Goal: Transaction & Acquisition: Book appointment/travel/reservation

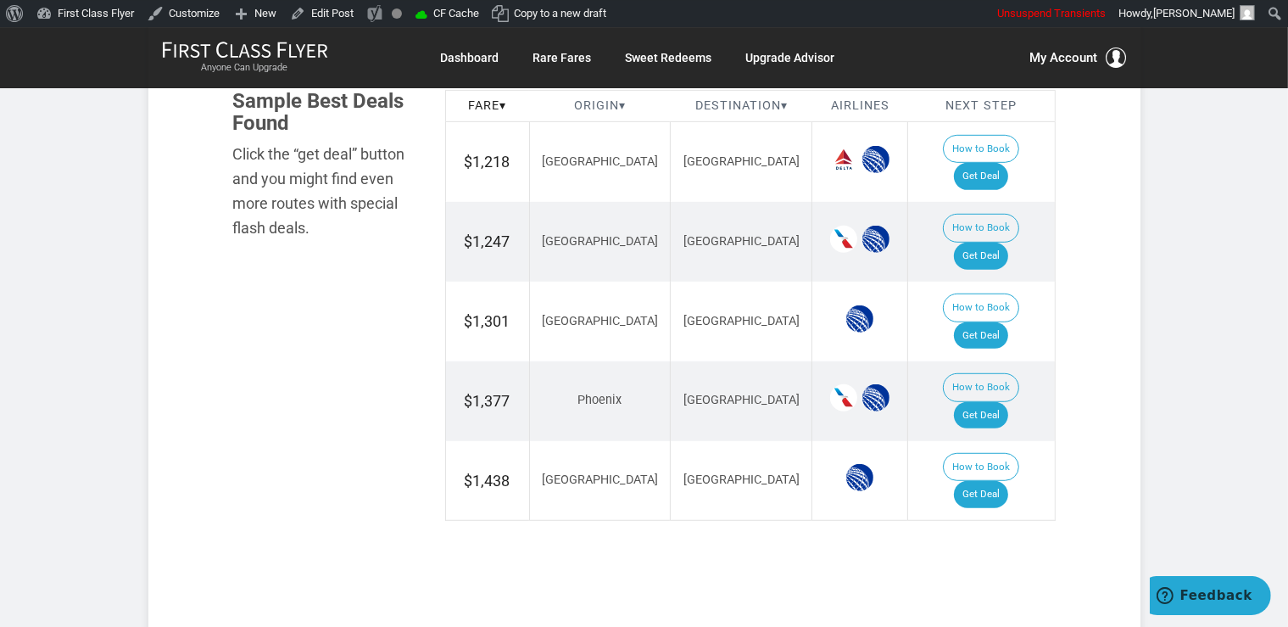
scroll to position [984, 0]
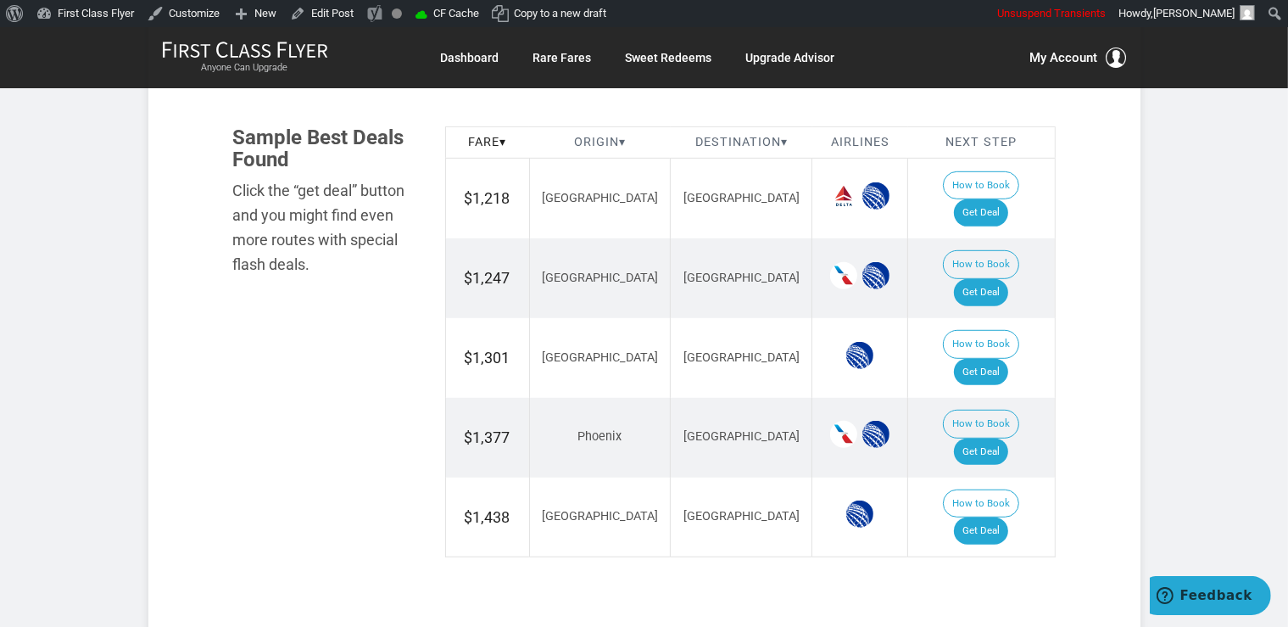
click at [1006, 263] on td "How to Book Get Deal" at bounding box center [981, 278] width 147 height 80
click at [992, 279] on link "Get Deal" at bounding box center [981, 292] width 54 height 27
click at [965, 318] on td "How to Book Get Deal" at bounding box center [981, 358] width 147 height 80
click at [986, 359] on link "Get Deal" at bounding box center [981, 372] width 54 height 27
click at [987, 199] on link "Get Deal" at bounding box center [981, 212] width 54 height 27
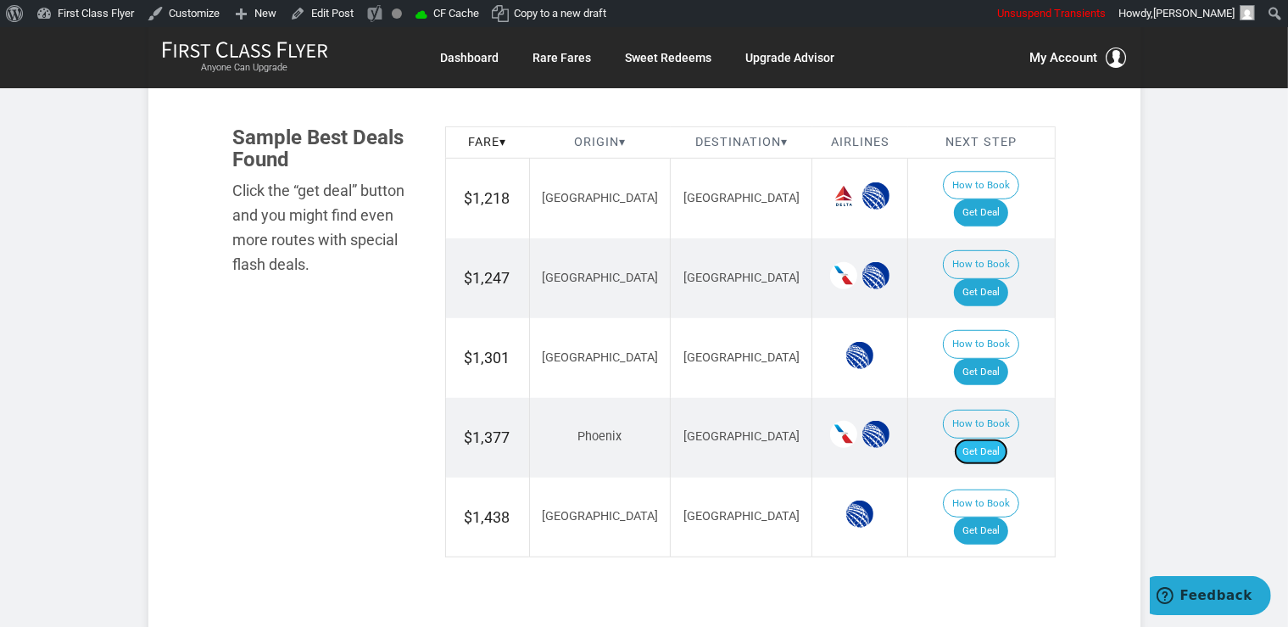
click at [982, 438] on link "Get Deal" at bounding box center [981, 451] width 54 height 27
click at [982, 517] on link "Get Deal" at bounding box center [981, 530] width 54 height 27
click at [1002, 517] on link "Get Deal" at bounding box center [981, 530] width 54 height 27
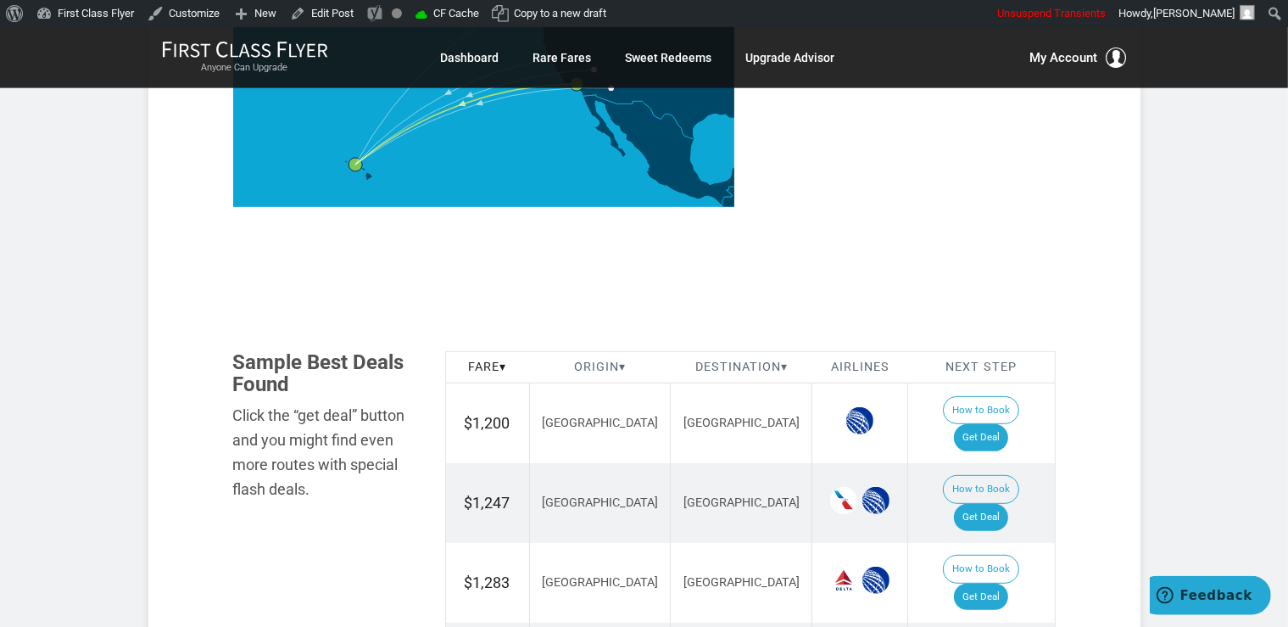
scroll to position [806, 0]
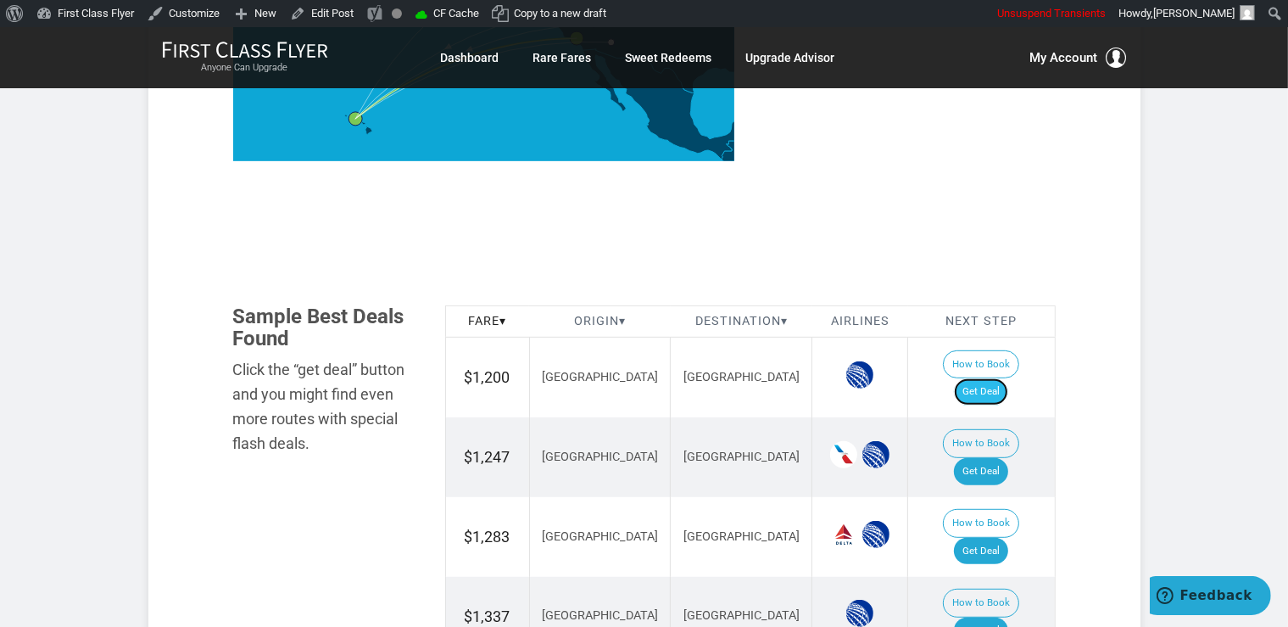
click at [1008, 378] on link "Get Deal" at bounding box center [981, 391] width 54 height 27
click at [1001, 378] on link "Get Deal" at bounding box center [981, 391] width 54 height 27
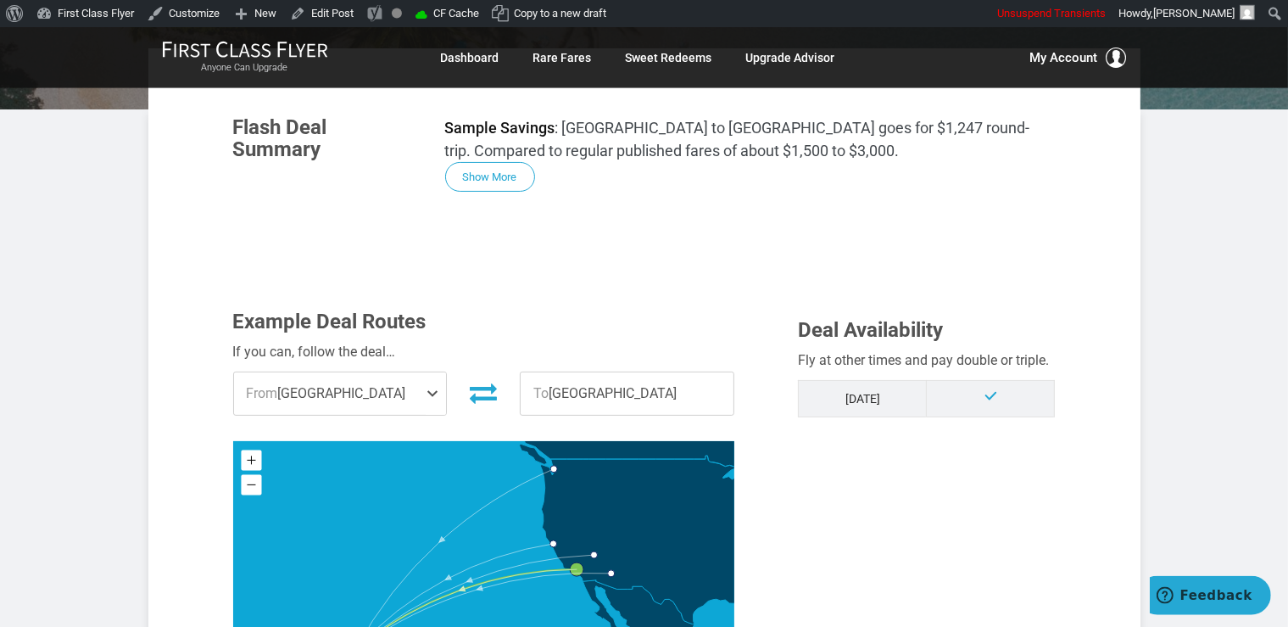
scroll to position [276, 0]
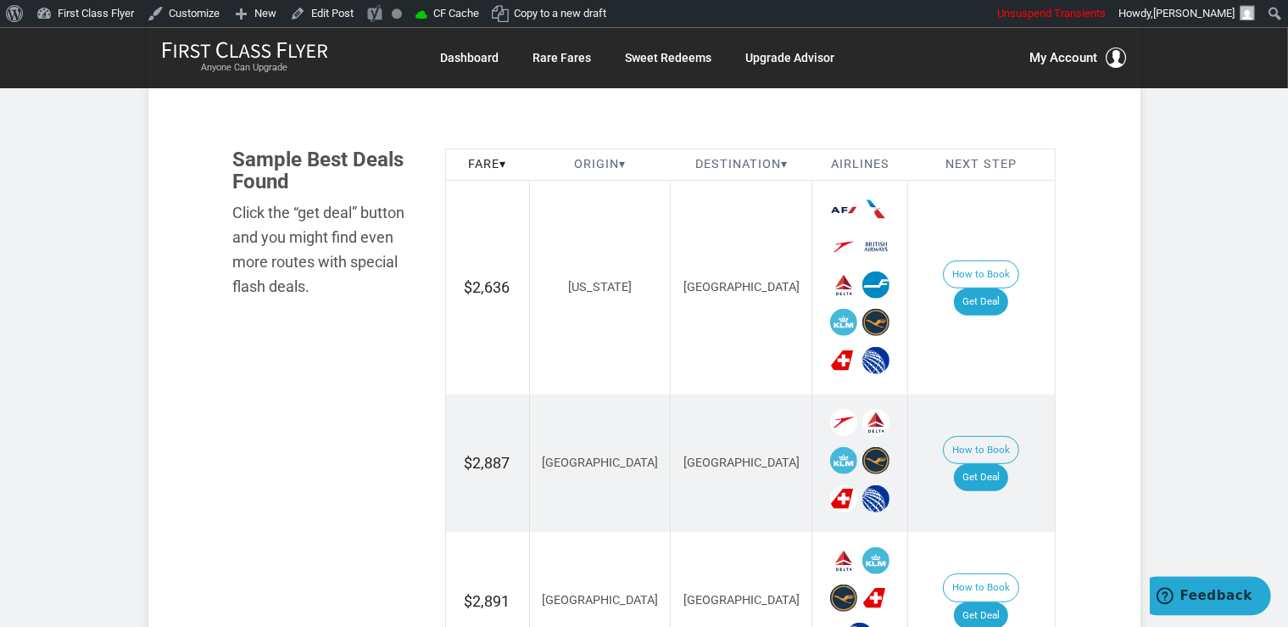
scroll to position [984, 0]
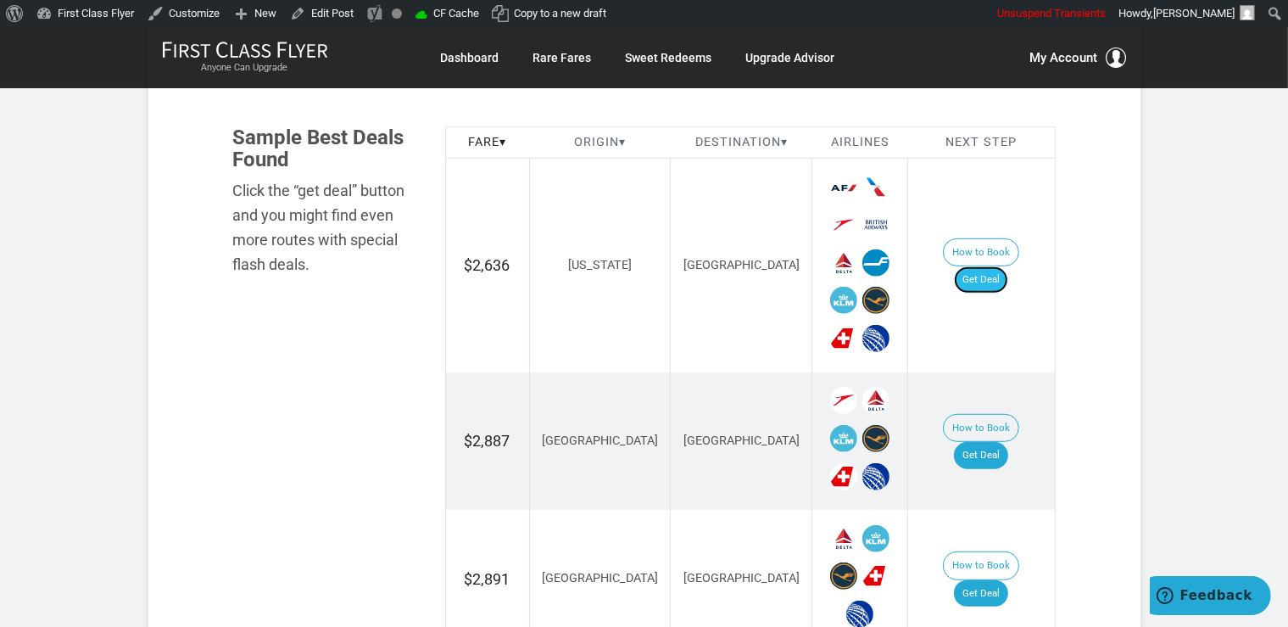
click at [1001, 266] on link "Get Deal" at bounding box center [981, 279] width 54 height 27
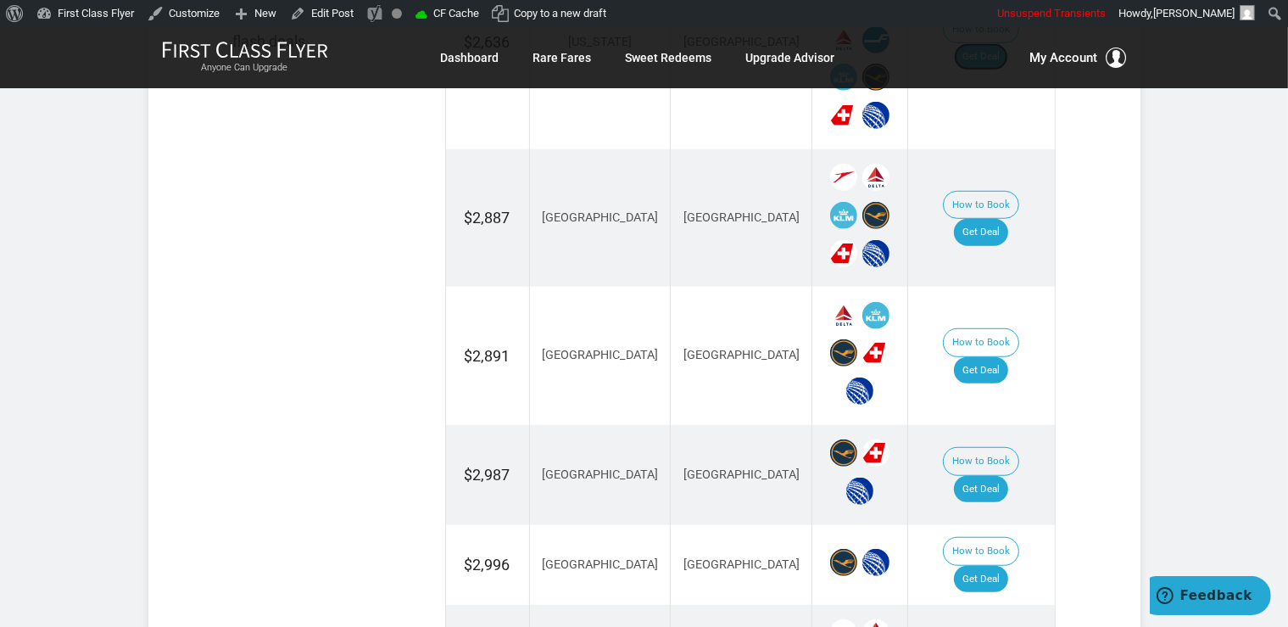
scroll to position [1253, 0]
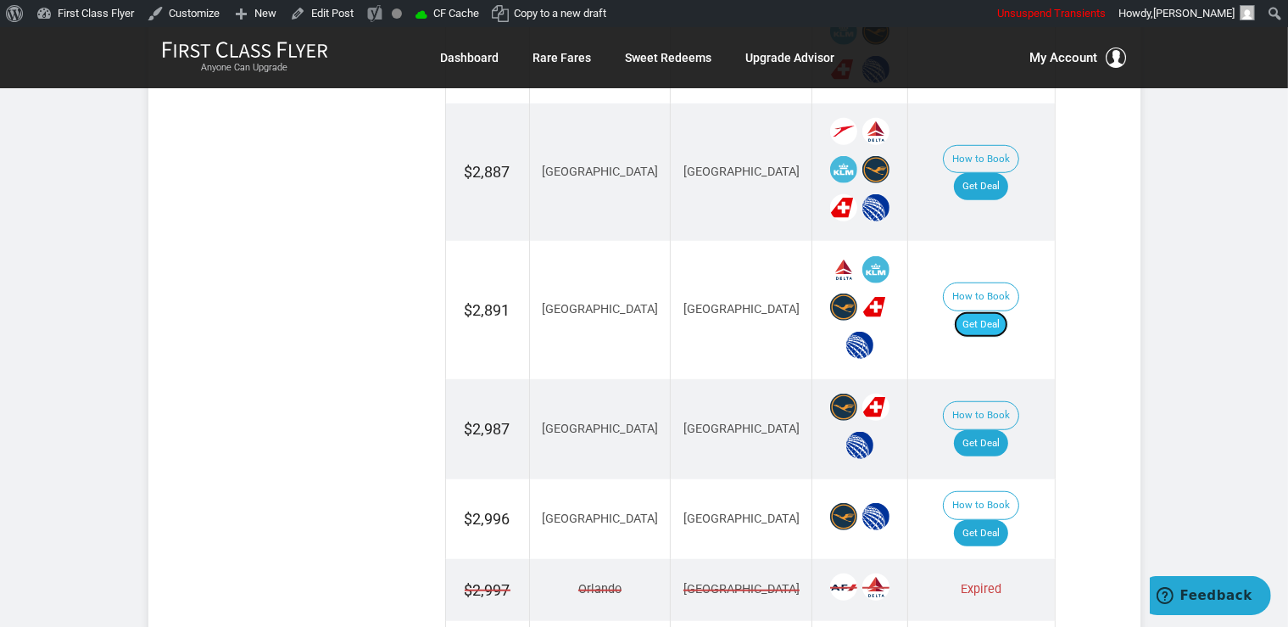
click at [1008, 311] on link "Get Deal" at bounding box center [981, 324] width 54 height 27
click at [984, 173] on link "Get Deal" at bounding box center [981, 186] width 54 height 27
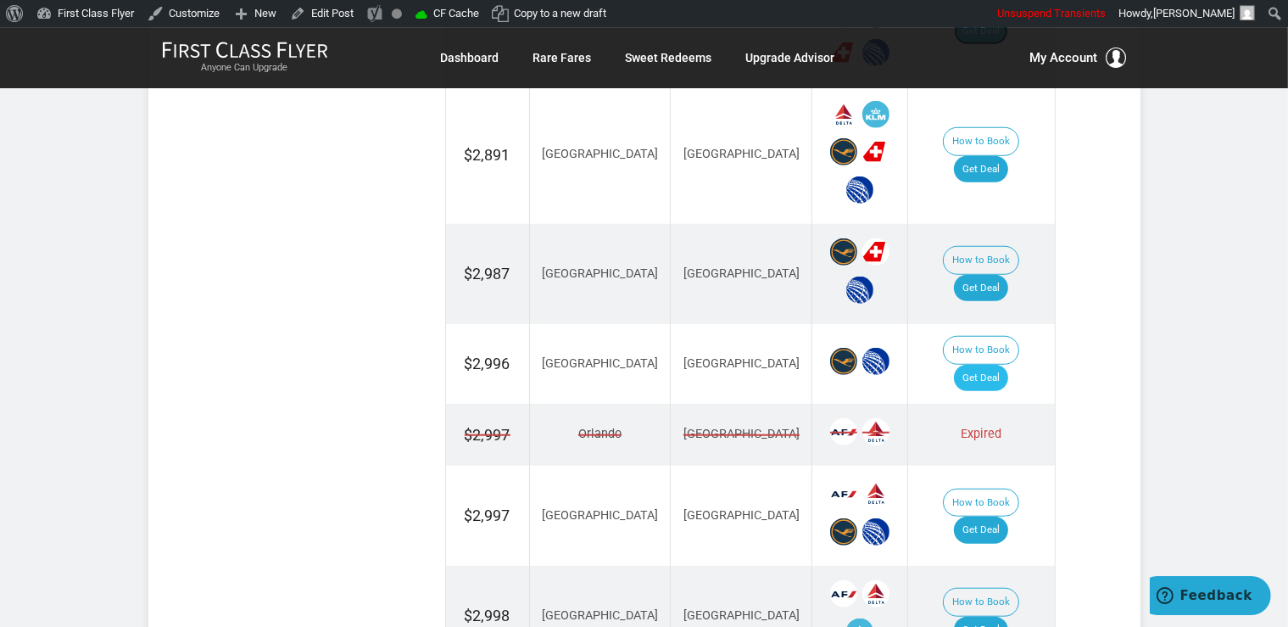
scroll to position [1432, 0]
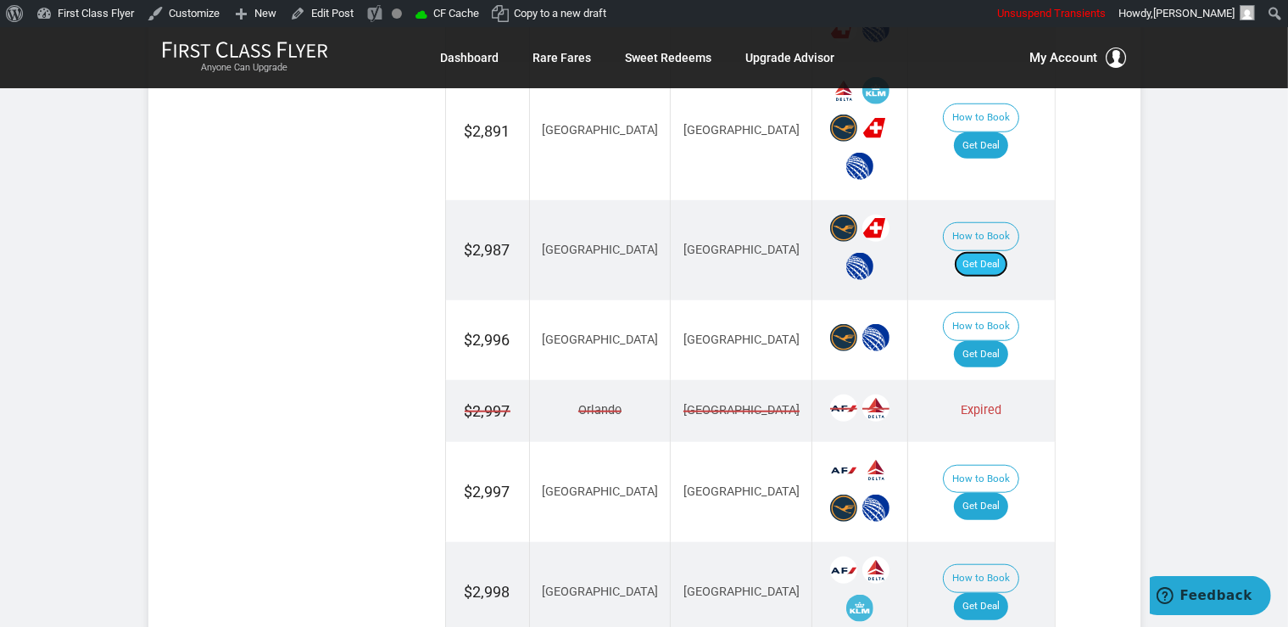
click at [1001, 251] on link "Get Deal" at bounding box center [981, 264] width 54 height 27
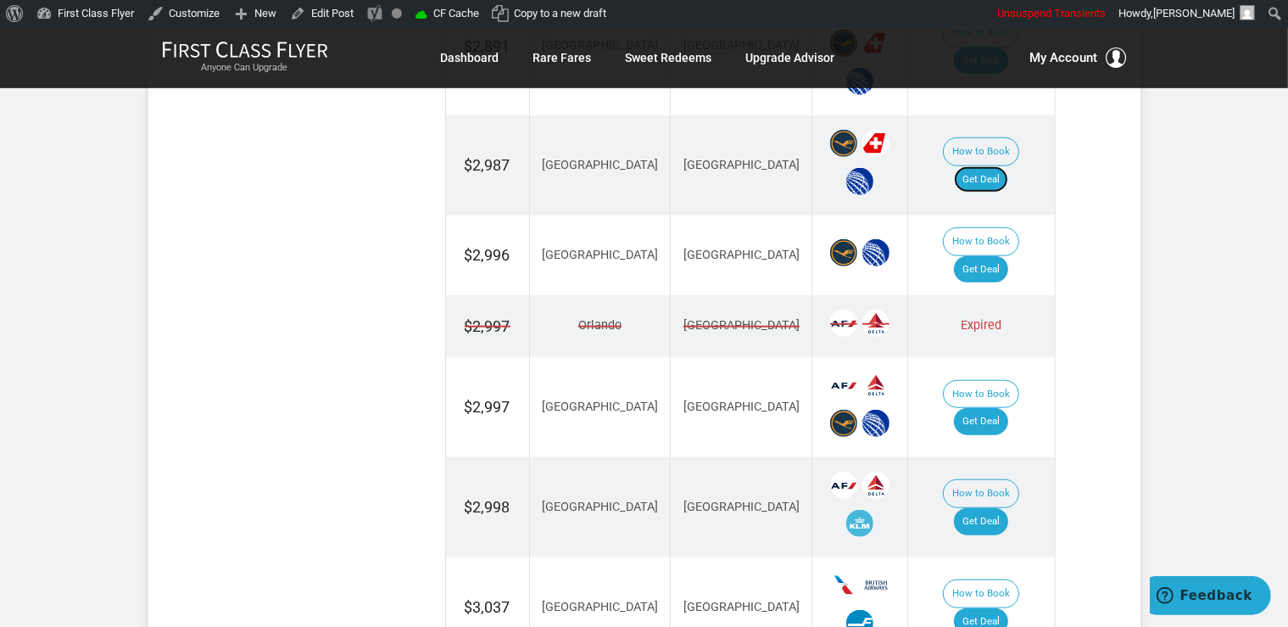
scroll to position [1611, 0]
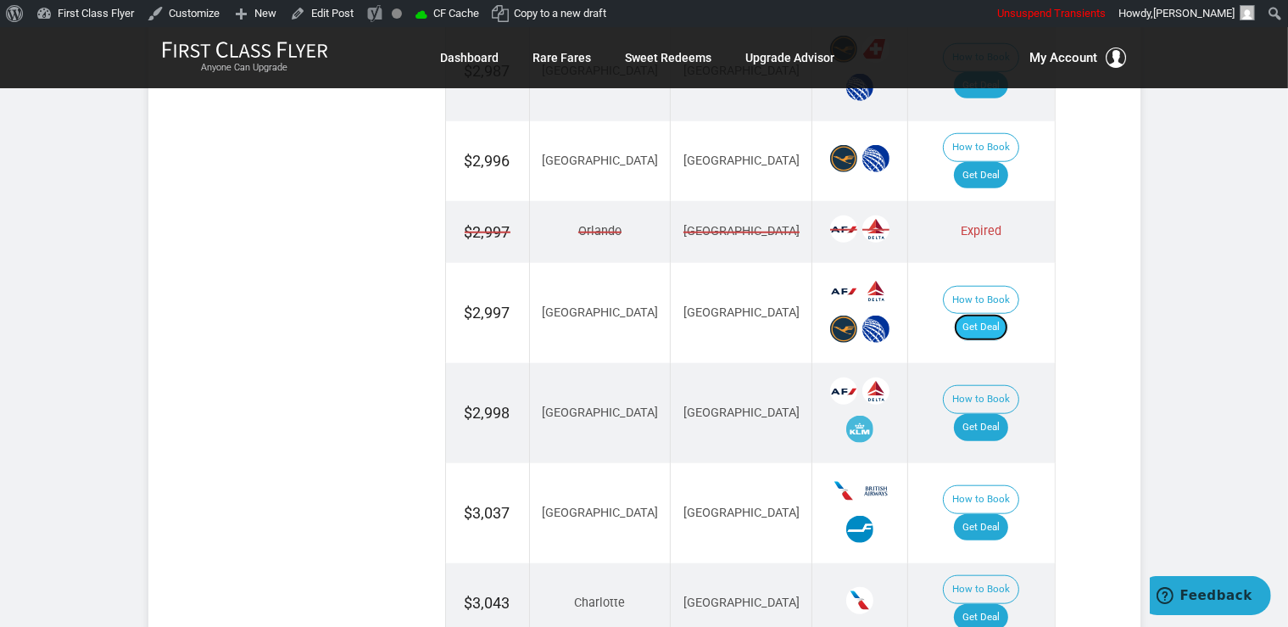
click at [999, 314] on link "Get Deal" at bounding box center [981, 327] width 54 height 27
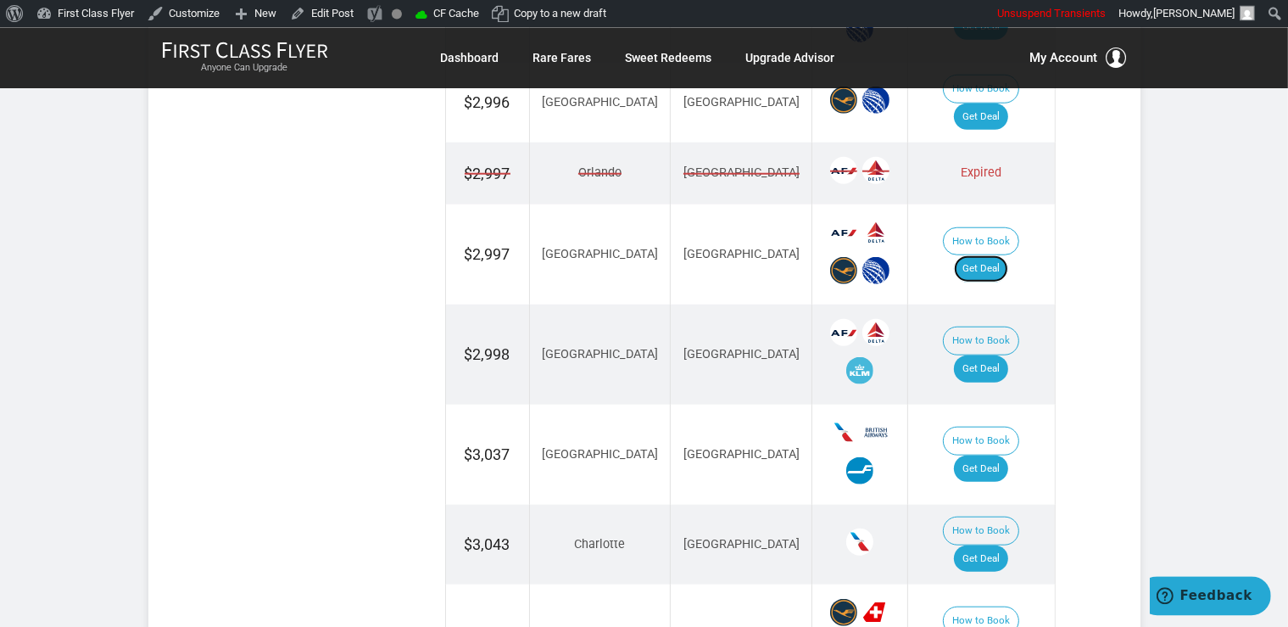
scroll to position [1701, 0]
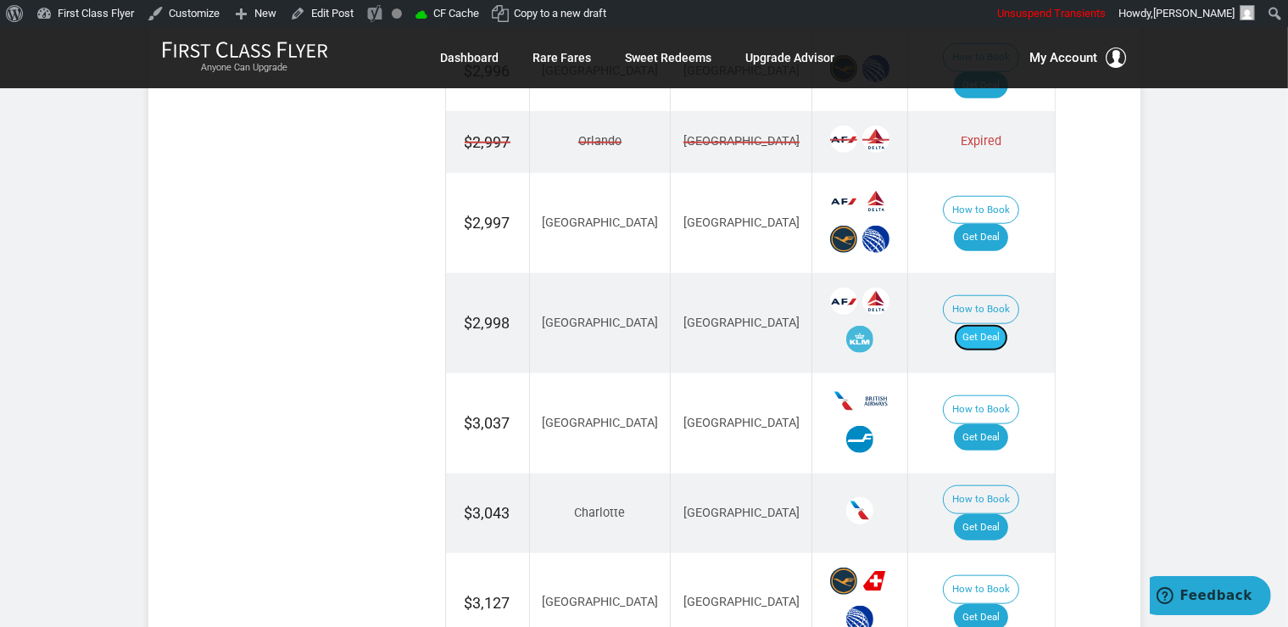
click at [1007, 324] on link "Get Deal" at bounding box center [981, 337] width 54 height 27
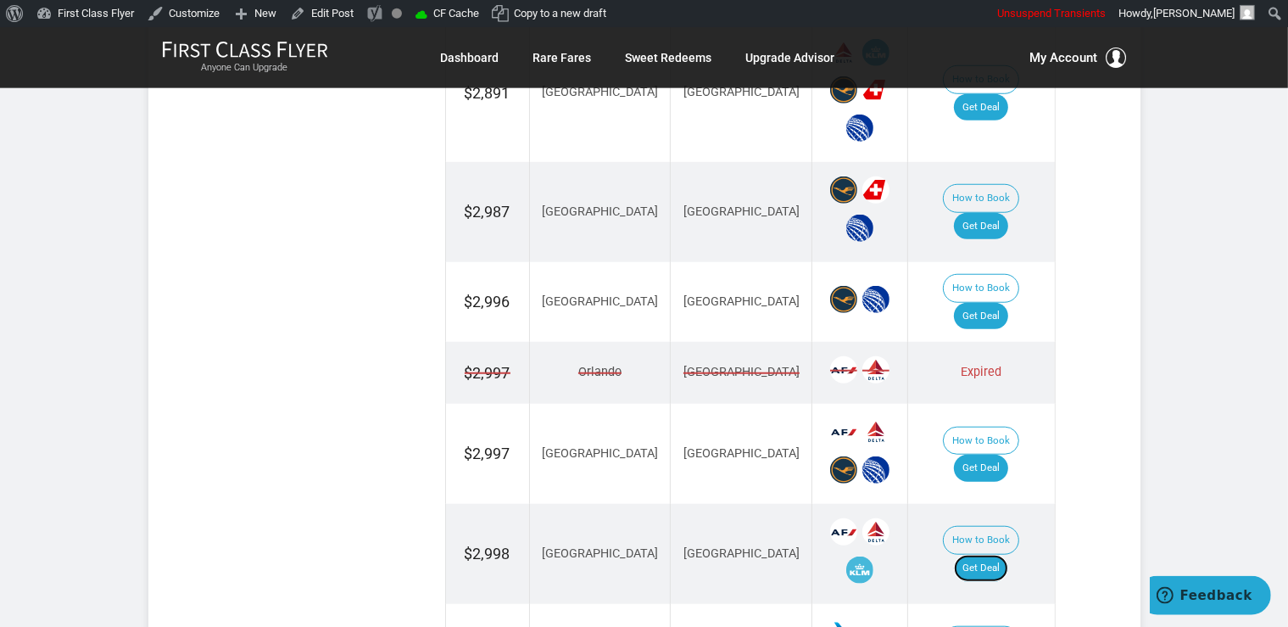
scroll to position [1432, 0]
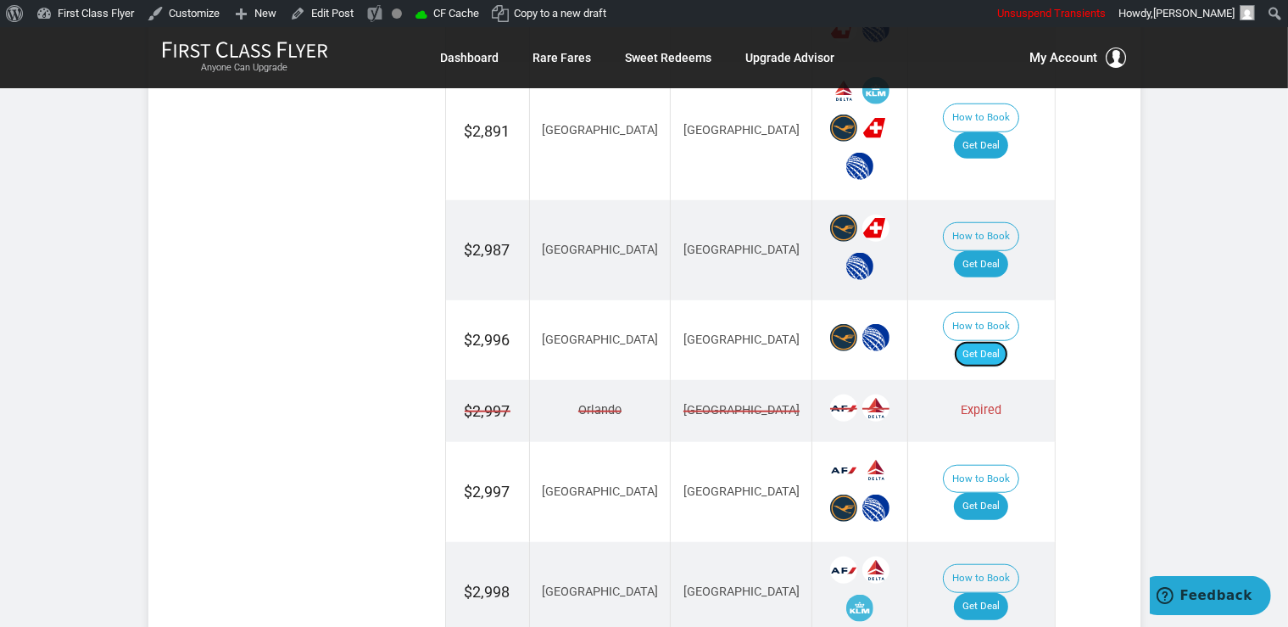
click at [1008, 341] on link "Get Deal" at bounding box center [981, 354] width 54 height 27
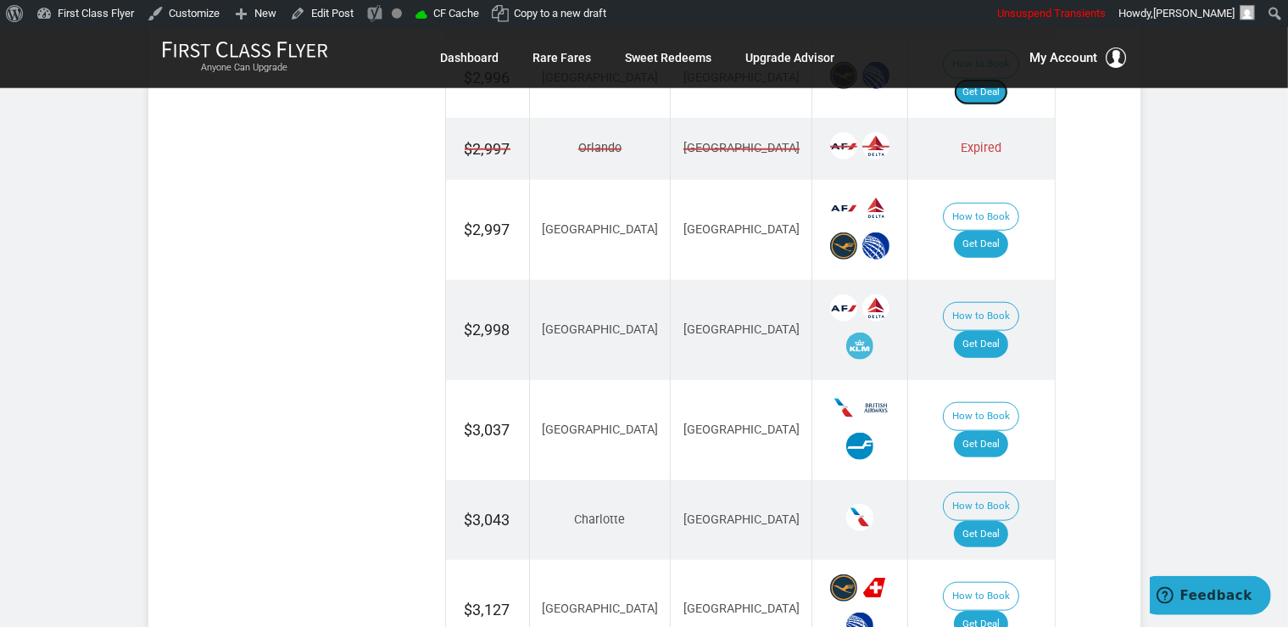
scroll to position [1880, 0]
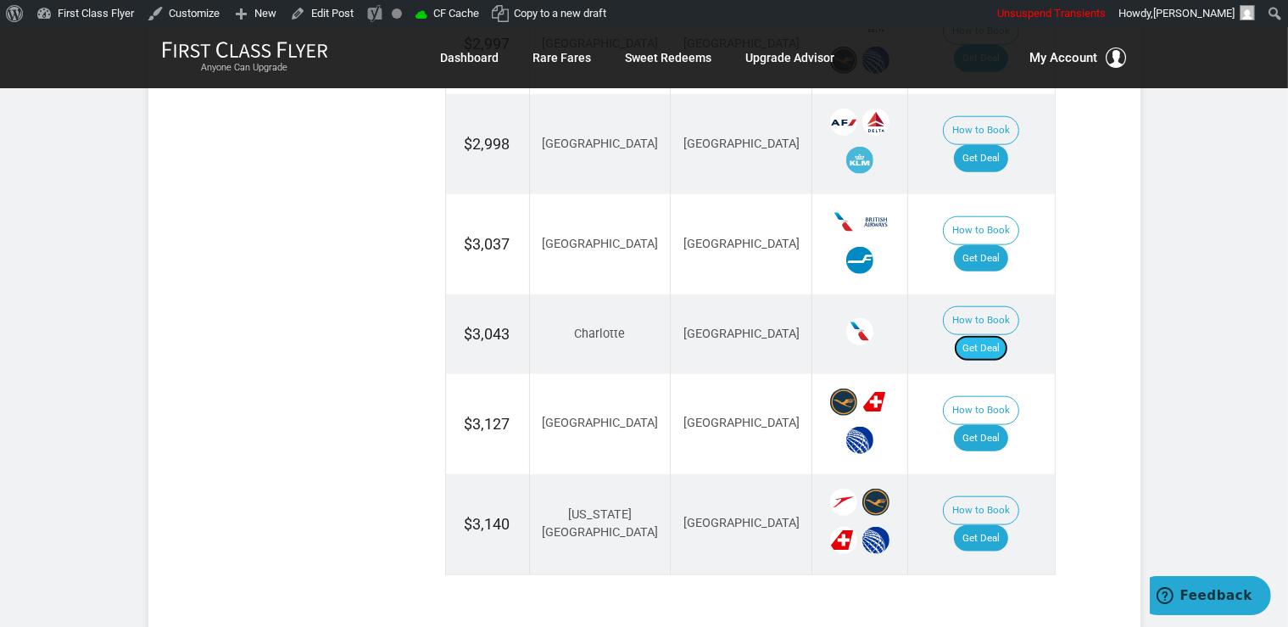
click at [1001, 335] on link "Get Deal" at bounding box center [981, 348] width 54 height 27
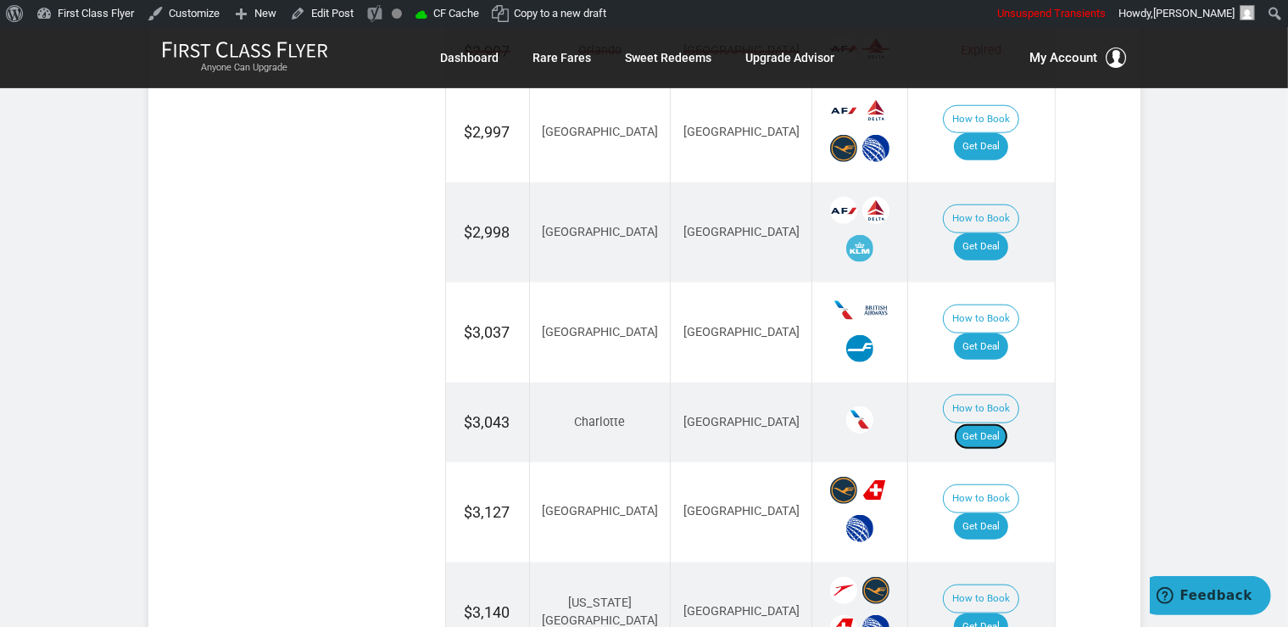
scroll to position [1791, 0]
click at [998, 334] on link "Get Deal" at bounding box center [981, 347] width 54 height 27
click at [1005, 514] on link "Get Deal" at bounding box center [981, 527] width 54 height 27
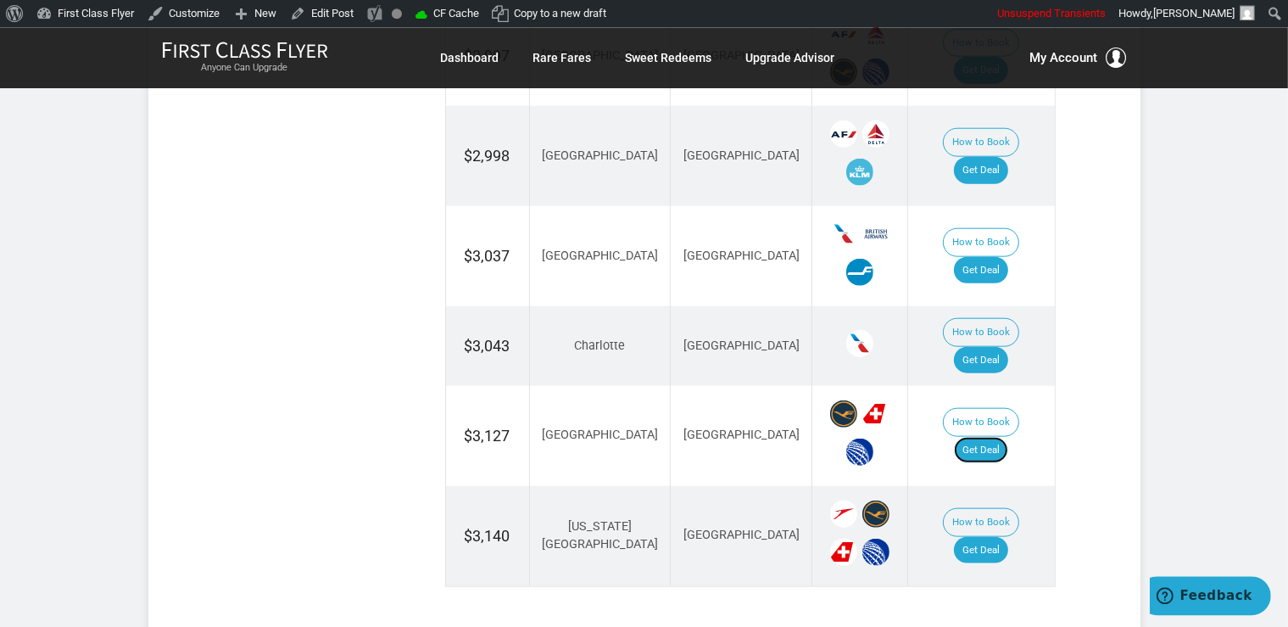
scroll to position [1970, 0]
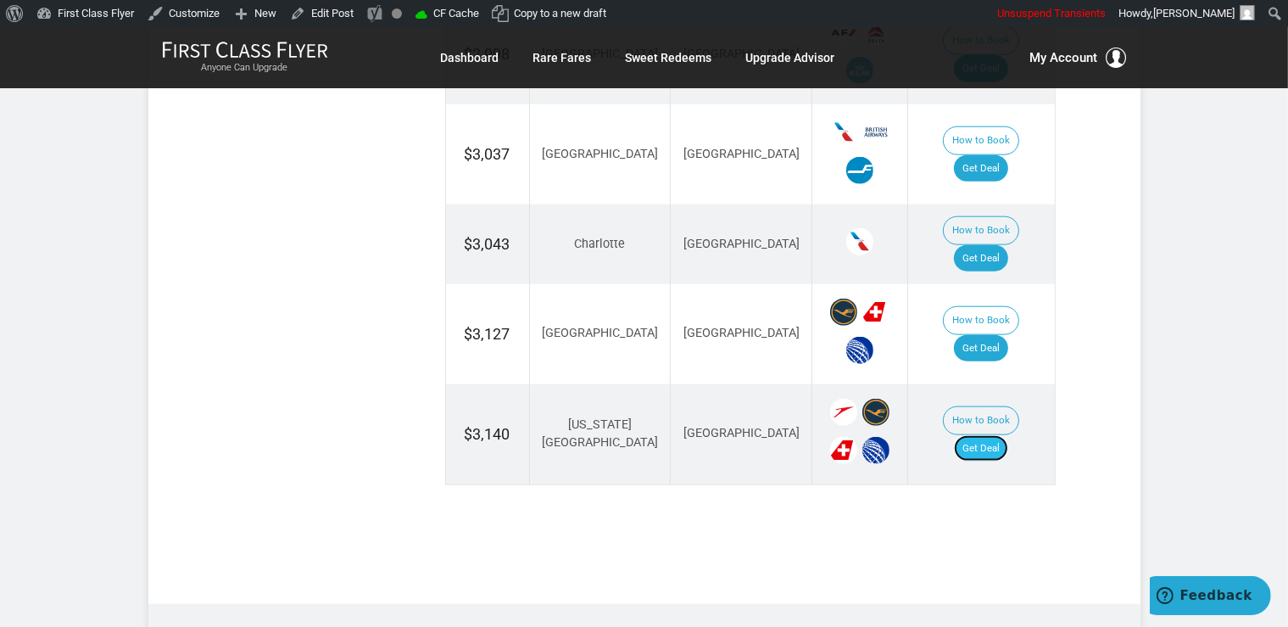
click at [995, 435] on link "Get Deal" at bounding box center [981, 448] width 54 height 27
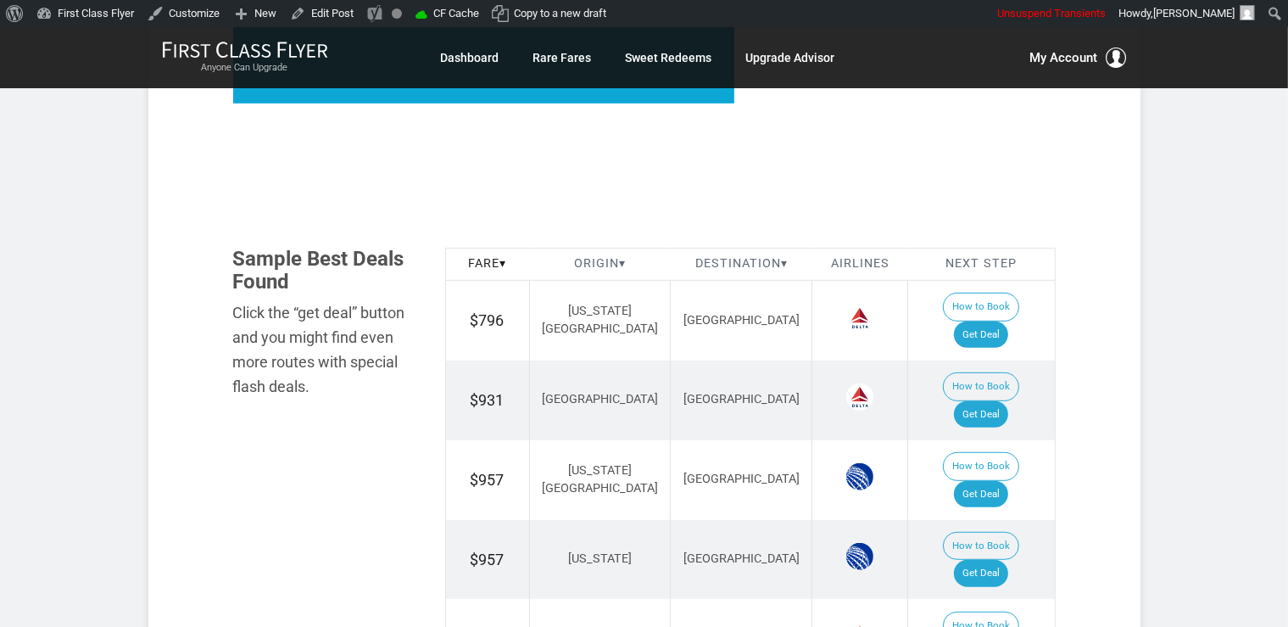
scroll to position [946, 0]
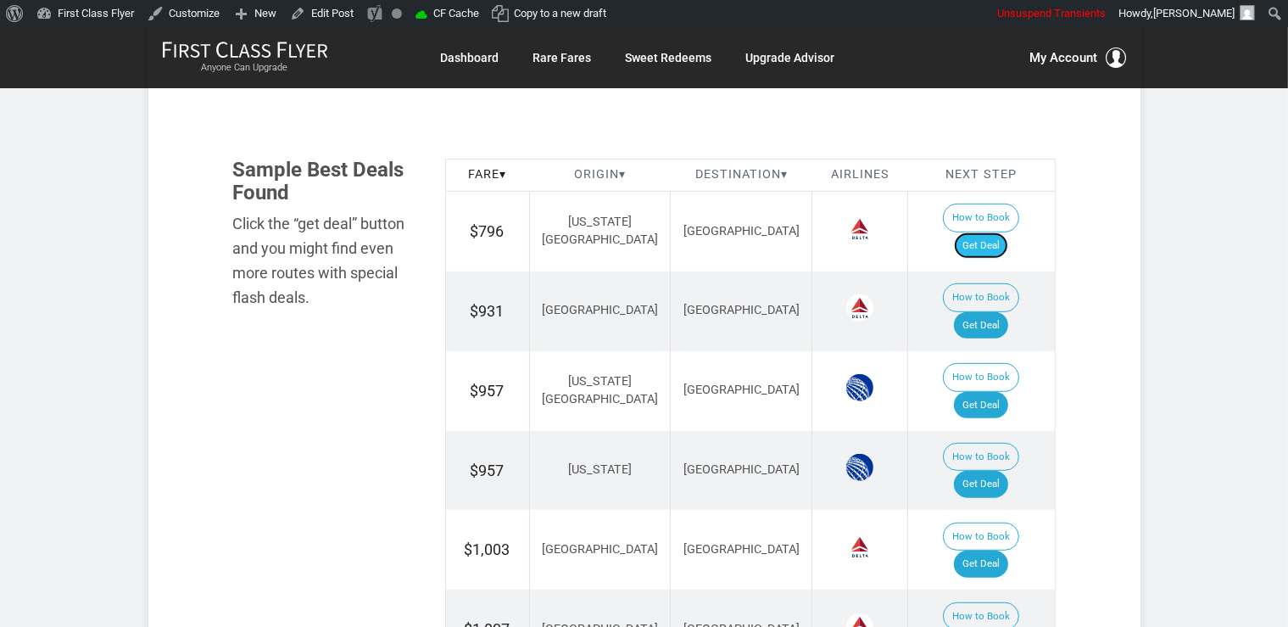
click at [1008, 232] on link "Get Deal" at bounding box center [981, 245] width 54 height 27
click at [980, 312] on link "Get Deal" at bounding box center [981, 325] width 54 height 27
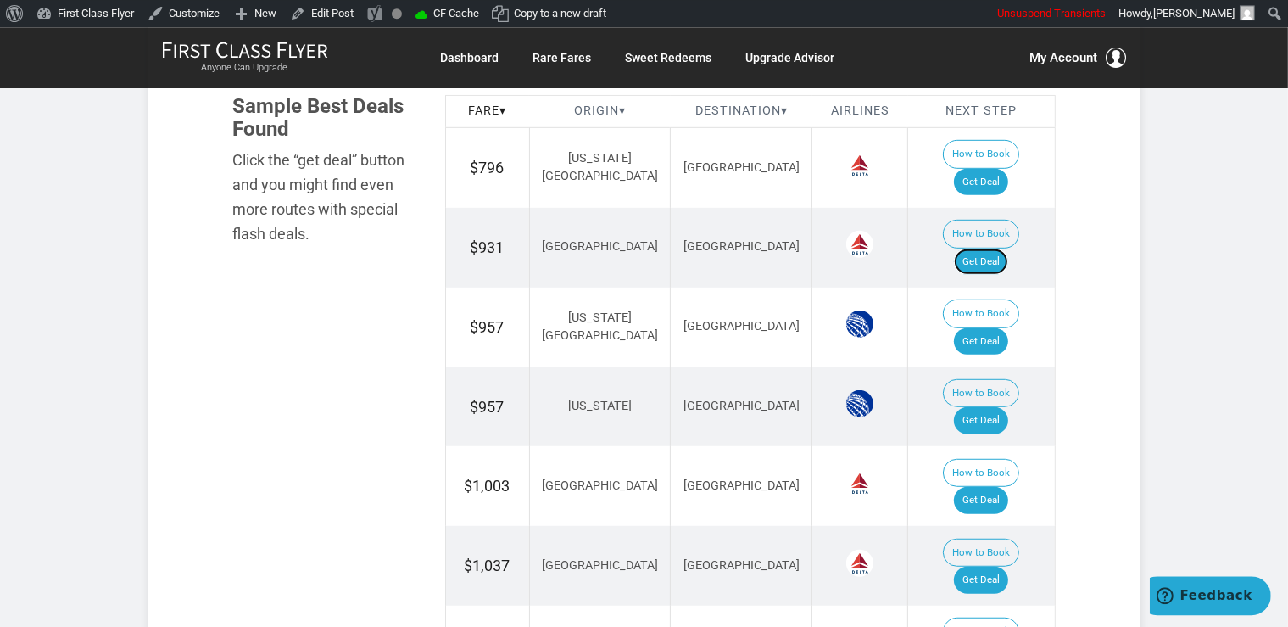
scroll to position [1036, 0]
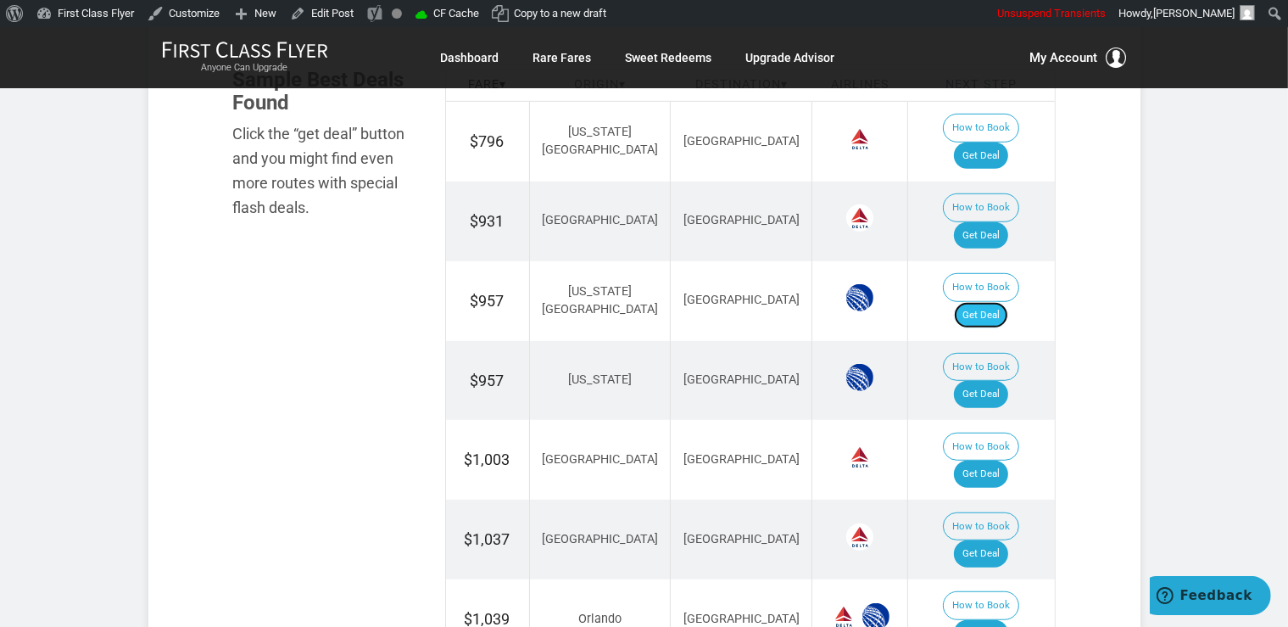
click at [993, 302] on link "Get Deal" at bounding box center [981, 315] width 54 height 27
click at [979, 381] on link "Get Deal" at bounding box center [981, 394] width 54 height 27
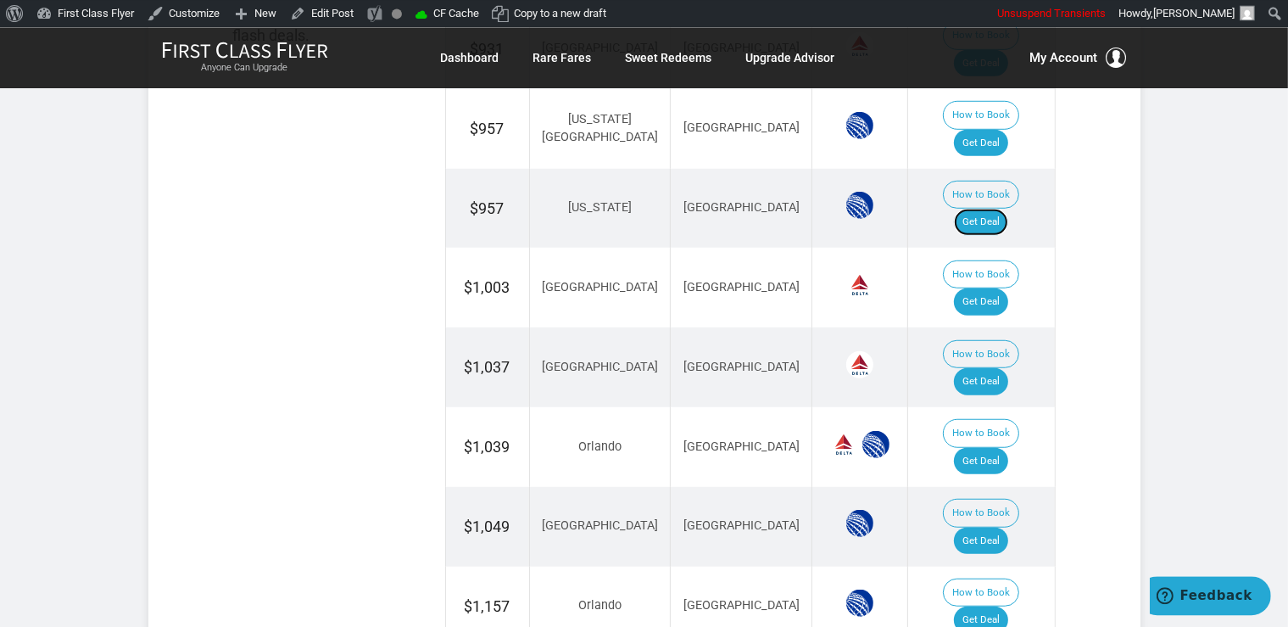
scroll to position [1215, 0]
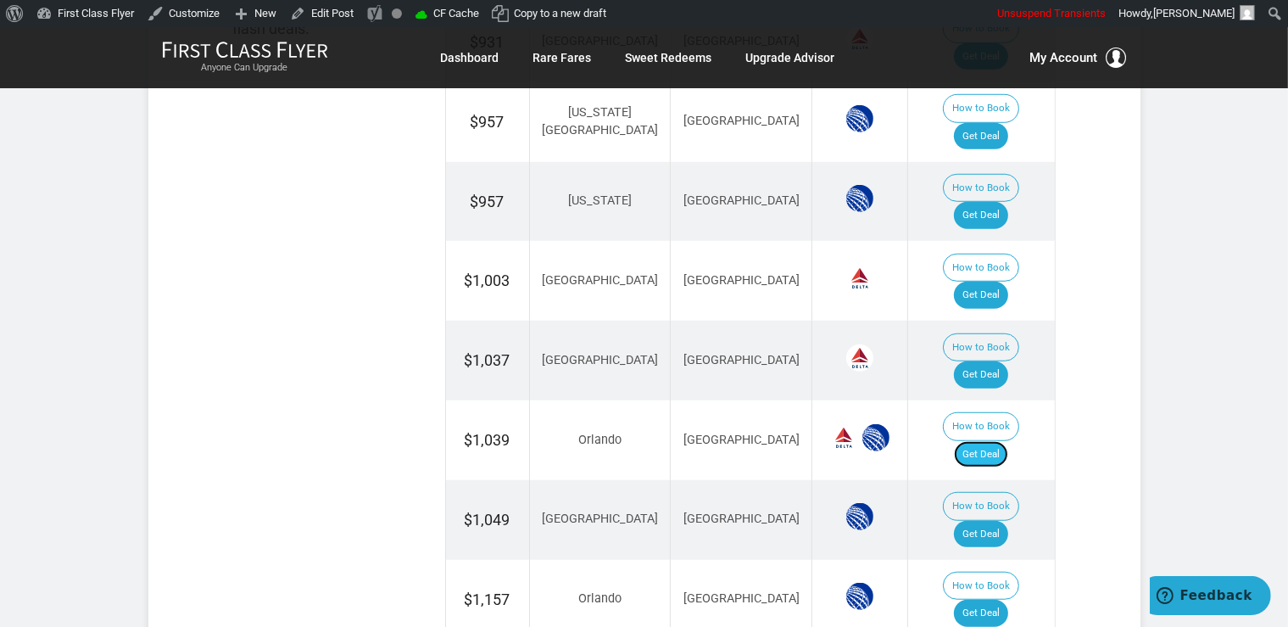
click at [996, 441] on link "Get Deal" at bounding box center [981, 454] width 54 height 27
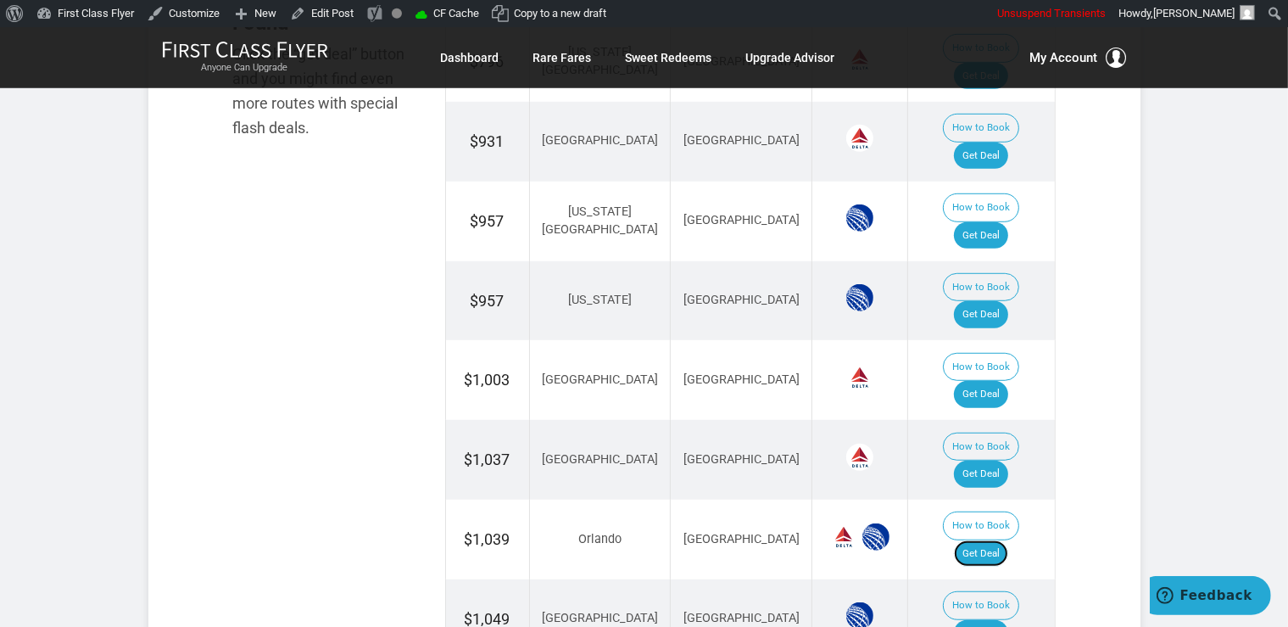
scroll to position [1125, 0]
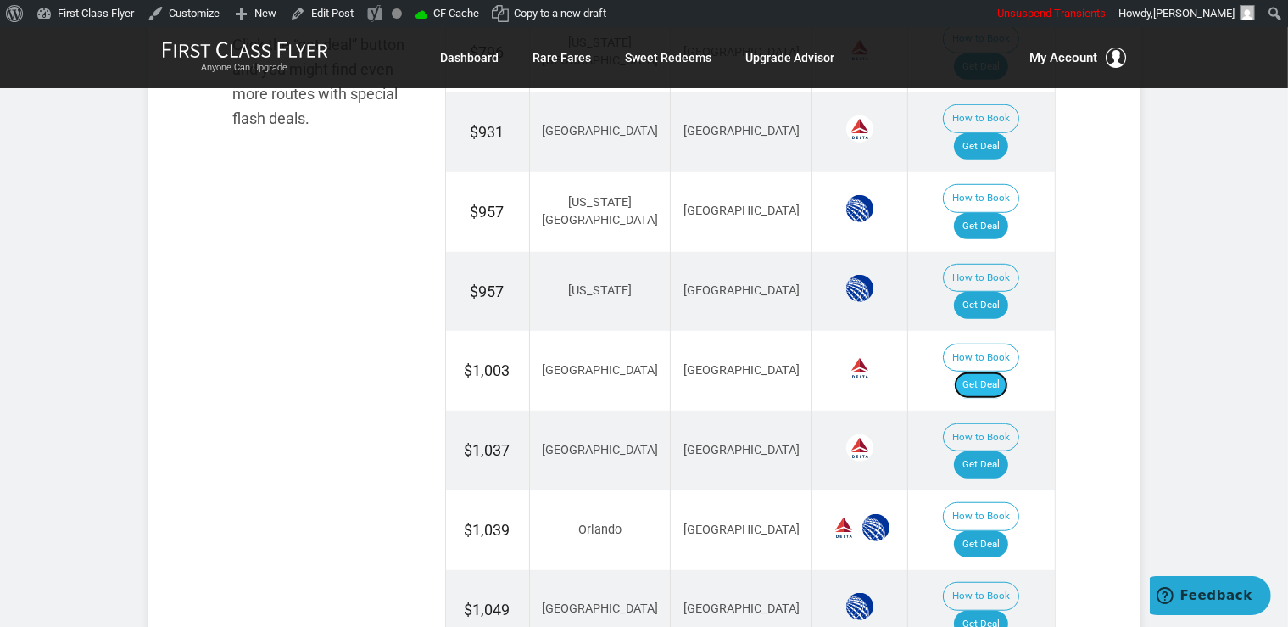
click at [999, 371] on link "Get Deal" at bounding box center [981, 384] width 54 height 27
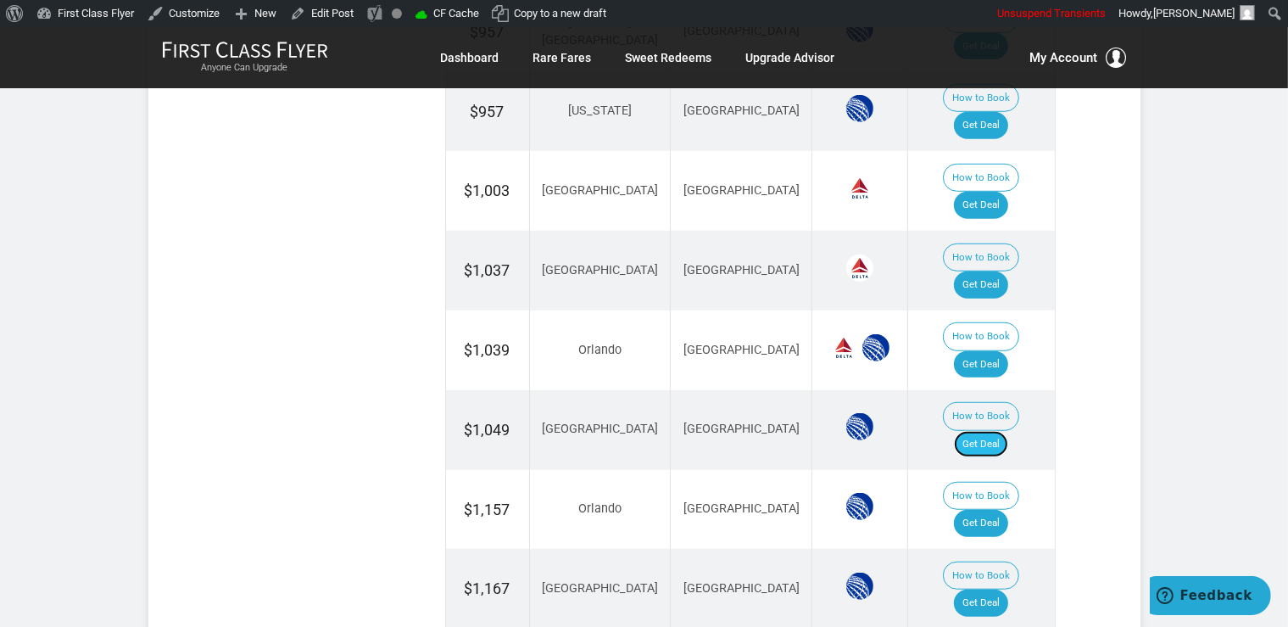
click at [979, 431] on link "Get Deal" at bounding box center [981, 444] width 54 height 27
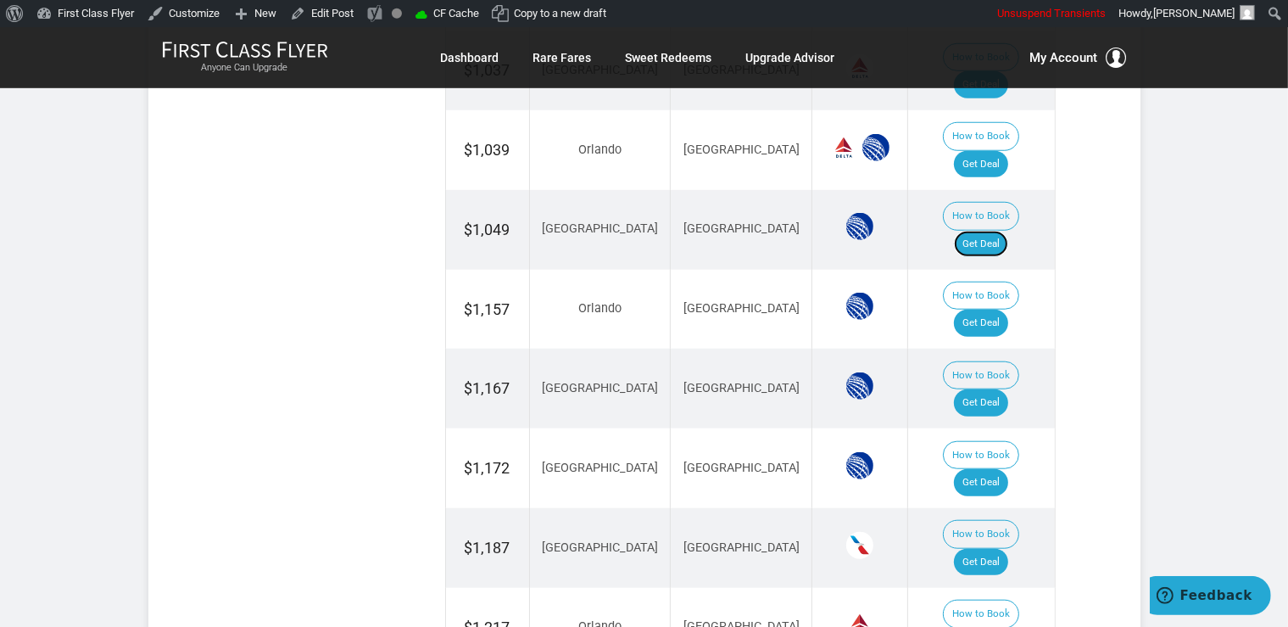
scroll to position [1573, 0]
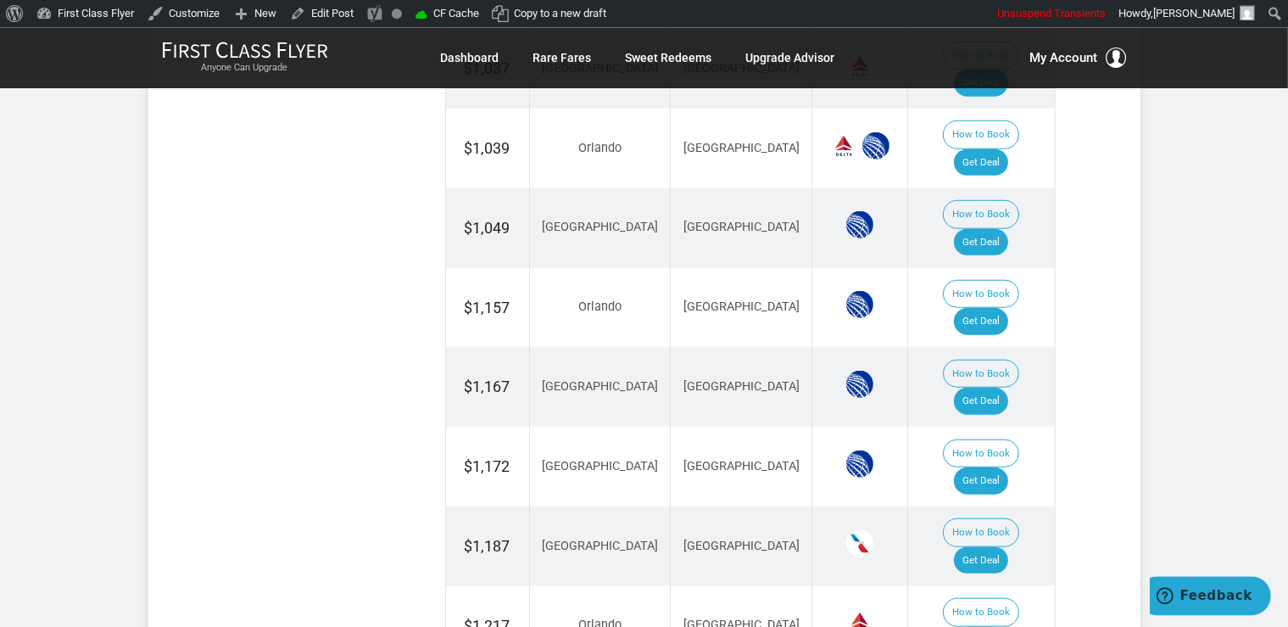
scroll to position [1484, 0]
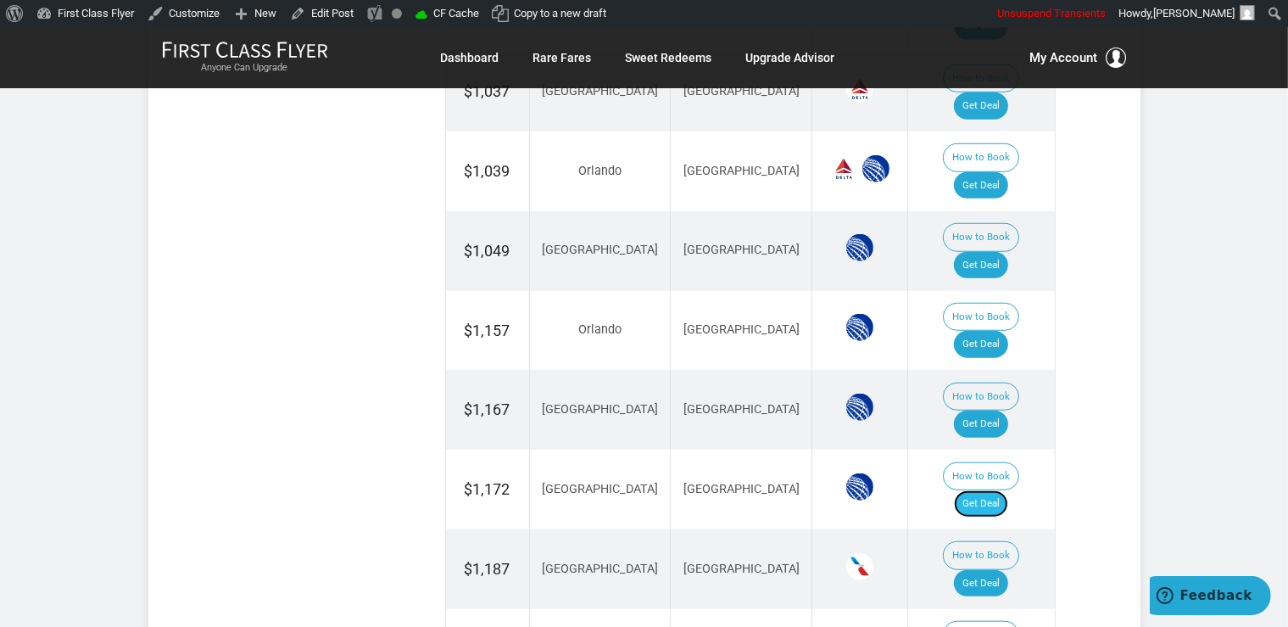
click at [995, 490] on link "Get Deal" at bounding box center [981, 503] width 54 height 27
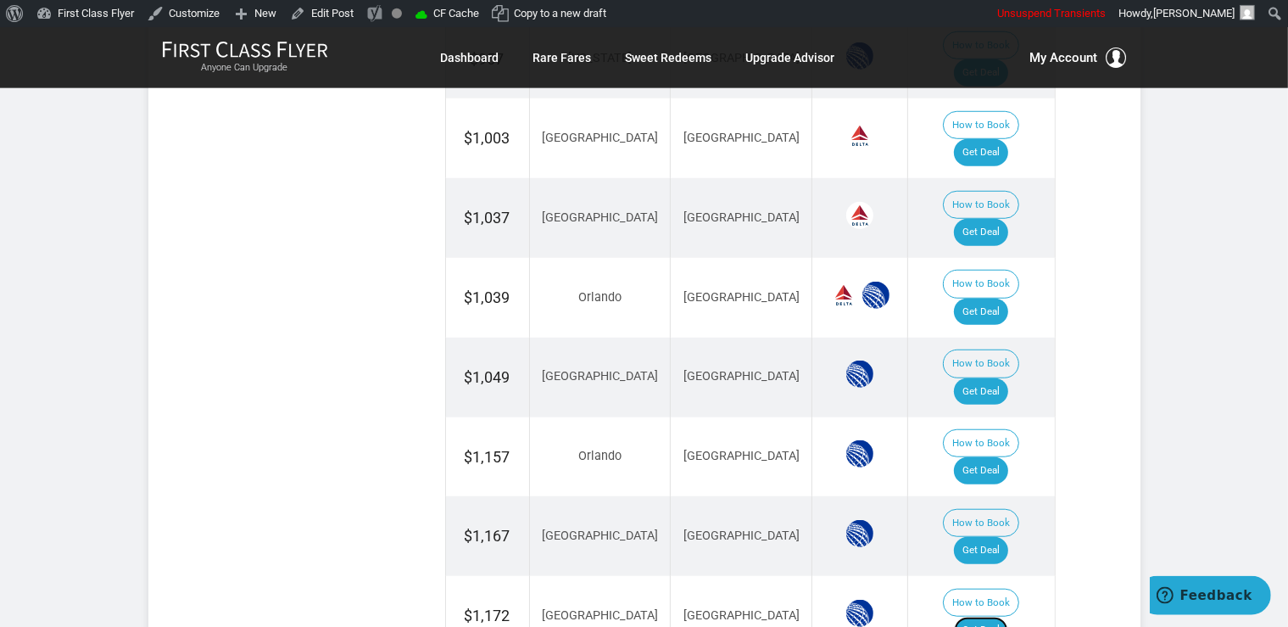
scroll to position [1394, 0]
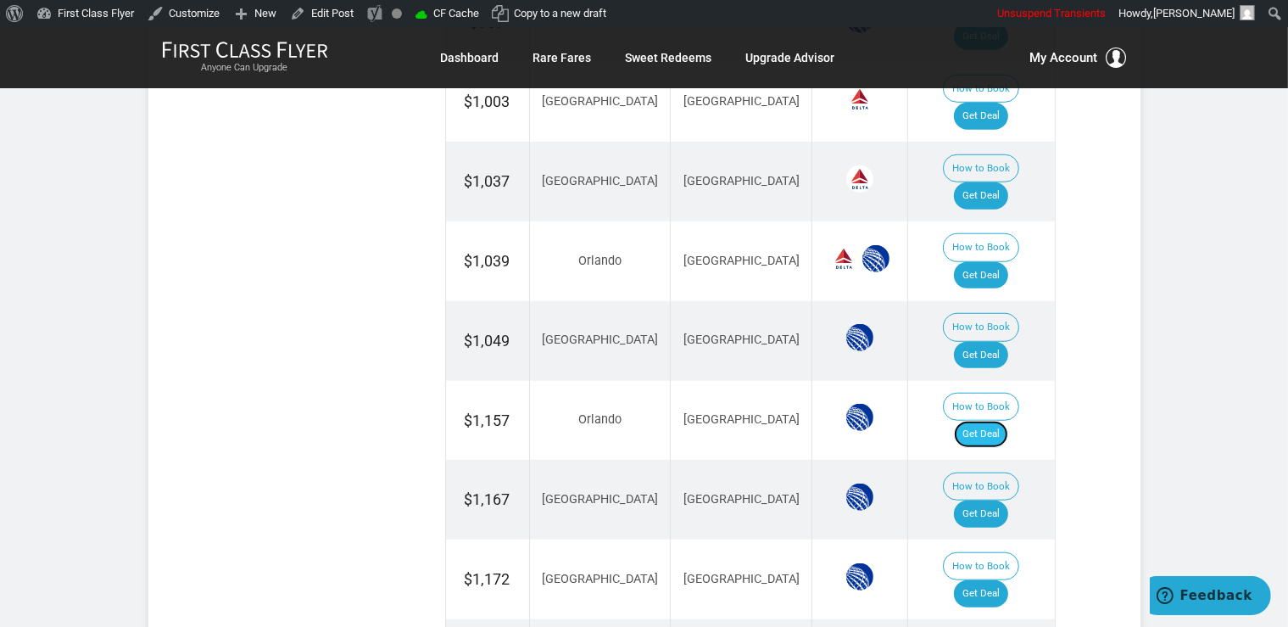
click at [999, 421] on link "Get Deal" at bounding box center [981, 434] width 54 height 27
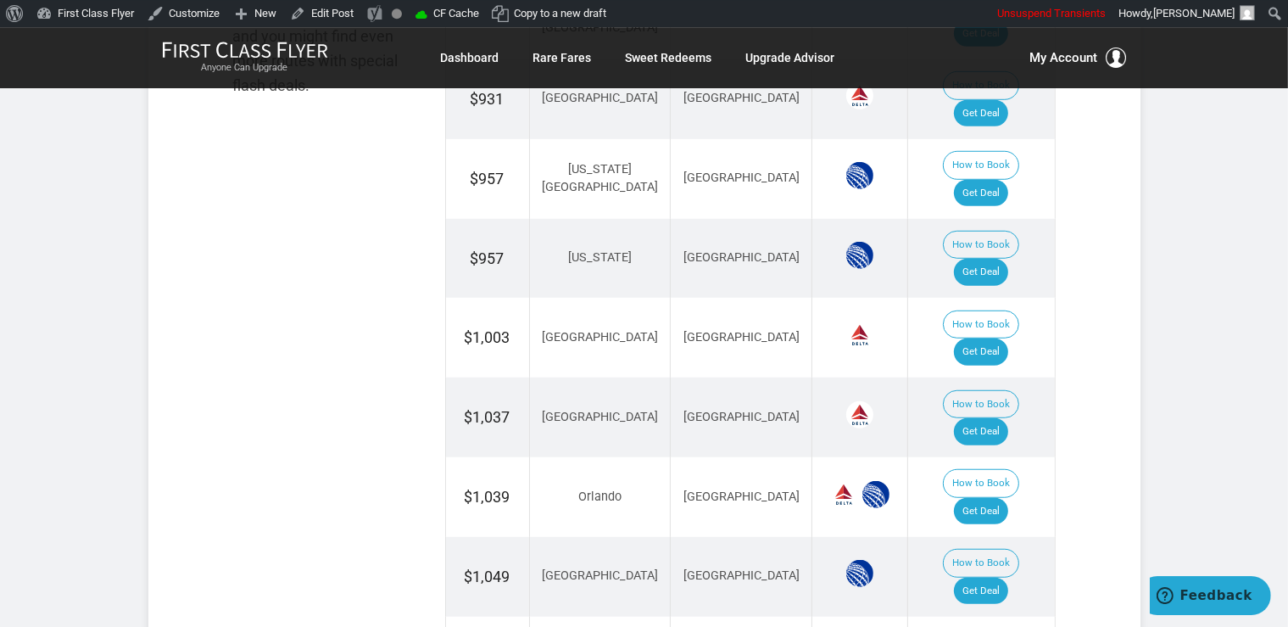
scroll to position [1125, 0]
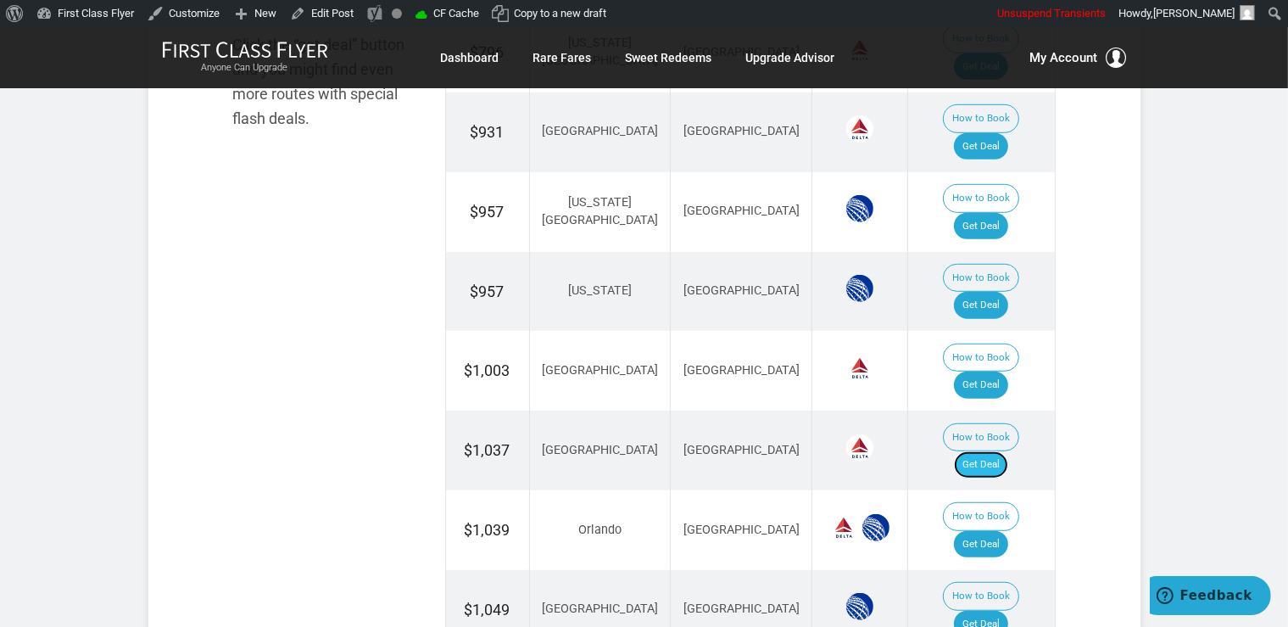
click at [1008, 451] on link "Get Deal" at bounding box center [981, 464] width 54 height 27
click at [1000, 451] on link "Get Deal" at bounding box center [981, 464] width 54 height 27
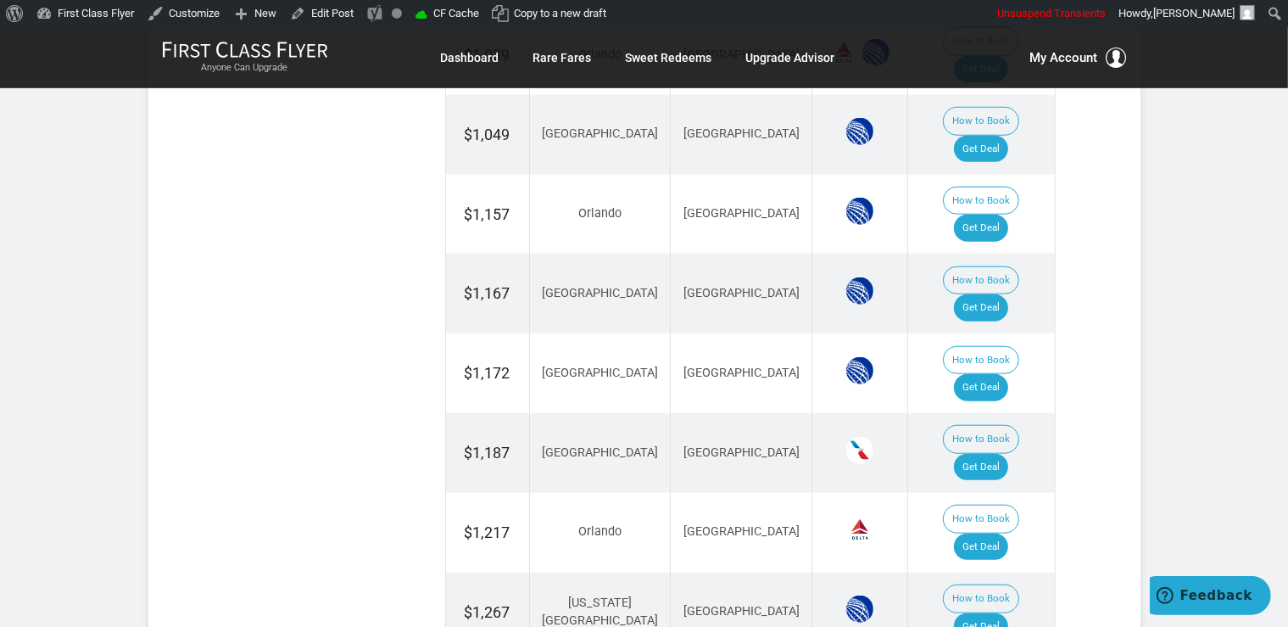
scroll to position [1573, 0]
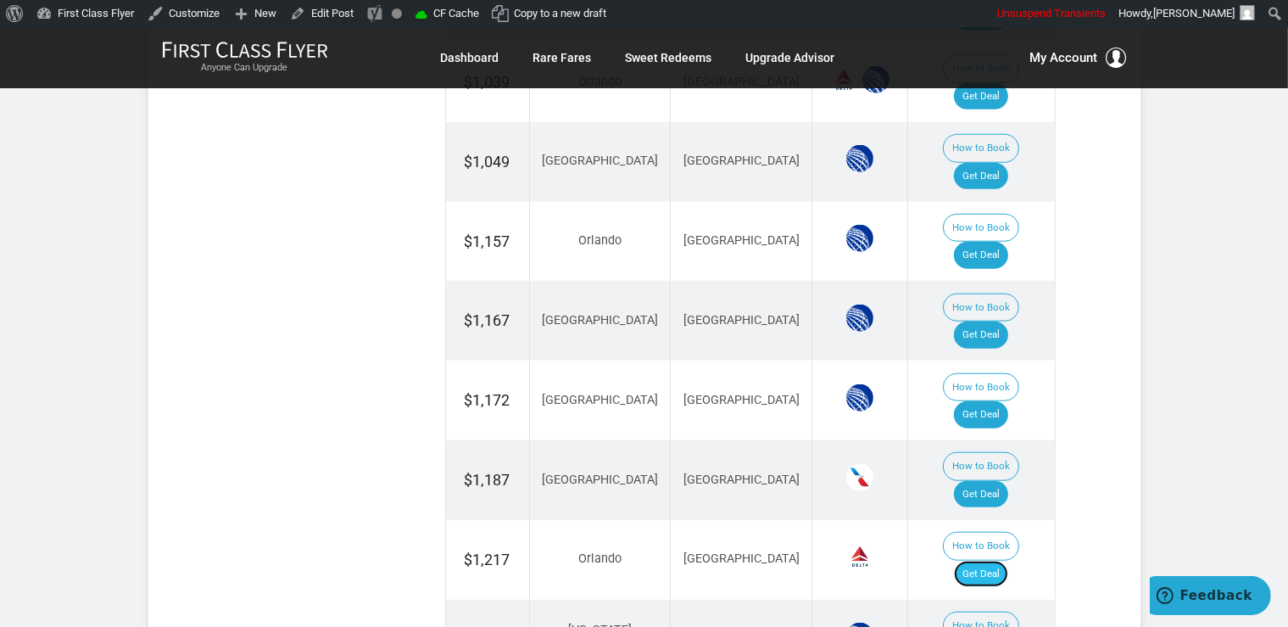
click at [979, 560] on link "Get Deal" at bounding box center [981, 573] width 54 height 27
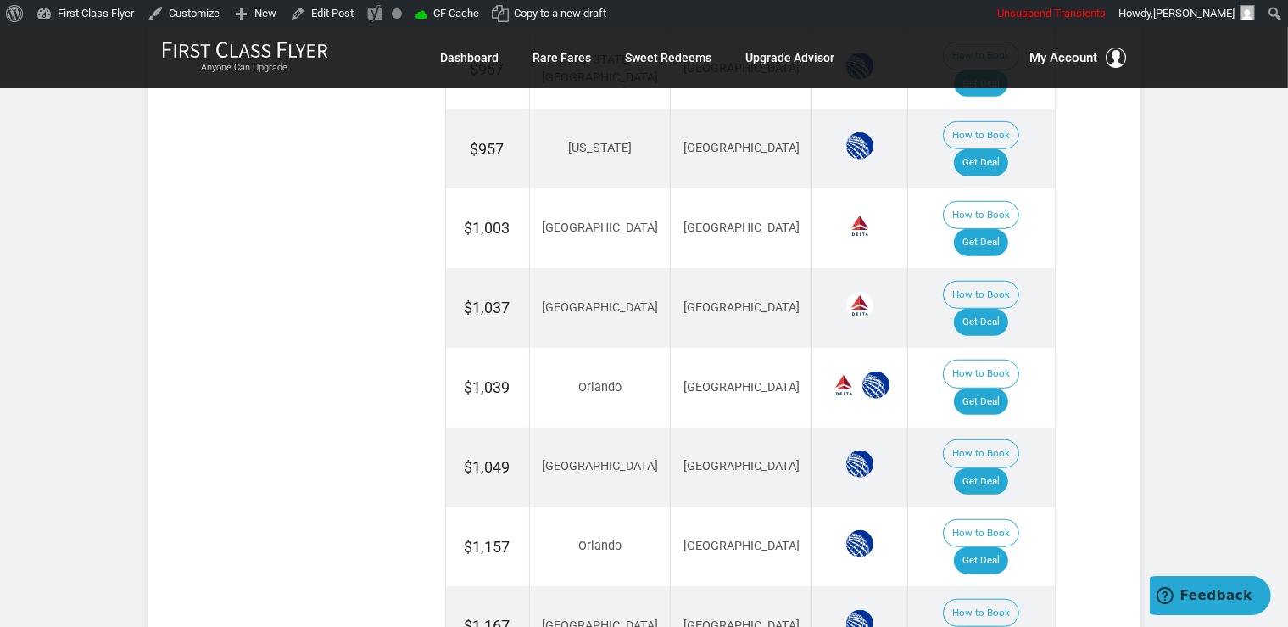
scroll to position [1305, 0]
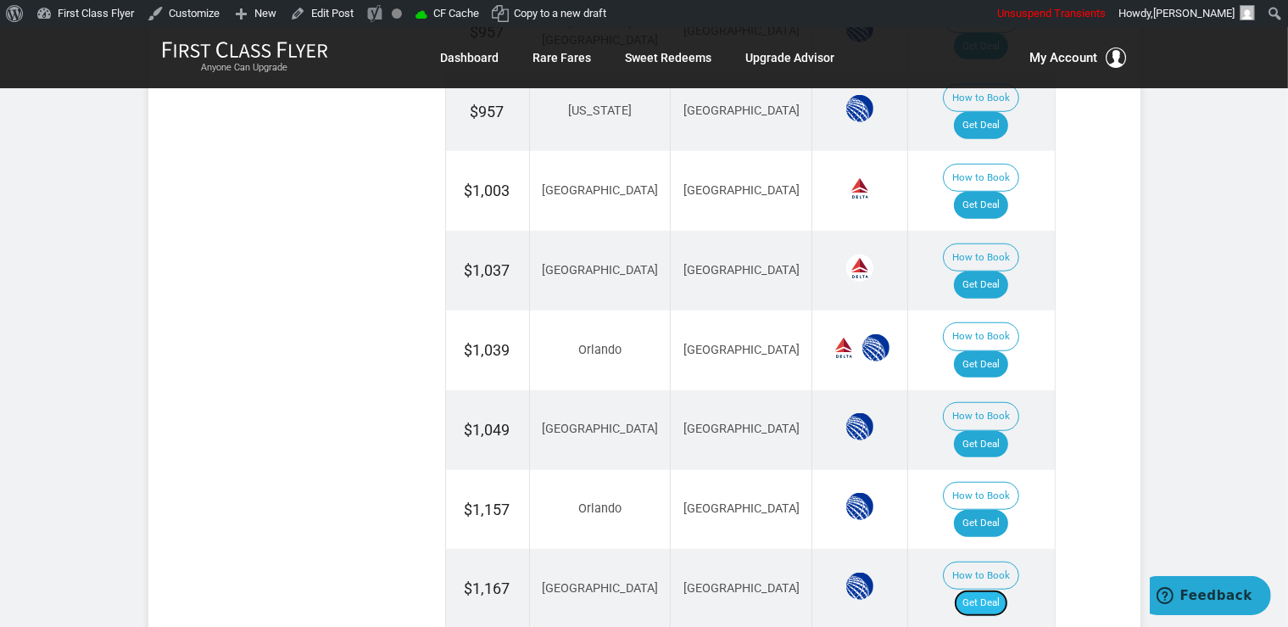
click at [1002, 589] on link "Get Deal" at bounding box center [981, 602] width 54 height 27
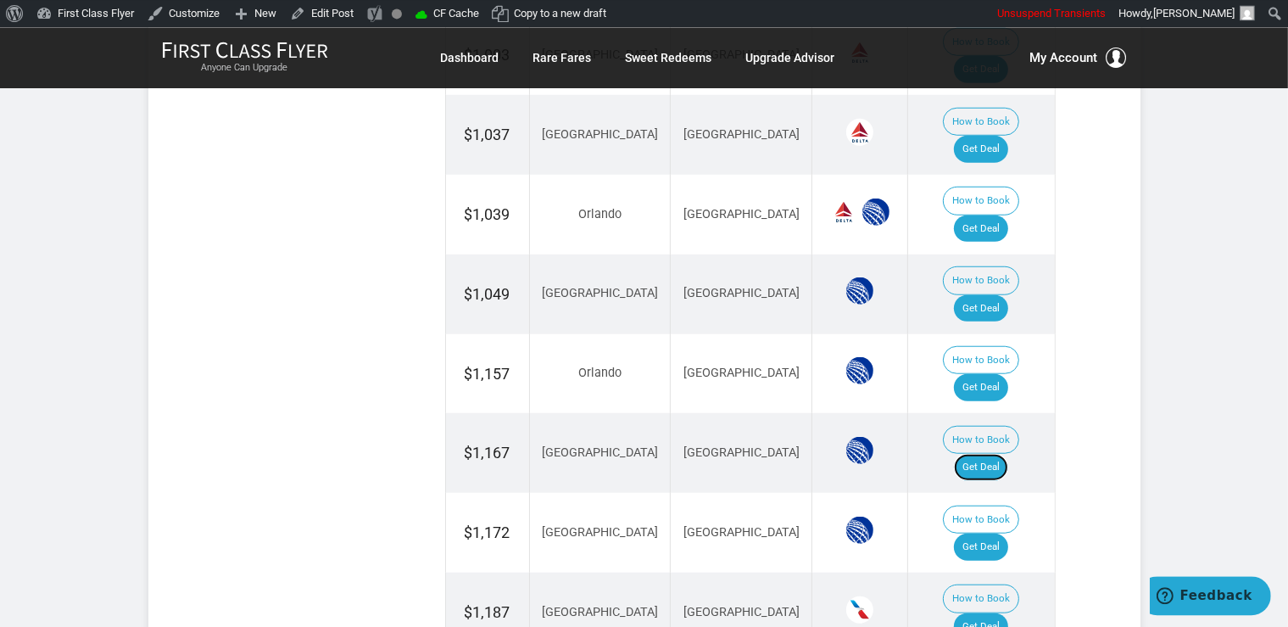
scroll to position [1484, 0]
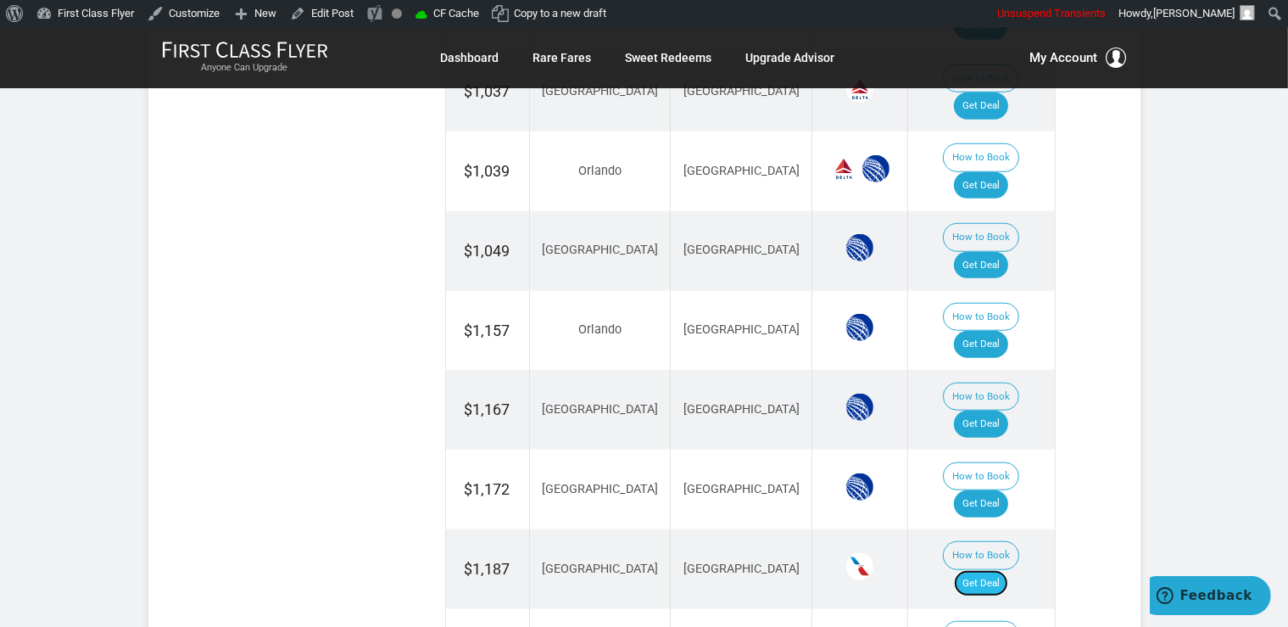
click at [1006, 570] on link "Get Deal" at bounding box center [981, 583] width 54 height 27
click at [1007, 570] on link "Get Deal" at bounding box center [981, 583] width 54 height 27
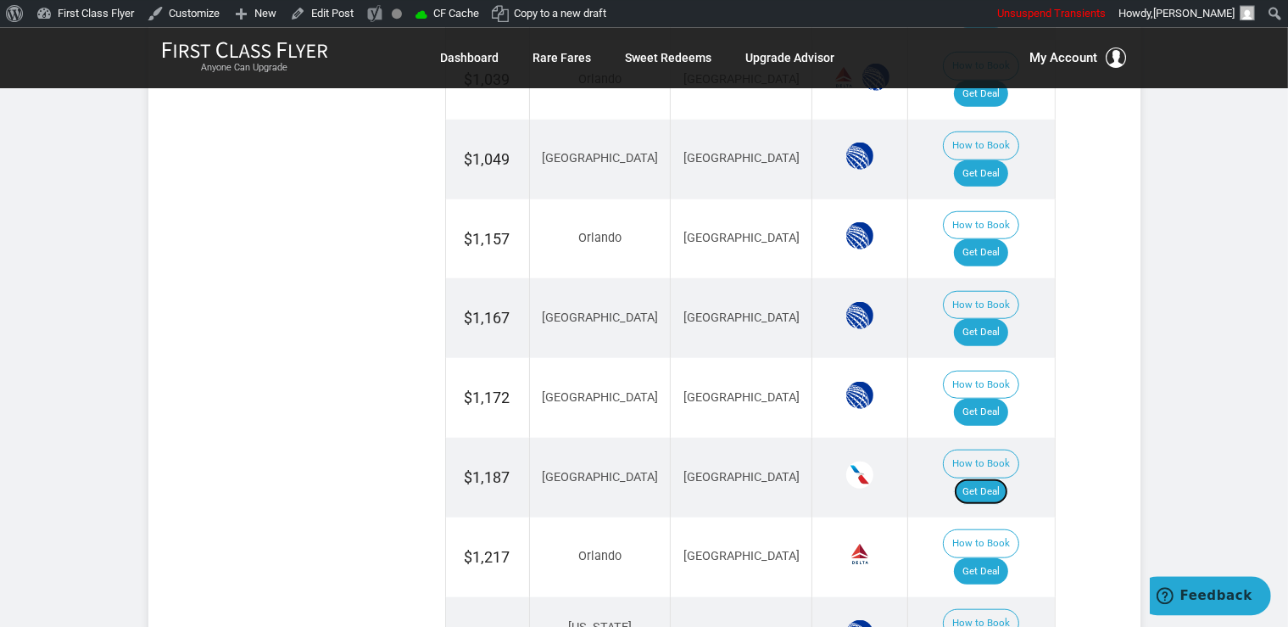
scroll to position [1663, 0]
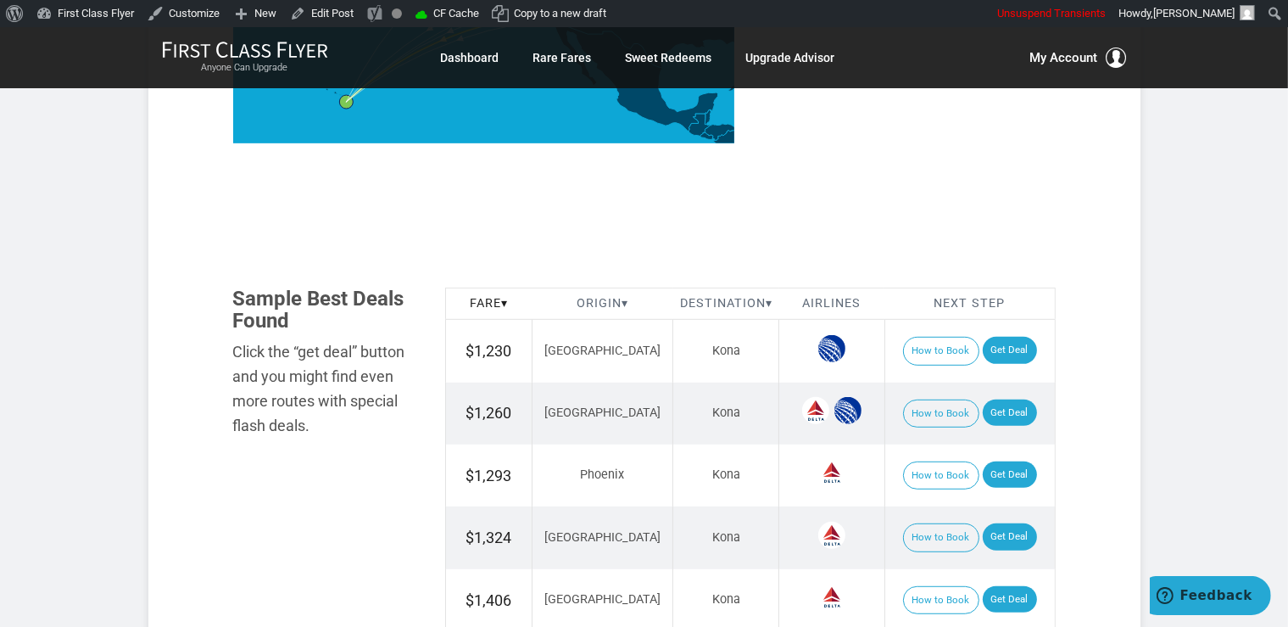
scroll to position [895, 0]
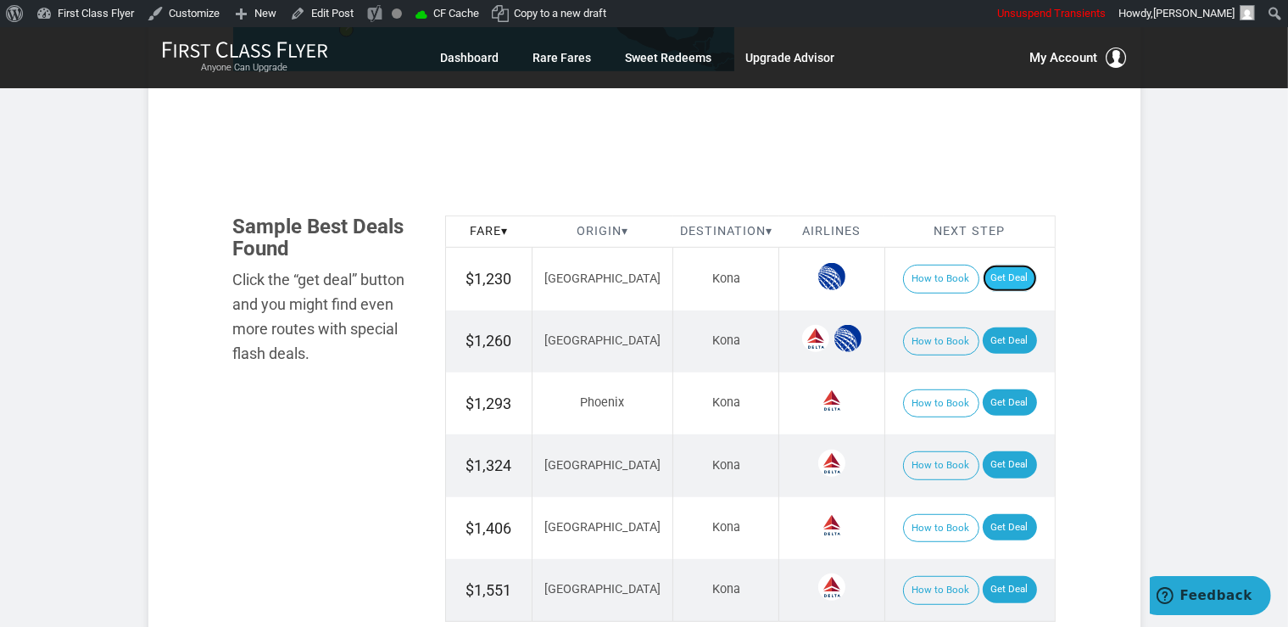
click at [990, 272] on link "Get Deal" at bounding box center [1010, 278] width 54 height 27
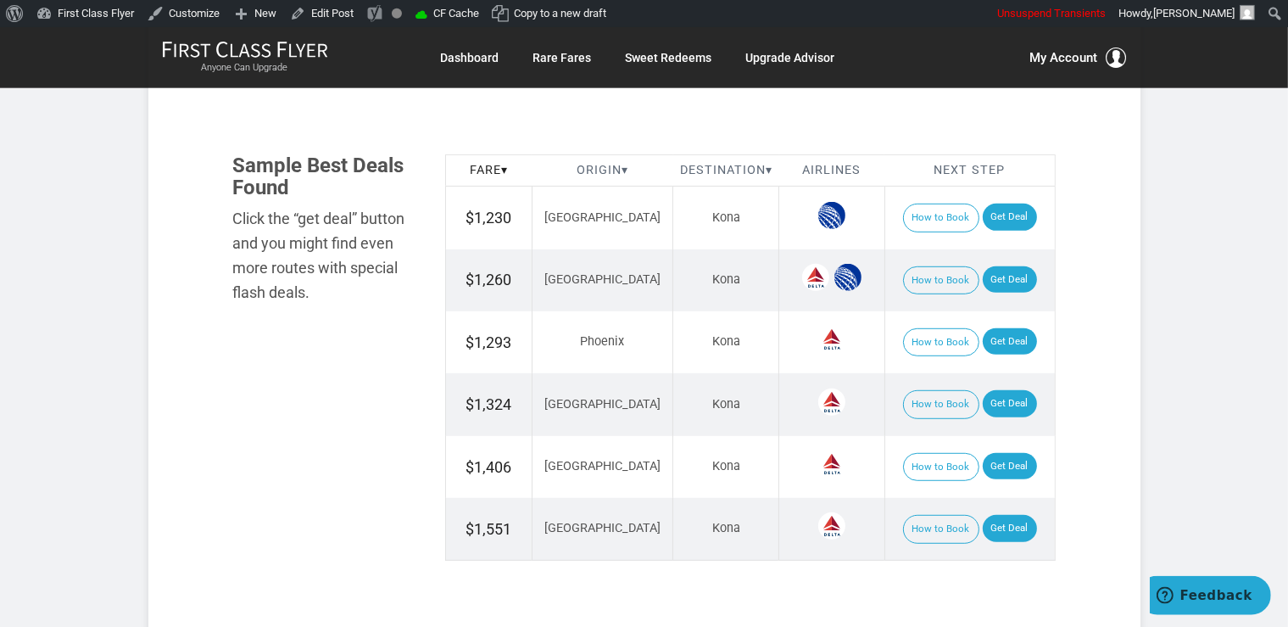
scroll to position [984, 0]
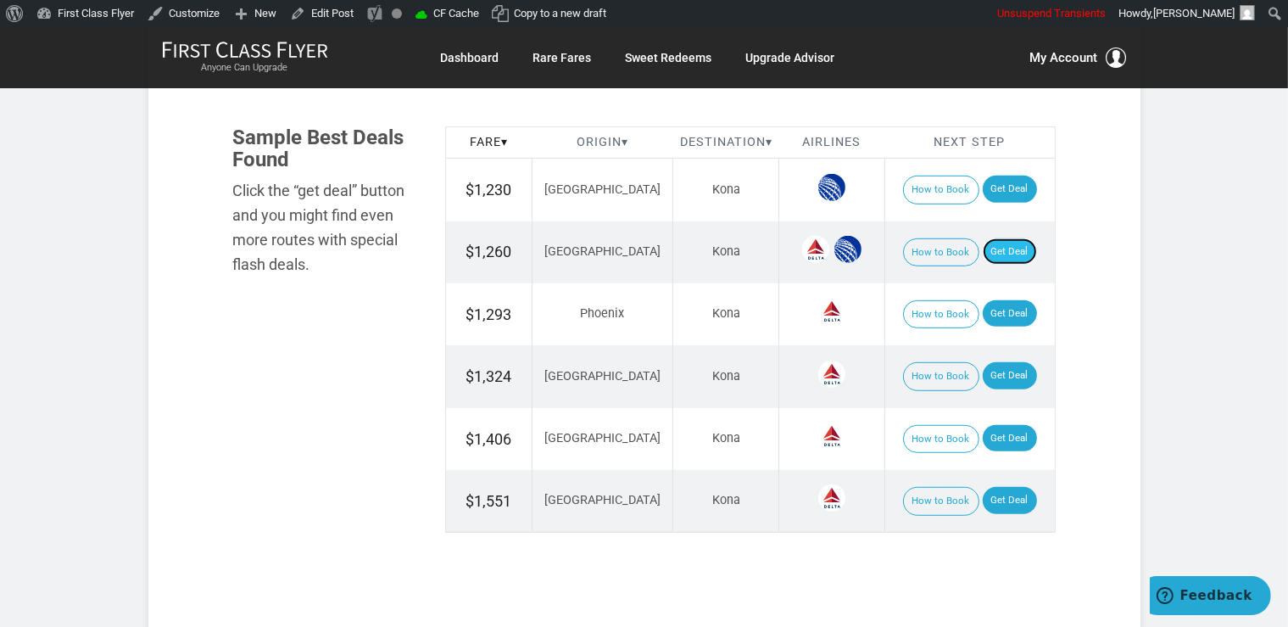
drag, startPoint x: 984, startPoint y: 255, endPoint x: 976, endPoint y: 256, distance: 8.5
click at [984, 254] on link "Get Deal" at bounding box center [1010, 251] width 54 height 27
click at [983, 300] on link "Get Deal" at bounding box center [1010, 313] width 54 height 27
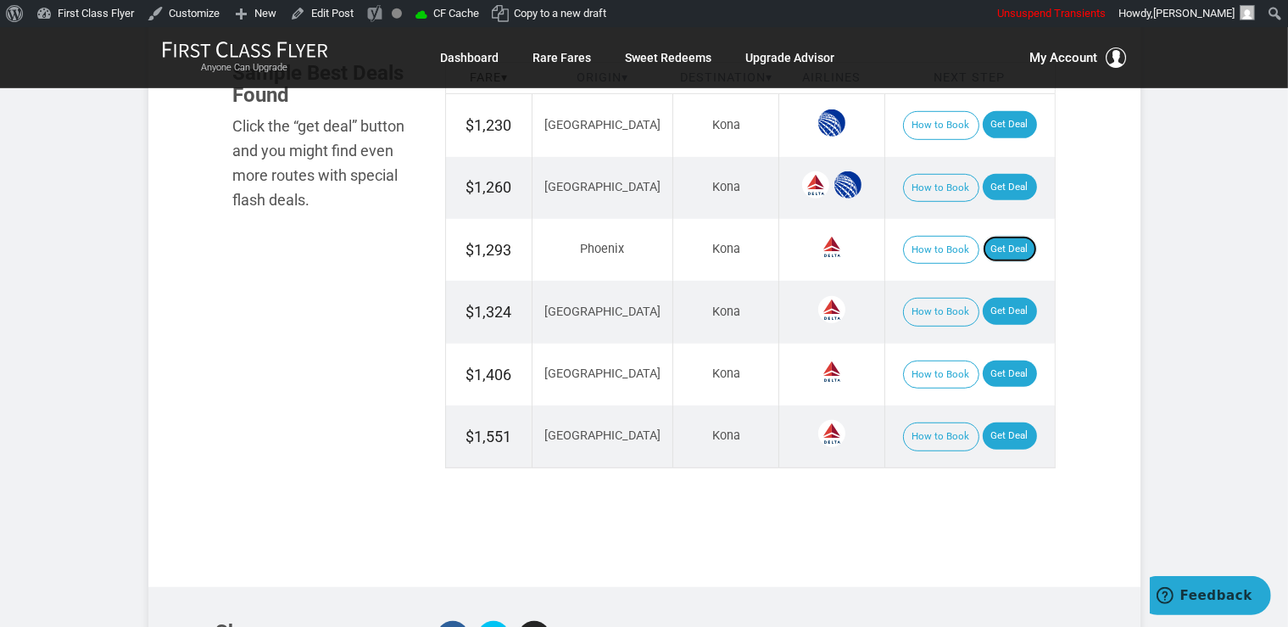
scroll to position [1074, 0]
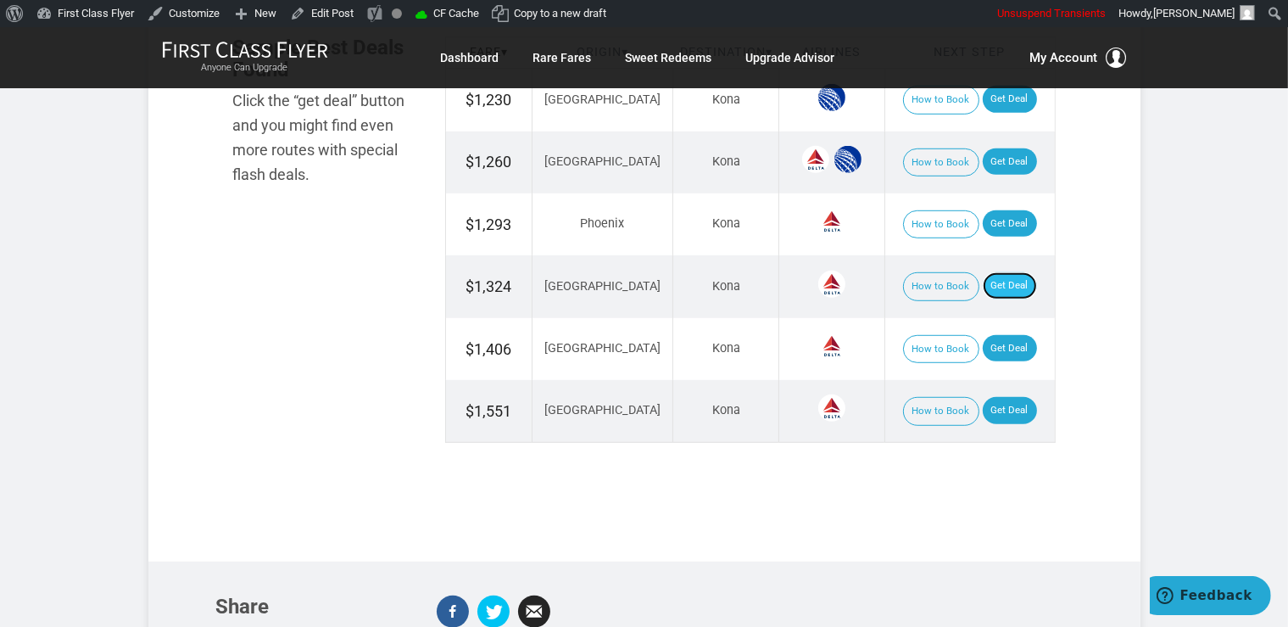
click at [990, 278] on link "Get Deal" at bounding box center [1010, 285] width 54 height 27
click at [1009, 346] on link "Get Deal" at bounding box center [1010, 348] width 54 height 27
click at [997, 397] on link "Get Deal" at bounding box center [1010, 410] width 54 height 27
click at [1005, 412] on link "Get Deal" at bounding box center [1010, 410] width 54 height 27
click at [1011, 405] on link "Get Deal" at bounding box center [1010, 410] width 54 height 27
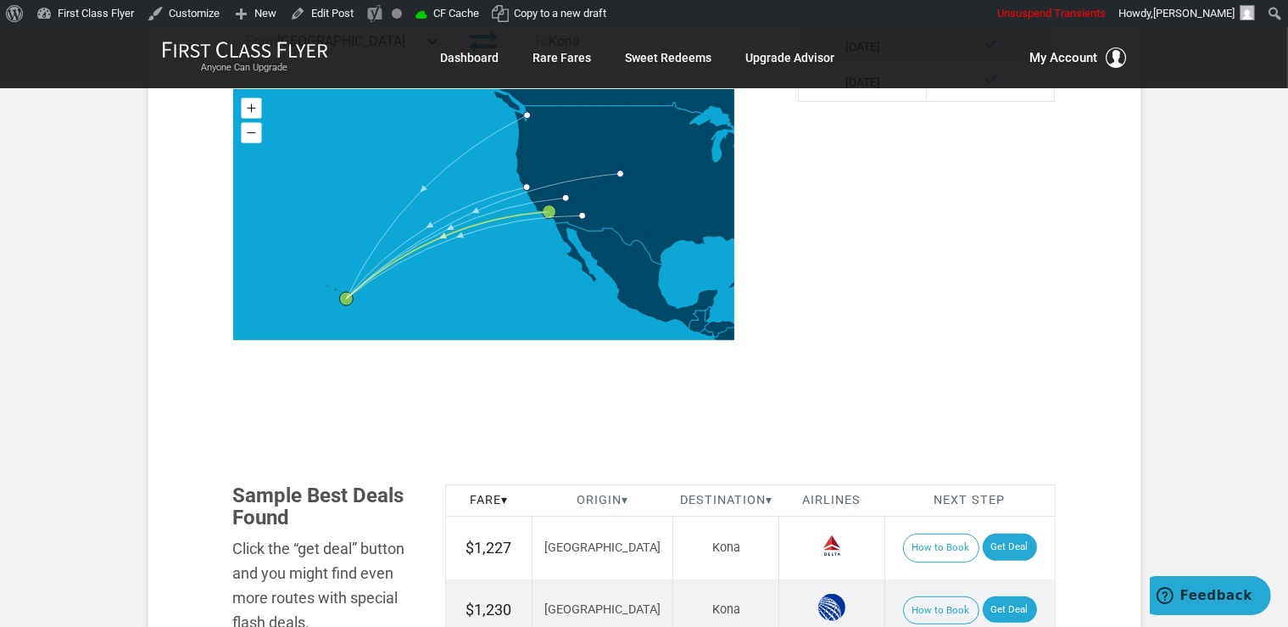
scroll to position [806, 0]
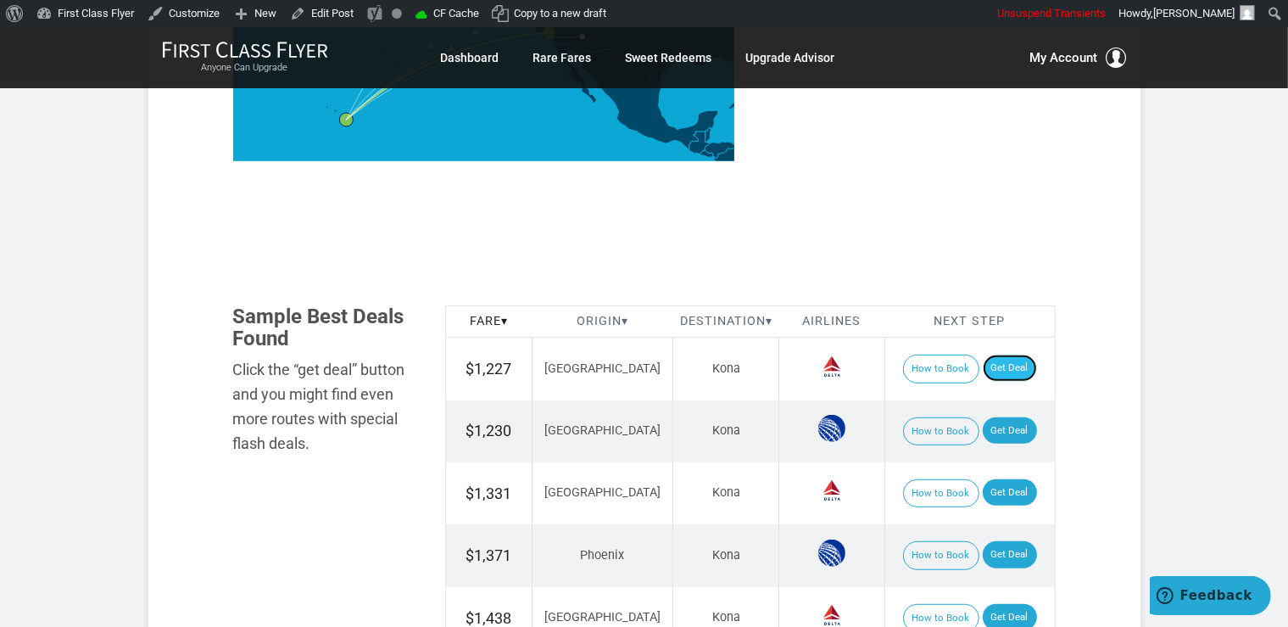
drag, startPoint x: 998, startPoint y: 371, endPoint x: 1010, endPoint y: 365, distance: 13.3
click at [998, 371] on link "Get Deal" at bounding box center [1010, 367] width 54 height 27
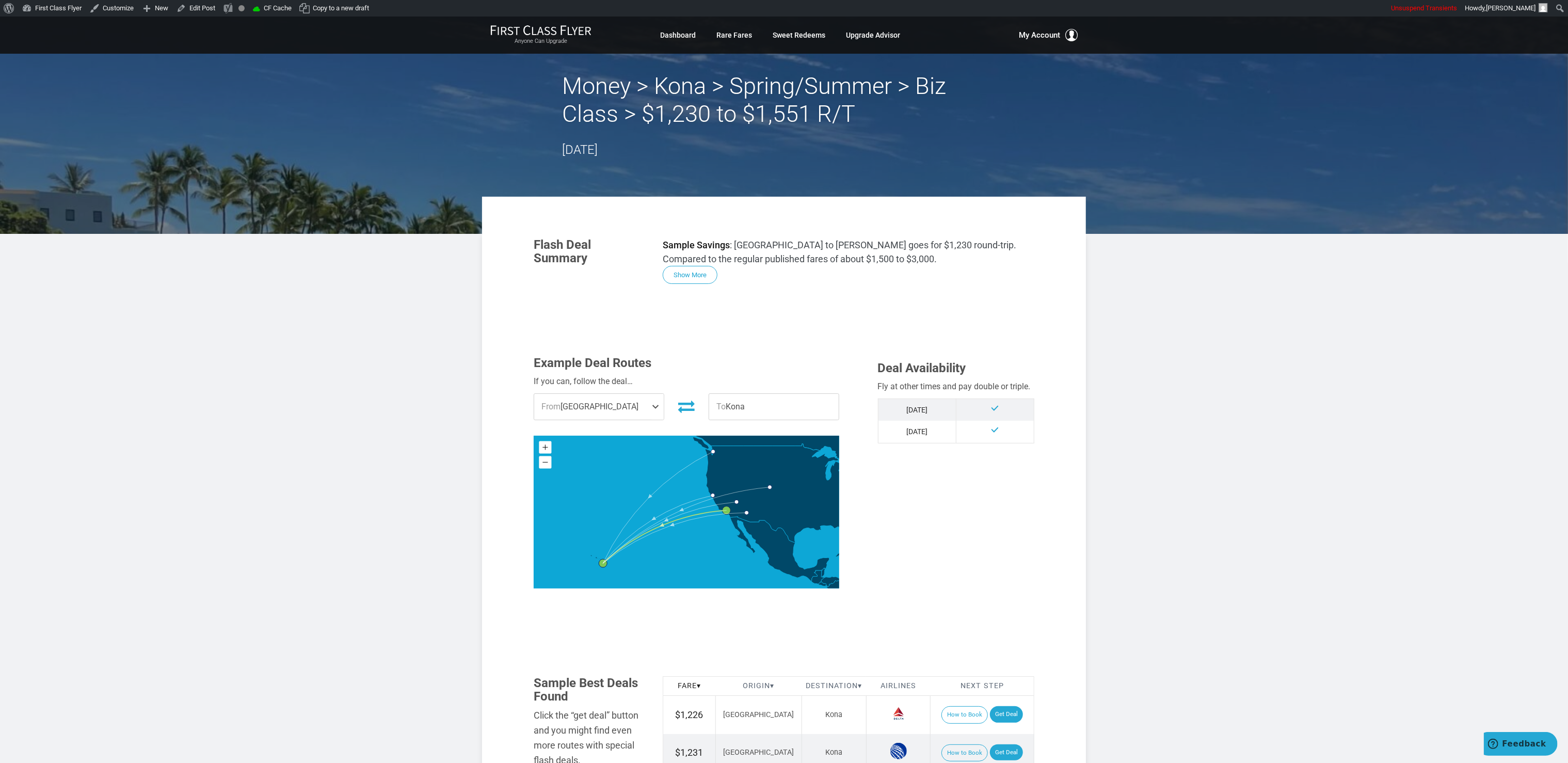
scroll to position [109, 0]
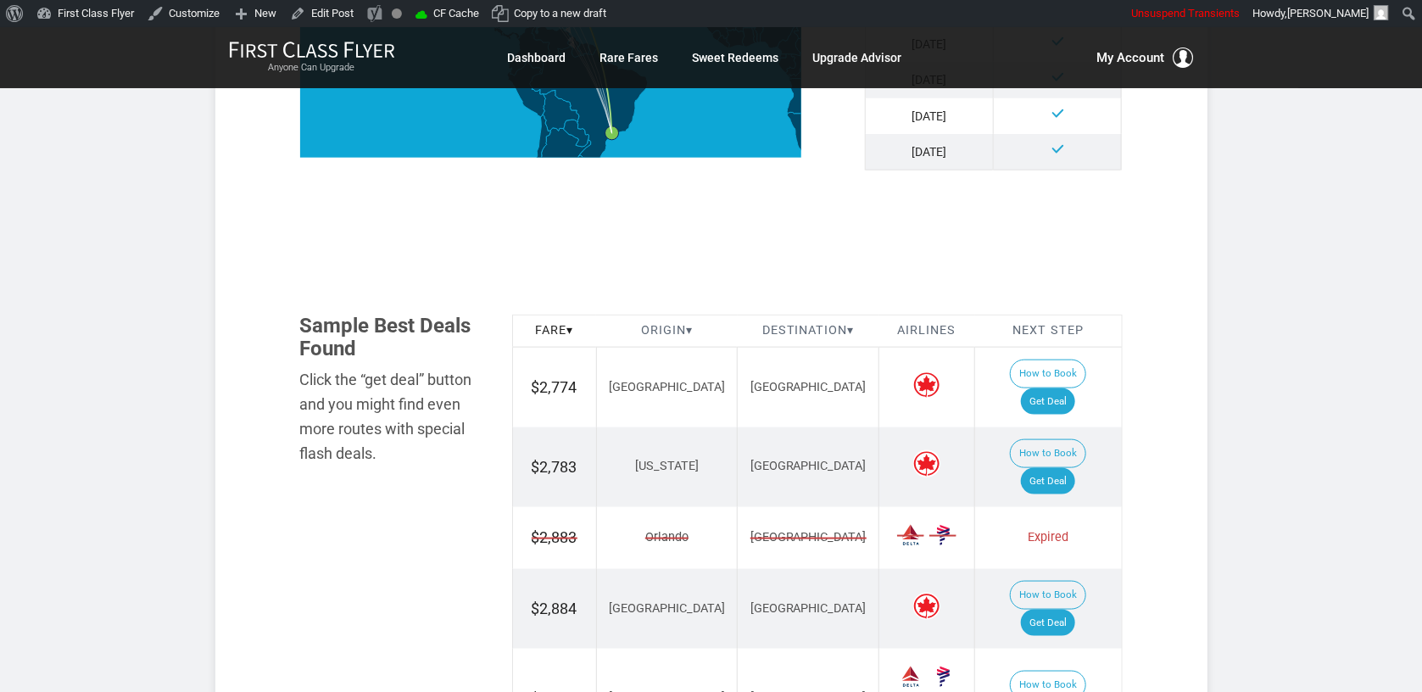
scroll to position [899, 0]
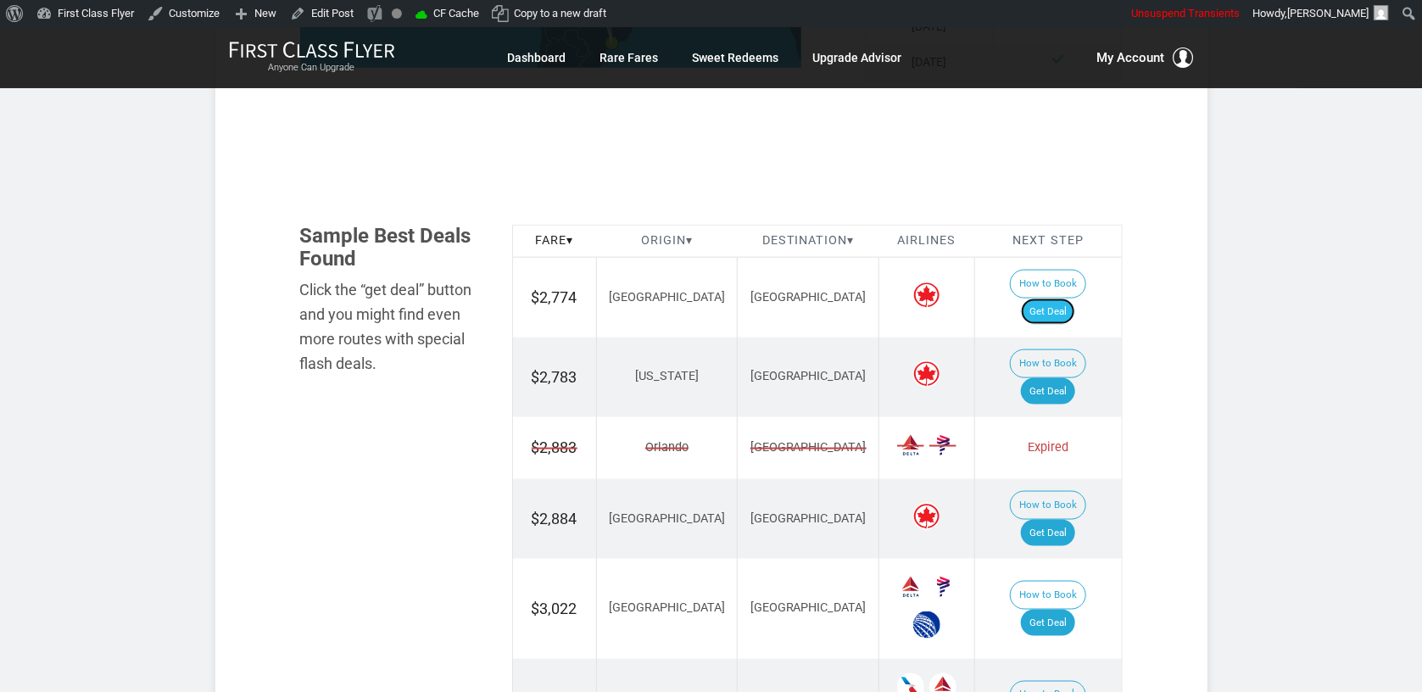
click at [1063, 298] on link "Get Deal" at bounding box center [1048, 311] width 54 height 27
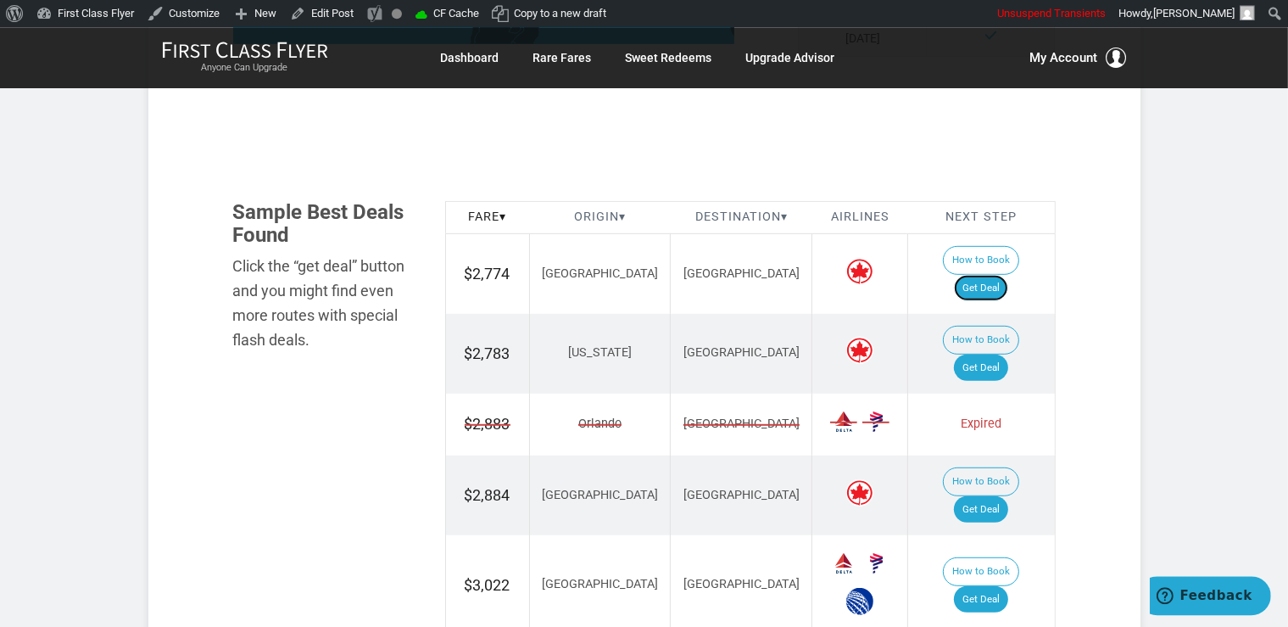
scroll to position [1077, 0]
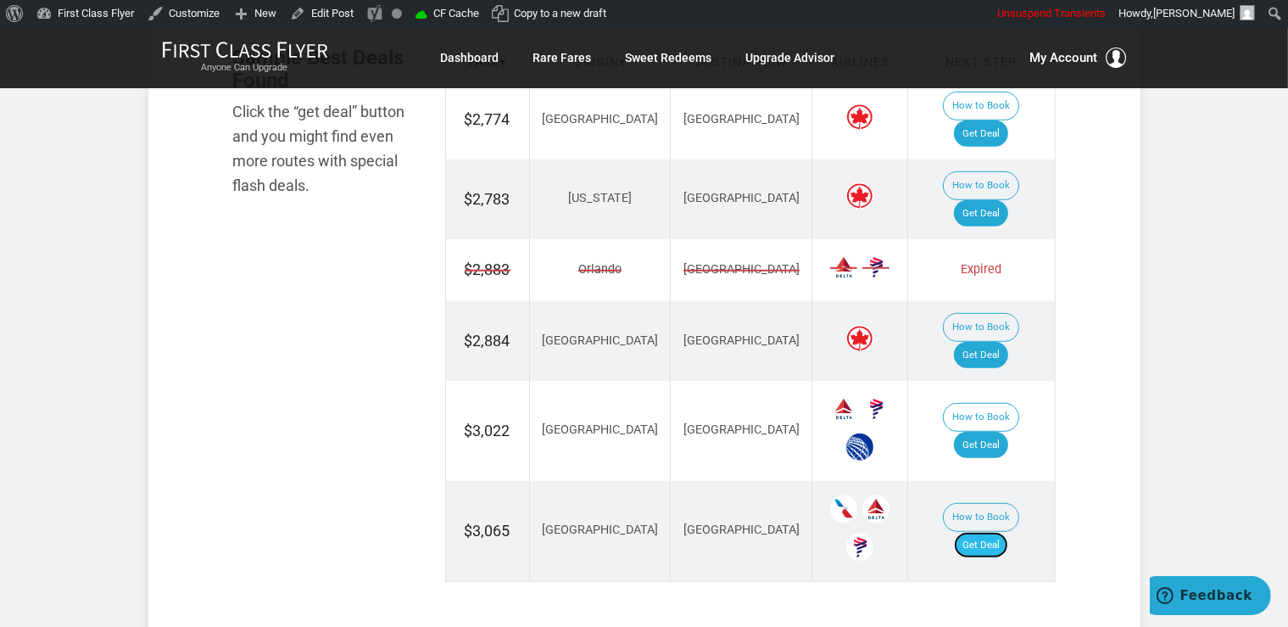
click at [991, 532] on link "Get Deal" at bounding box center [981, 545] width 54 height 27
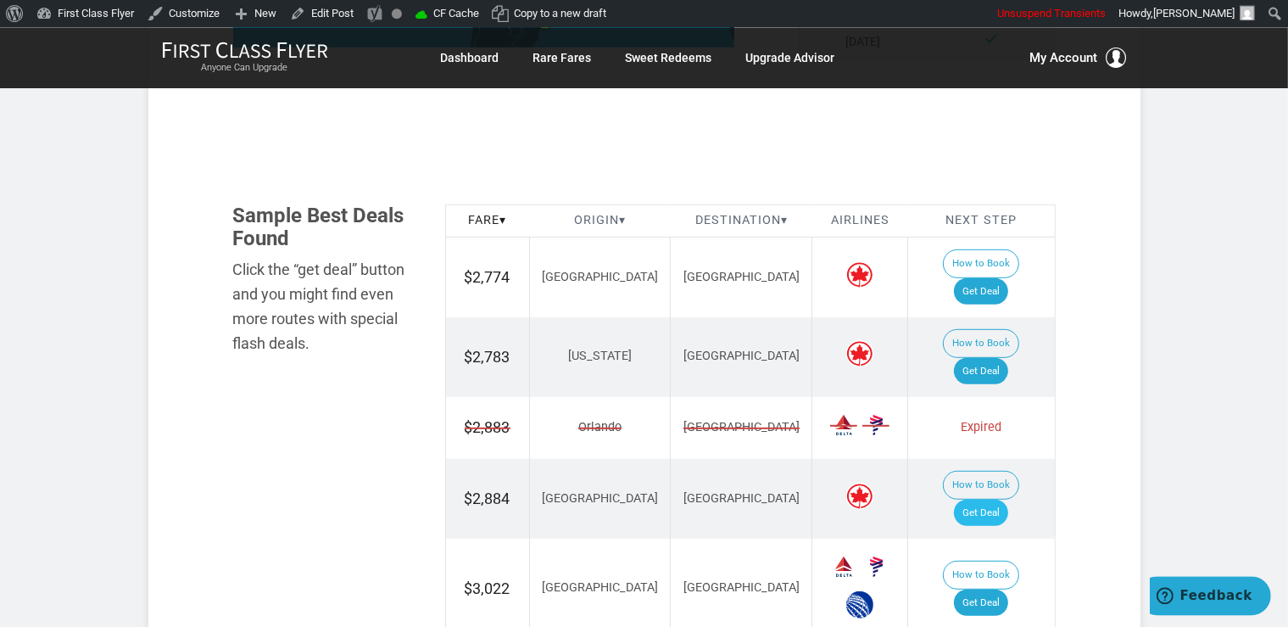
scroll to position [898, 0]
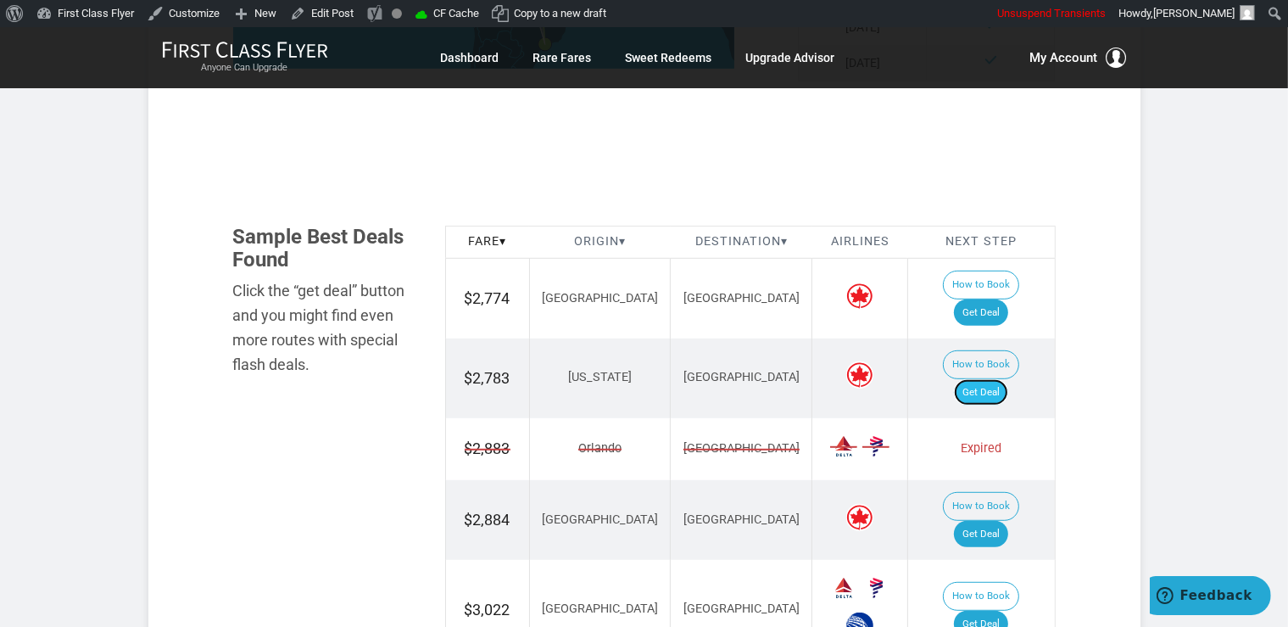
click at [1004, 379] on link "Get Deal" at bounding box center [981, 392] width 54 height 27
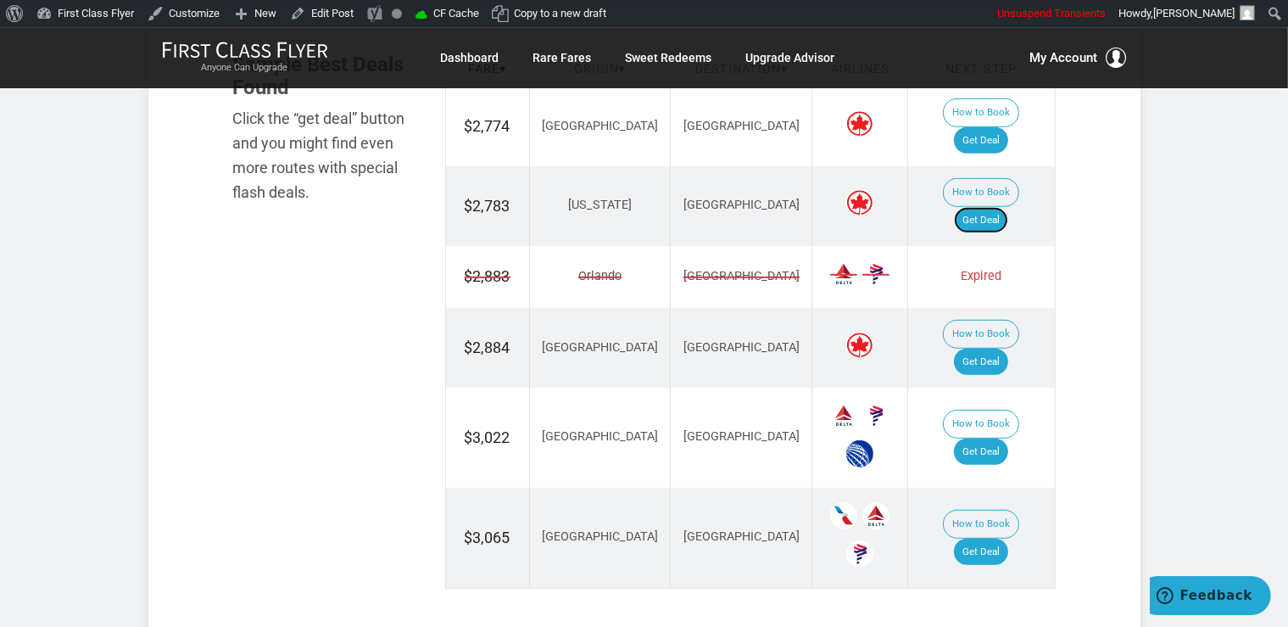
scroll to position [1077, 0]
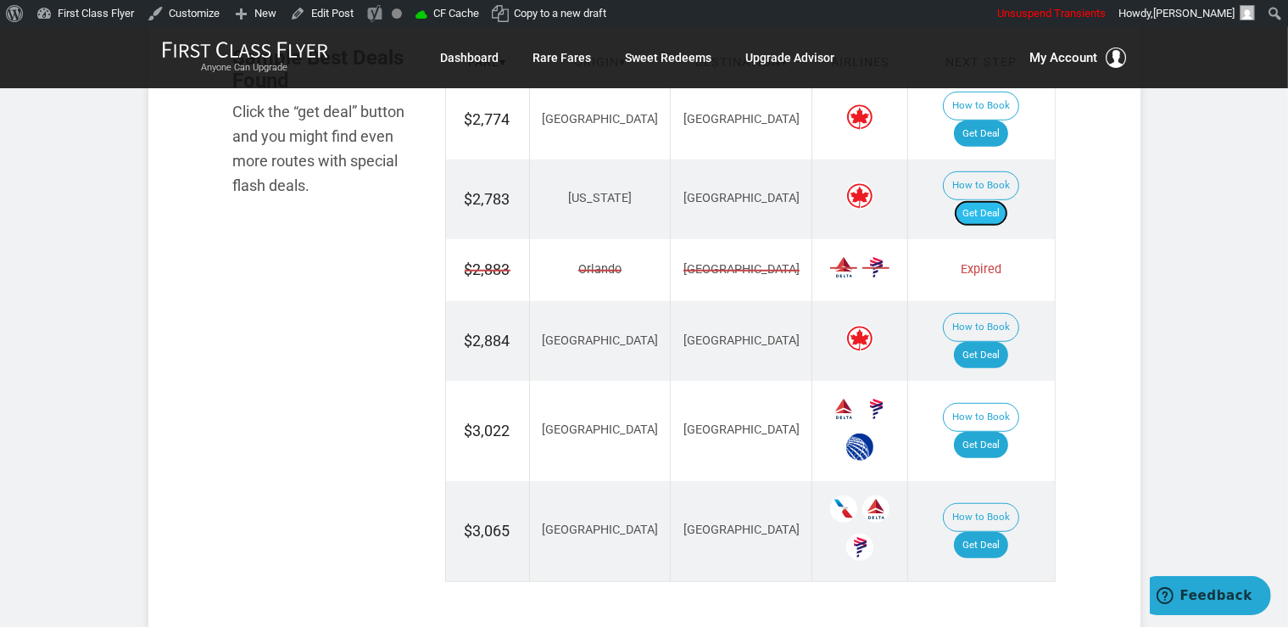
click at [996, 200] on link "Get Deal" at bounding box center [981, 213] width 54 height 27
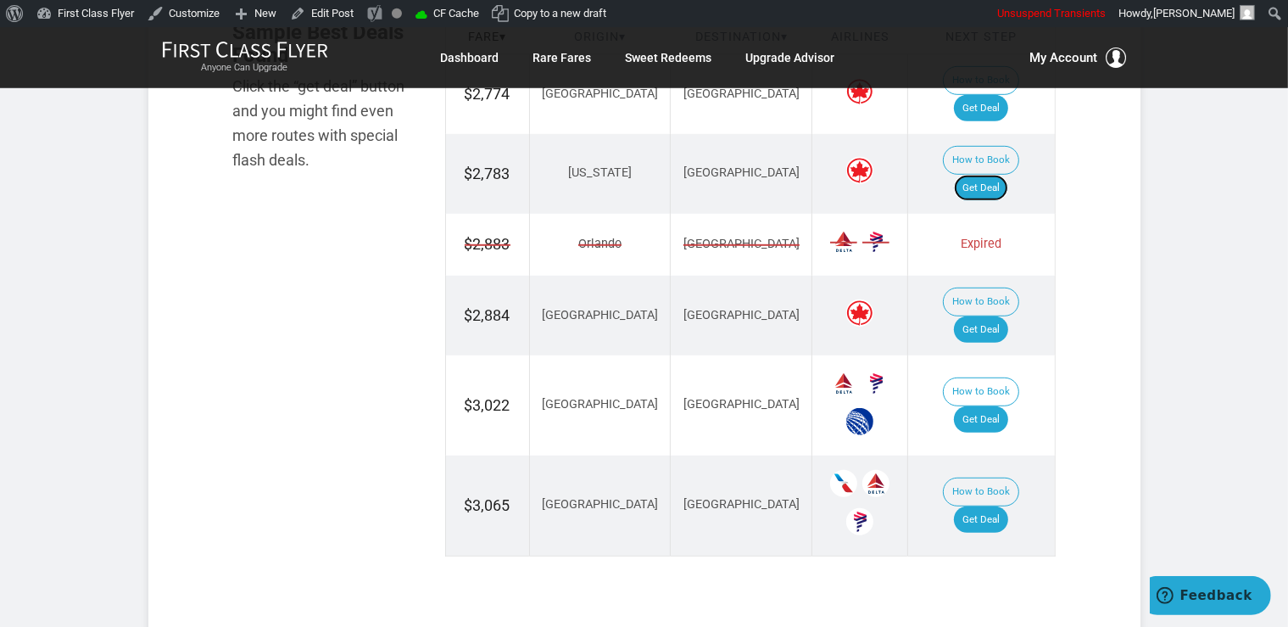
scroll to position [1166, 0]
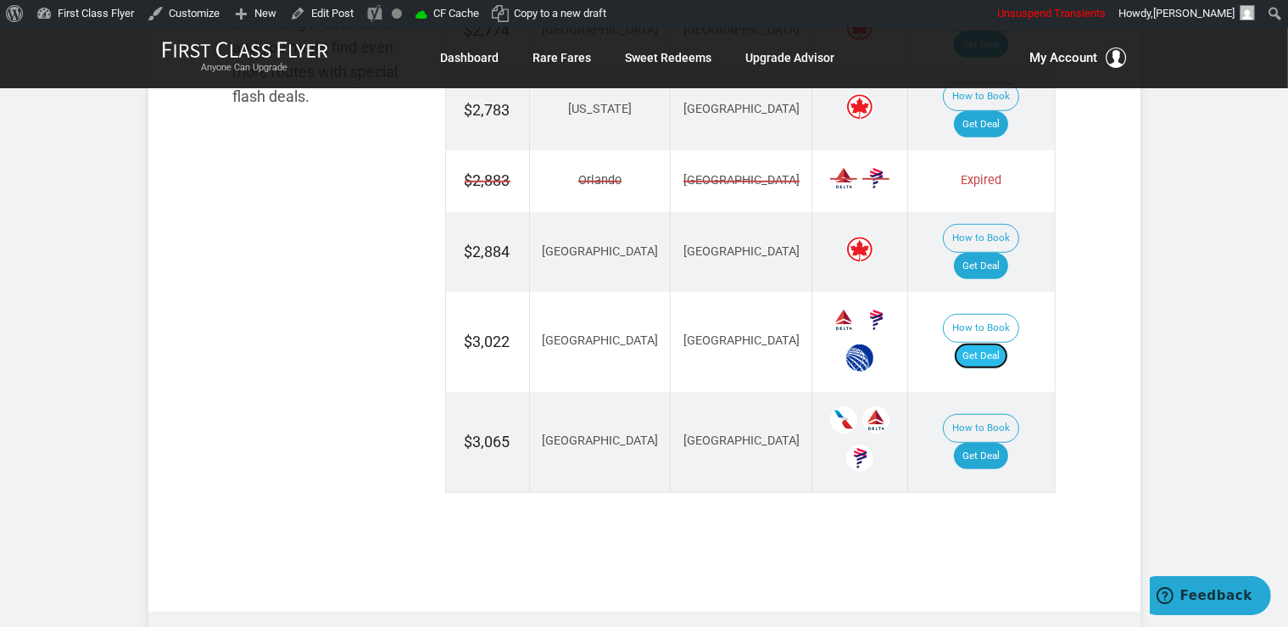
click at [998, 343] on link "Get Deal" at bounding box center [981, 356] width 54 height 27
click at [1002, 343] on link "Get Deal" at bounding box center [981, 356] width 54 height 27
click at [997, 343] on link "Get Deal" at bounding box center [981, 356] width 54 height 27
click at [1008, 253] on link "Get Deal" at bounding box center [981, 266] width 54 height 27
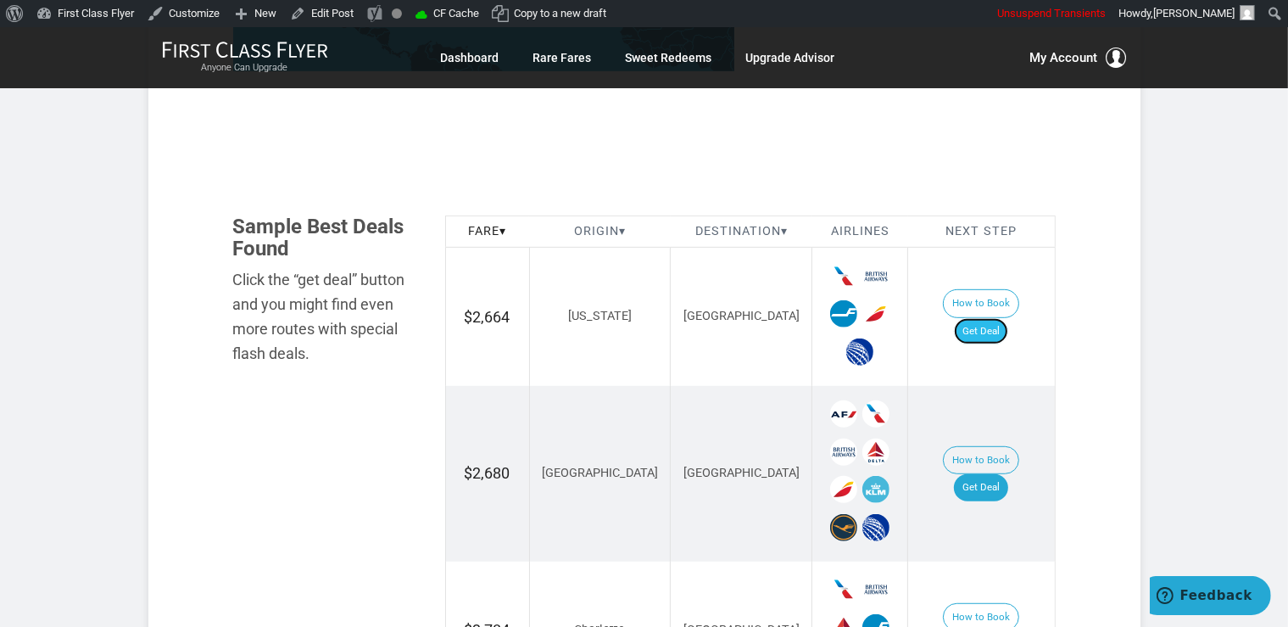
click at [997, 318] on link "Get Deal" at bounding box center [981, 331] width 54 height 27
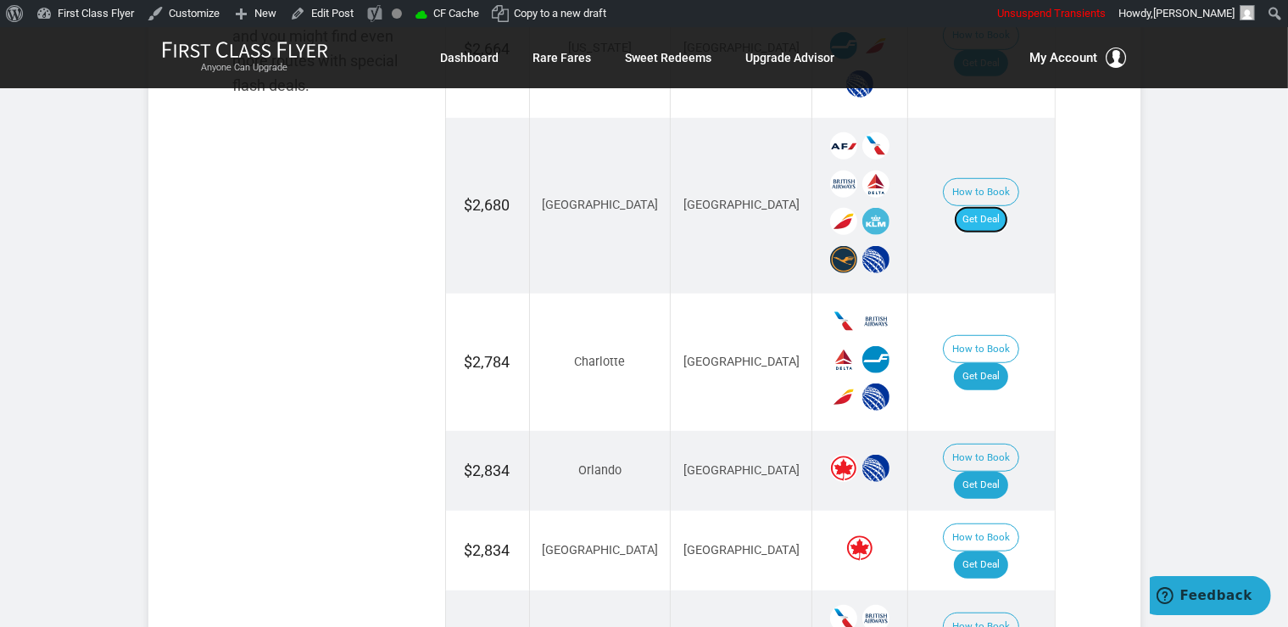
click at [1008, 209] on link "Get Deal" at bounding box center [981, 219] width 54 height 27
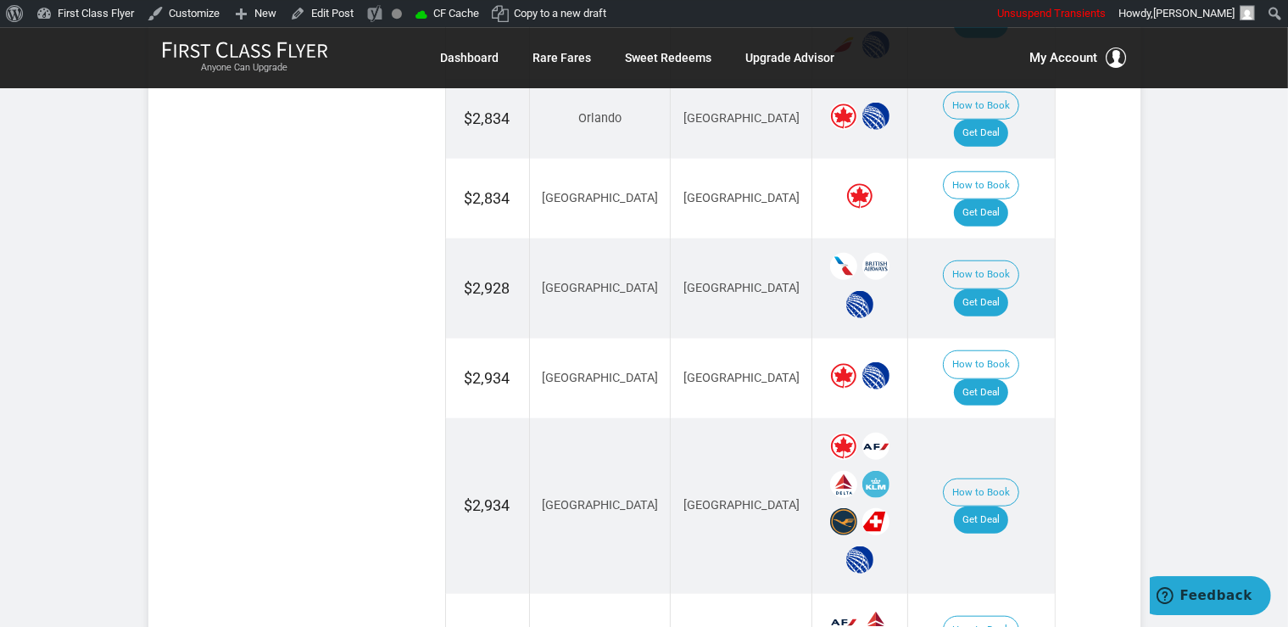
scroll to position [1522, 0]
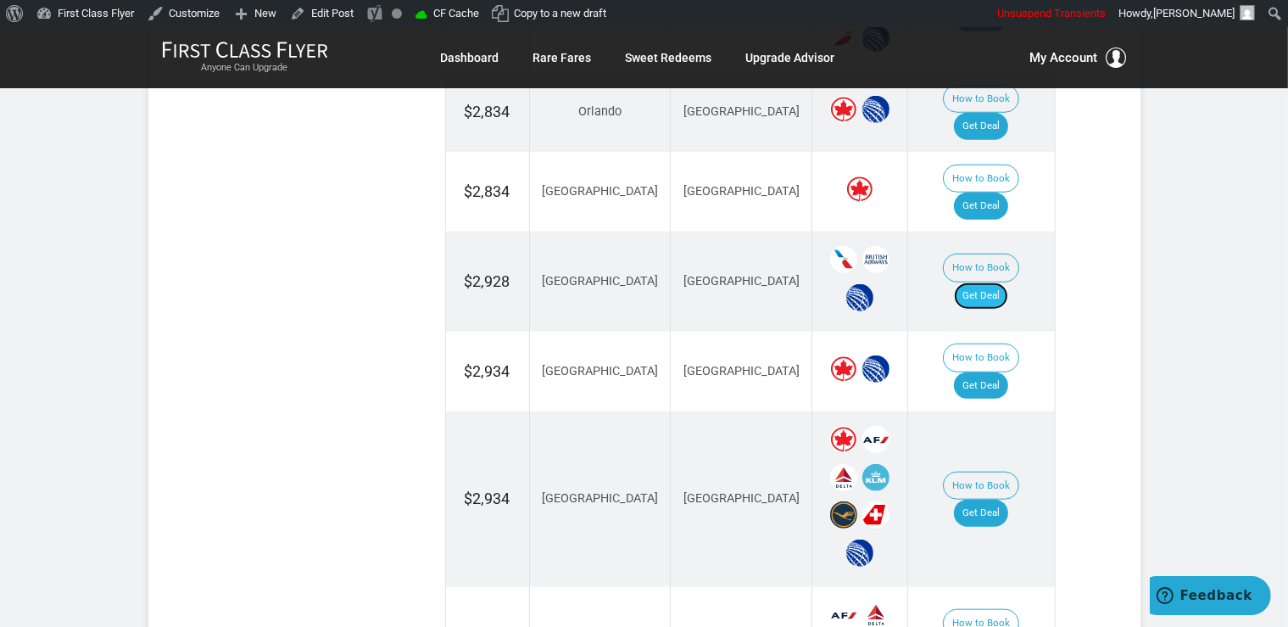
click at [1005, 282] on link "Get Deal" at bounding box center [981, 295] width 54 height 27
click at [989, 282] on link "Get Deal" at bounding box center [981, 295] width 54 height 27
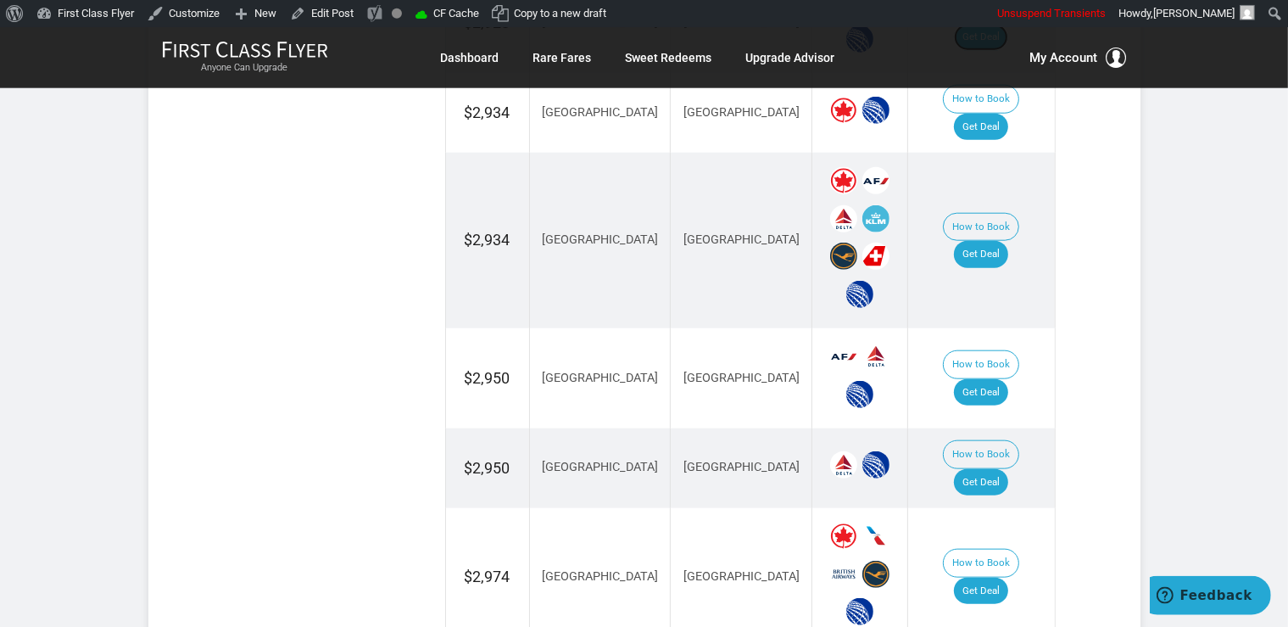
scroll to position [1880, 0]
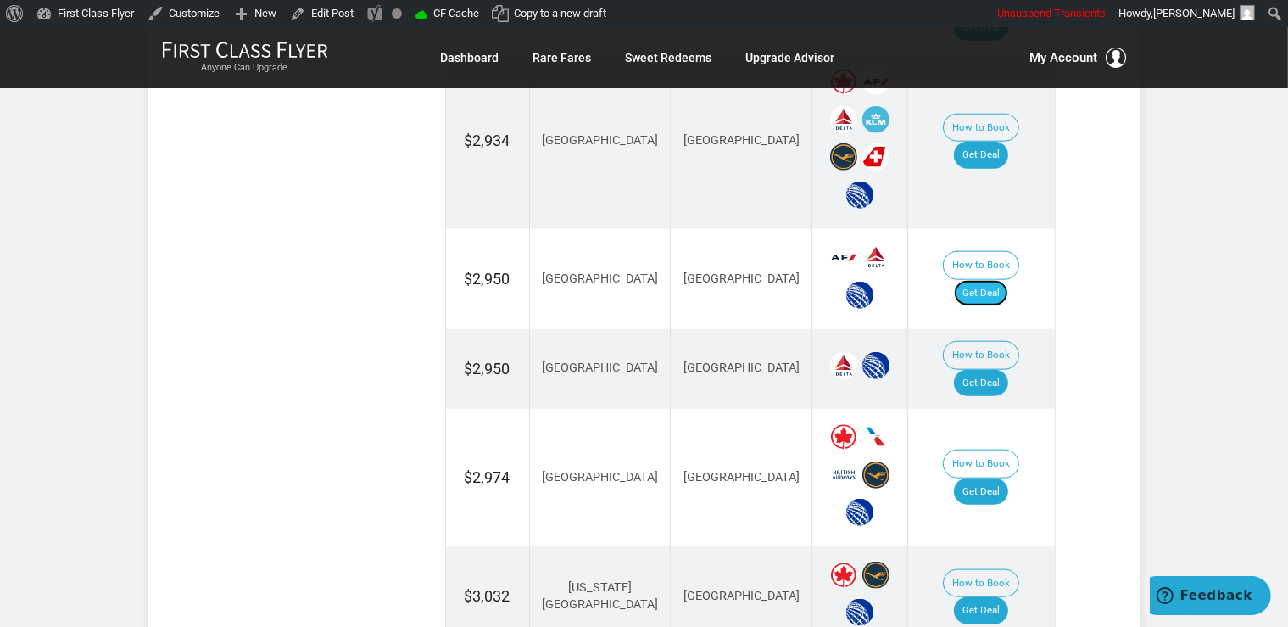
click at [1006, 280] on link "Get Deal" at bounding box center [981, 293] width 54 height 27
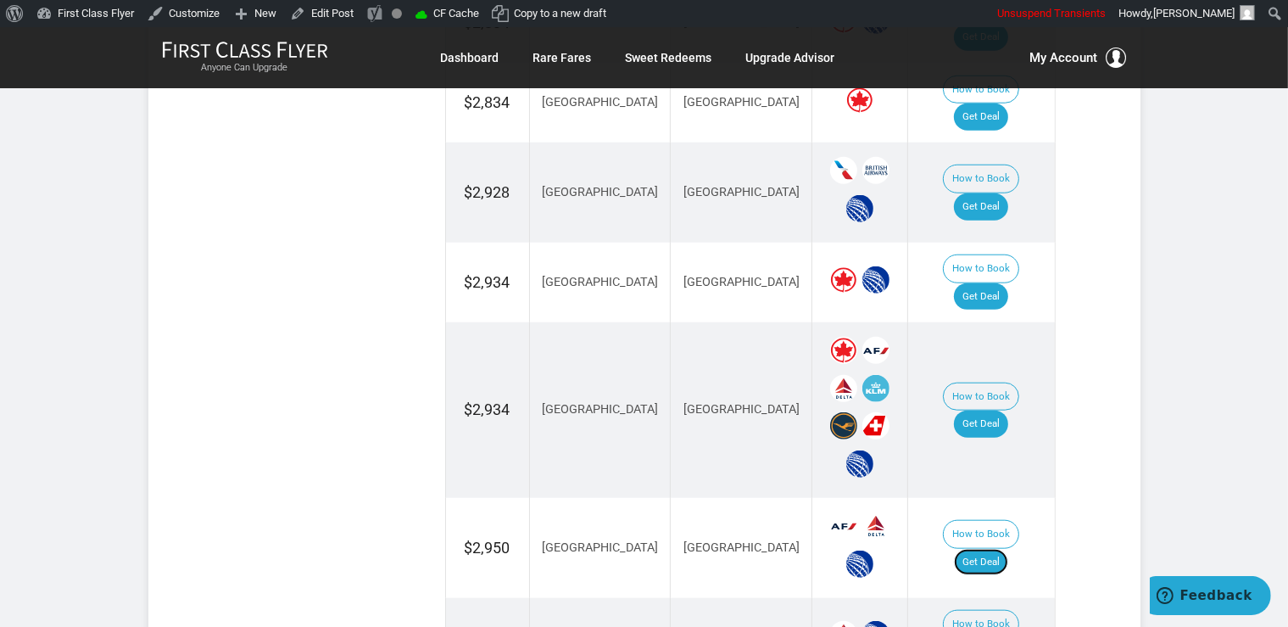
scroll to position [1522, 0]
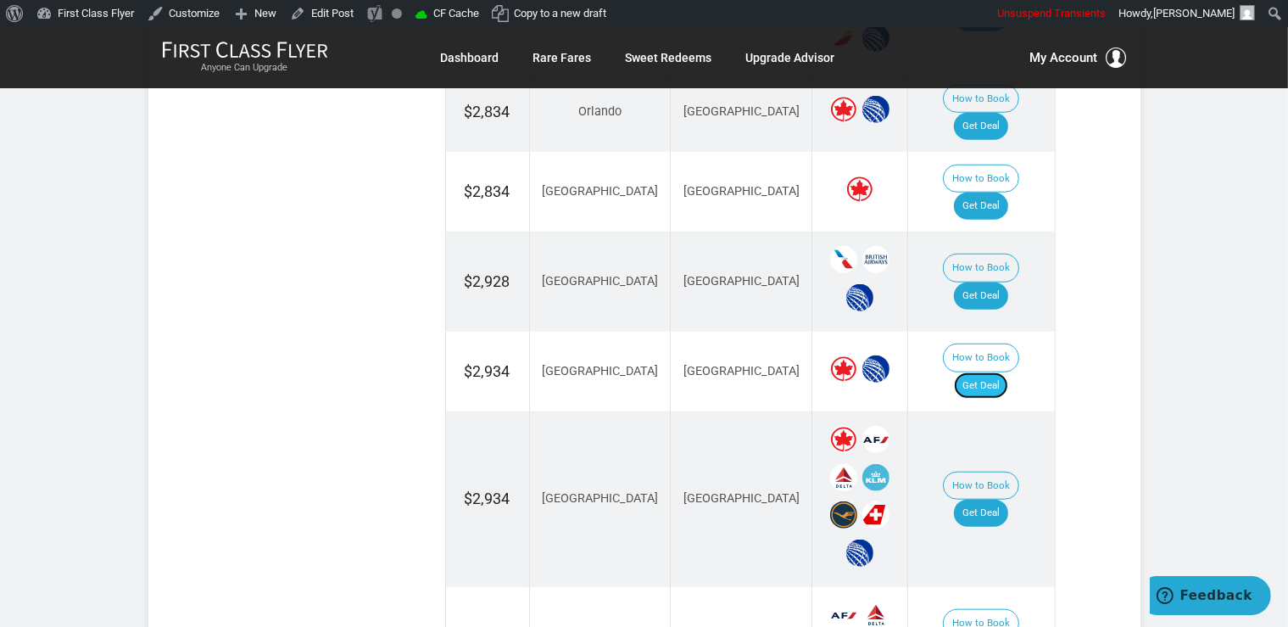
click at [1000, 372] on link "Get Deal" at bounding box center [981, 385] width 54 height 27
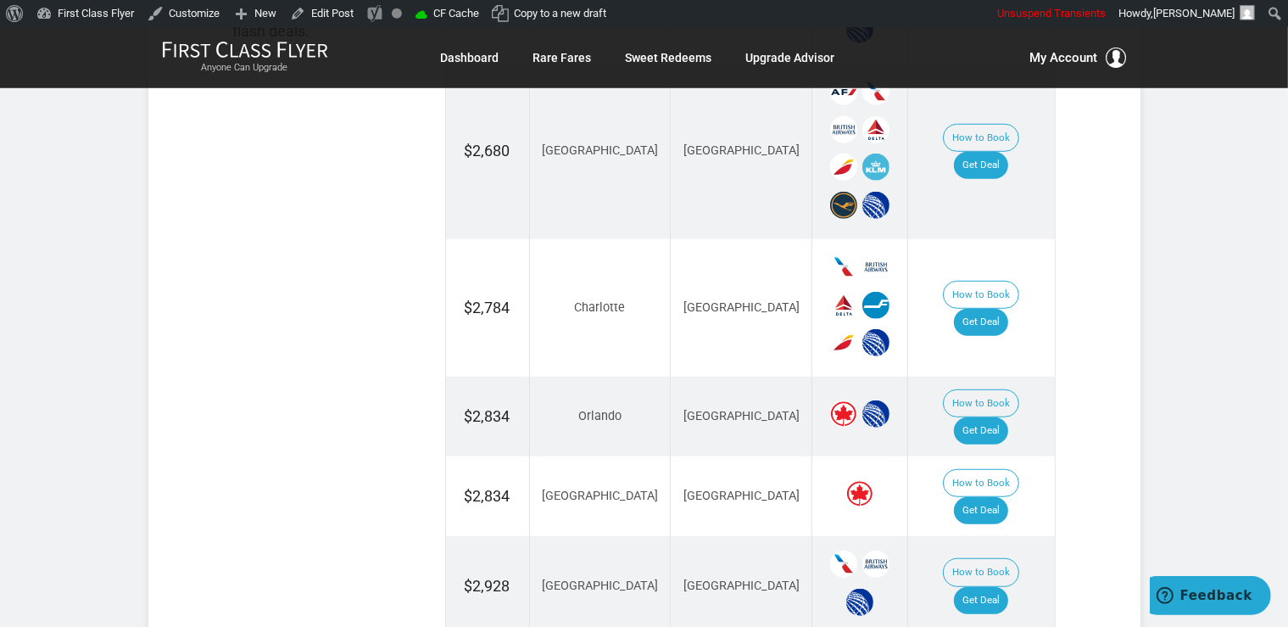
scroll to position [1163, 0]
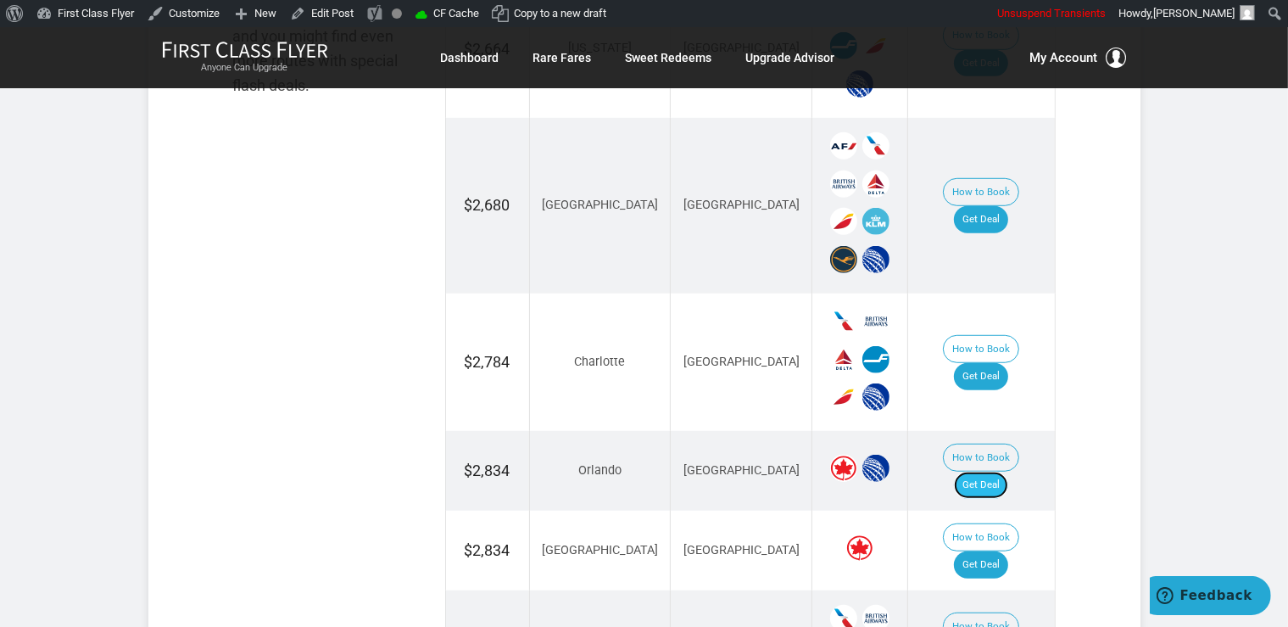
click at [1006, 471] on link "Get Deal" at bounding box center [981, 484] width 54 height 27
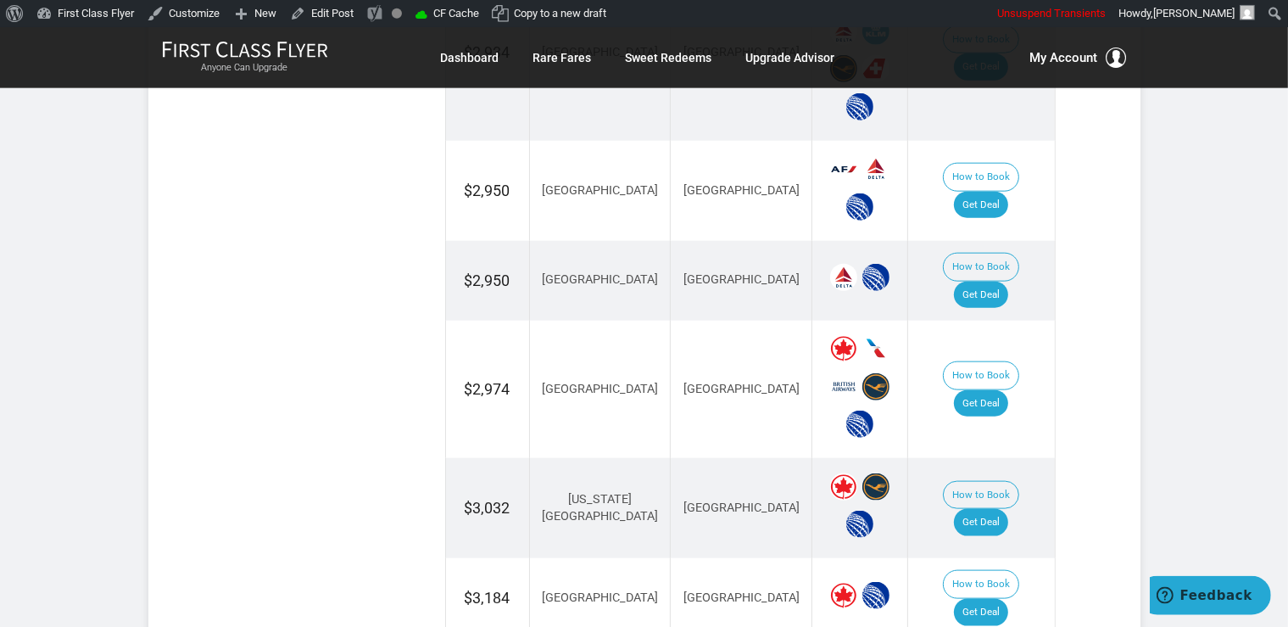
scroll to position [1970, 0]
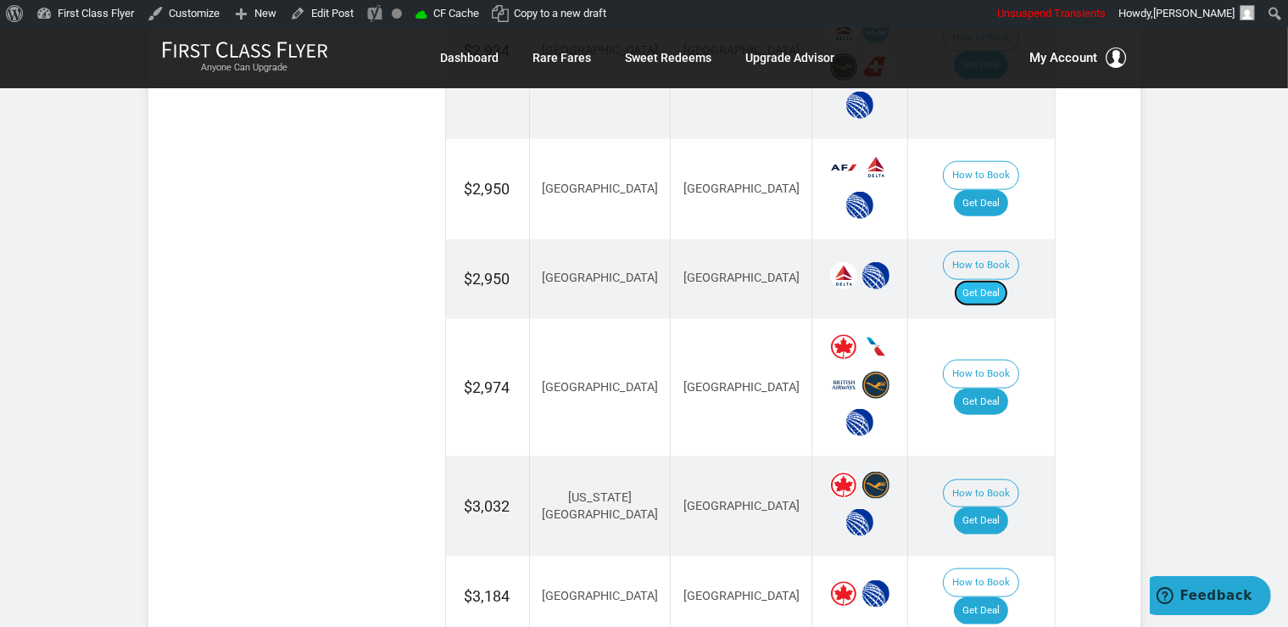
click at [992, 280] on link "Get Deal" at bounding box center [981, 293] width 54 height 27
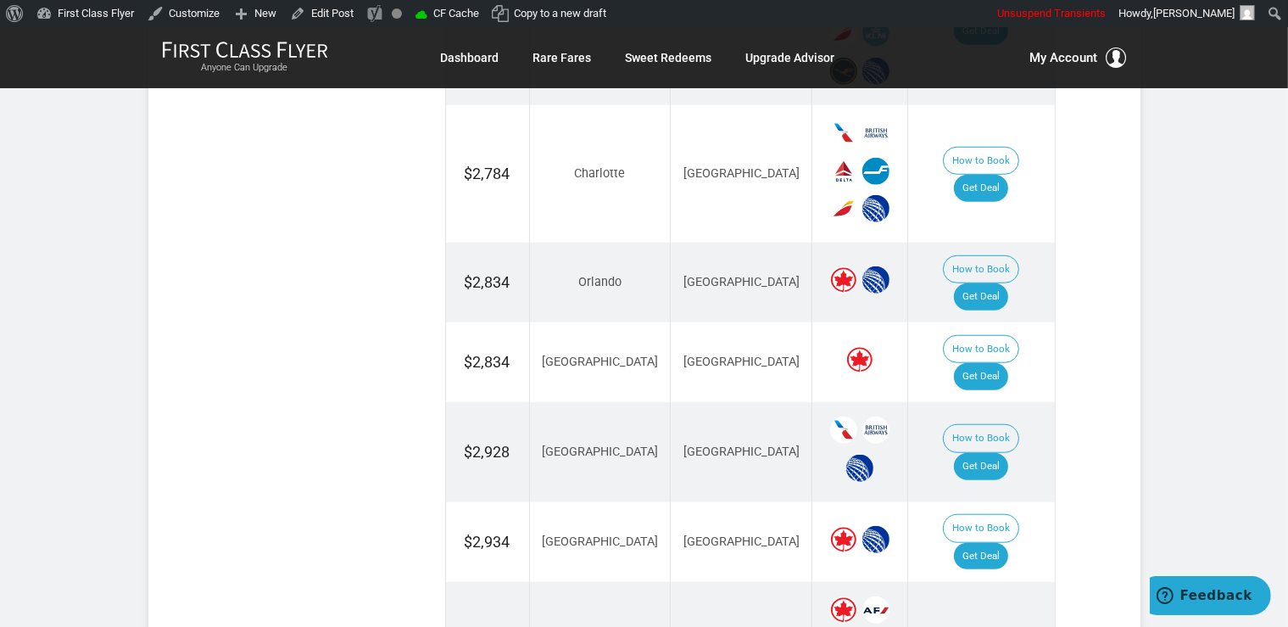
scroll to position [1253, 0]
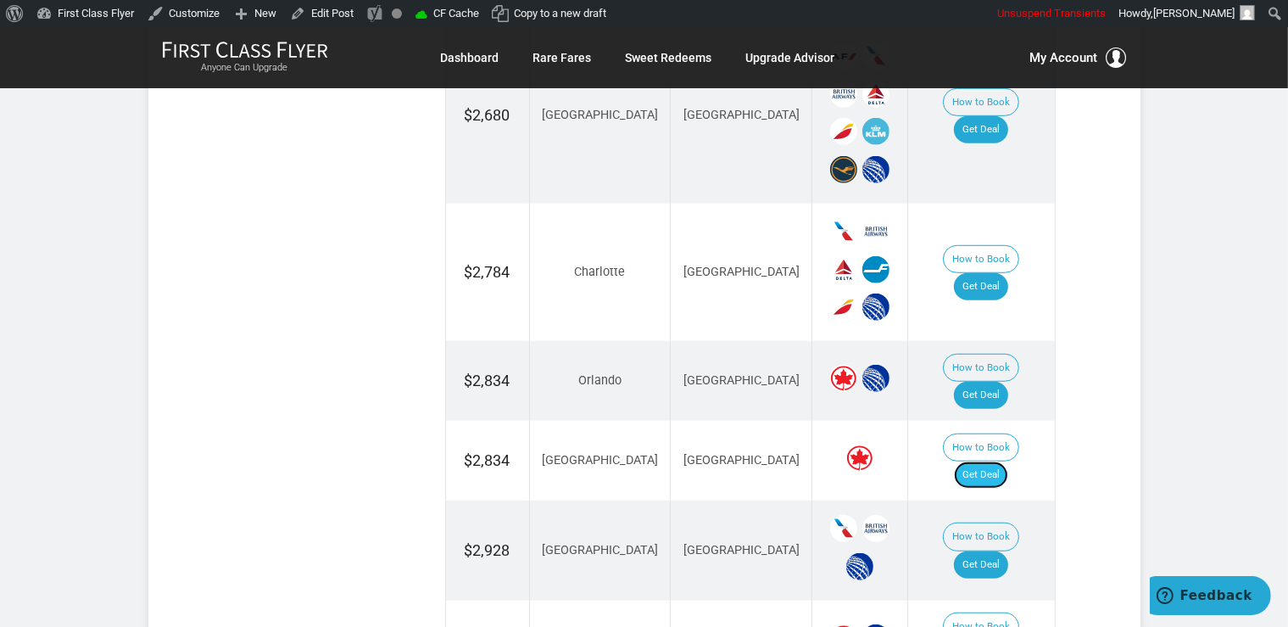
click at [1002, 461] on link "Get Deal" at bounding box center [981, 474] width 54 height 27
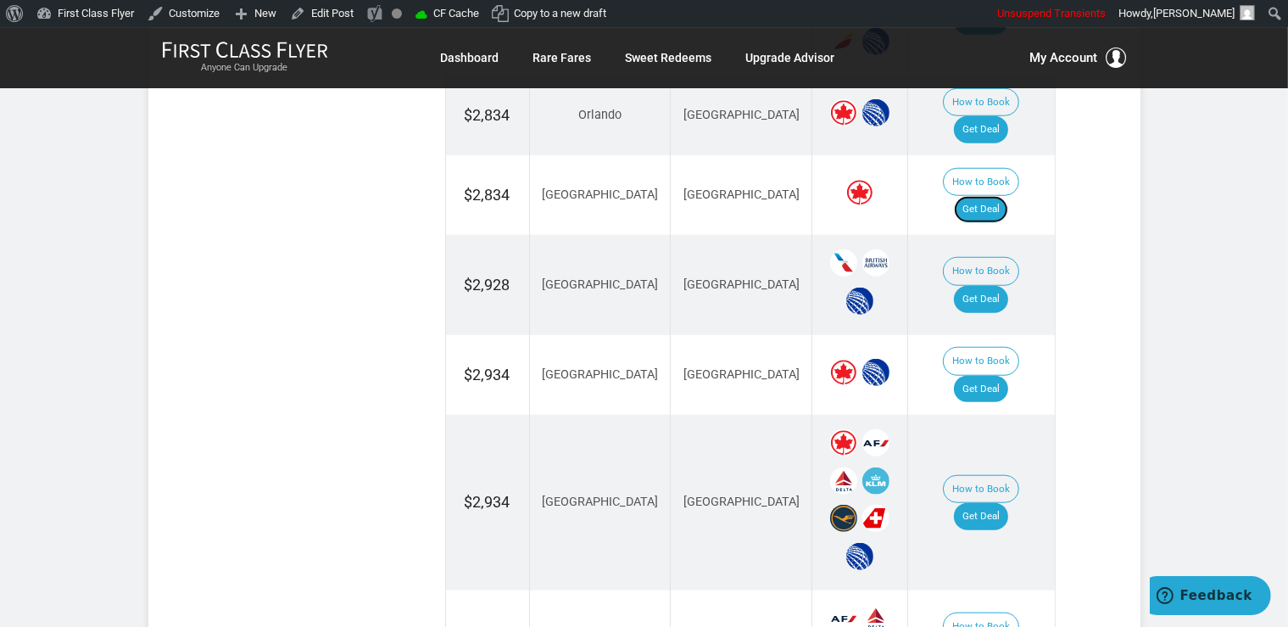
scroll to position [1611, 0]
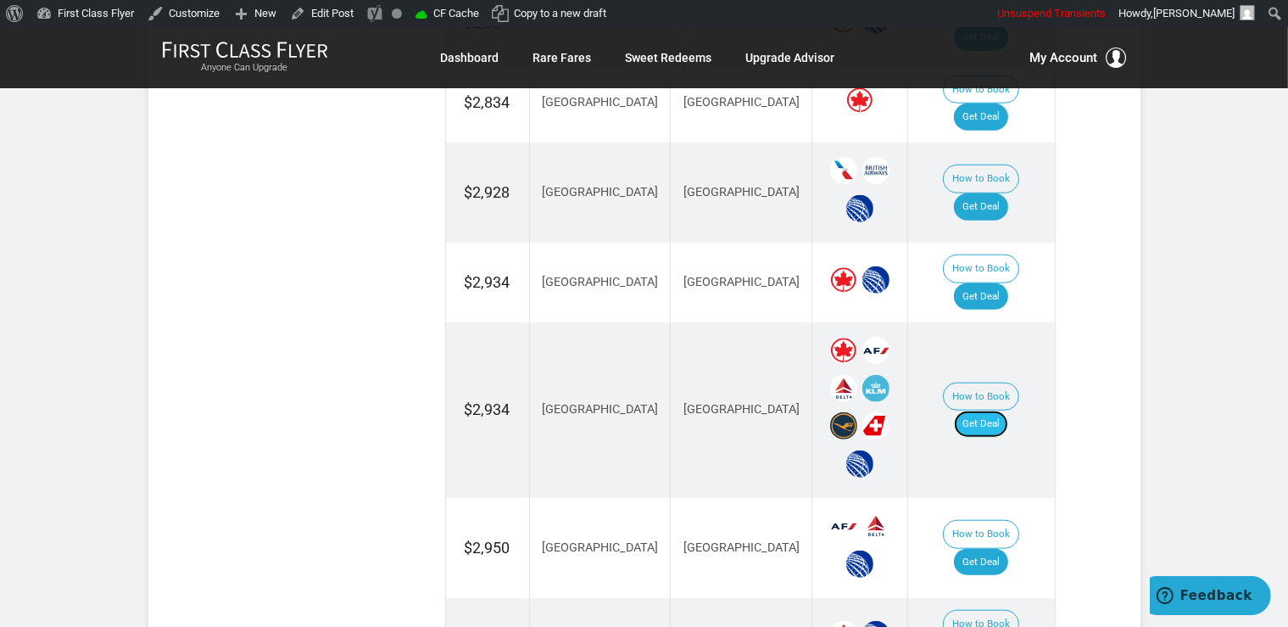
click at [1008, 410] on link "Get Deal" at bounding box center [981, 423] width 54 height 27
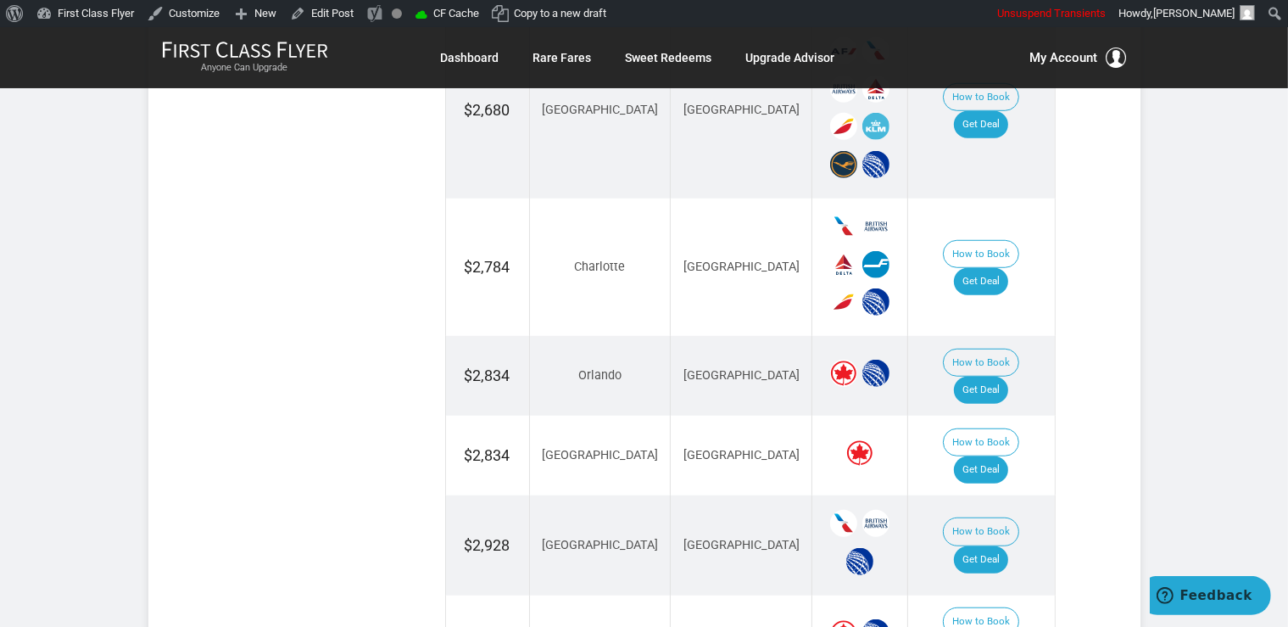
scroll to position [1253, 0]
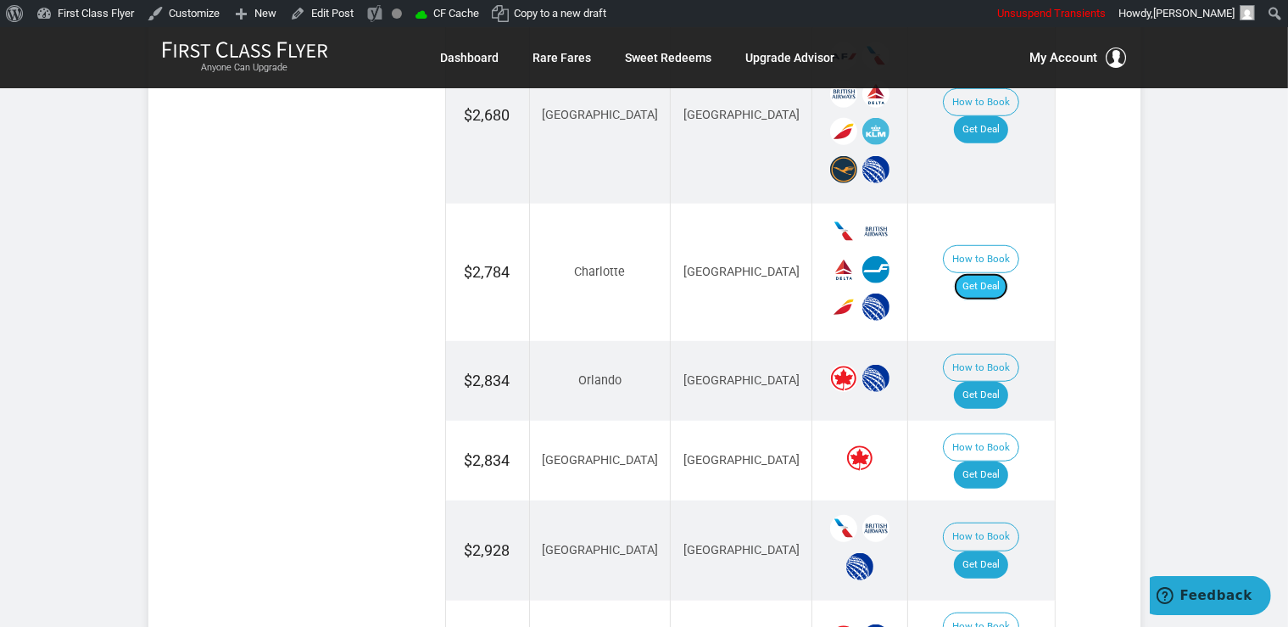
click at [992, 273] on link "Get Deal" at bounding box center [981, 286] width 54 height 27
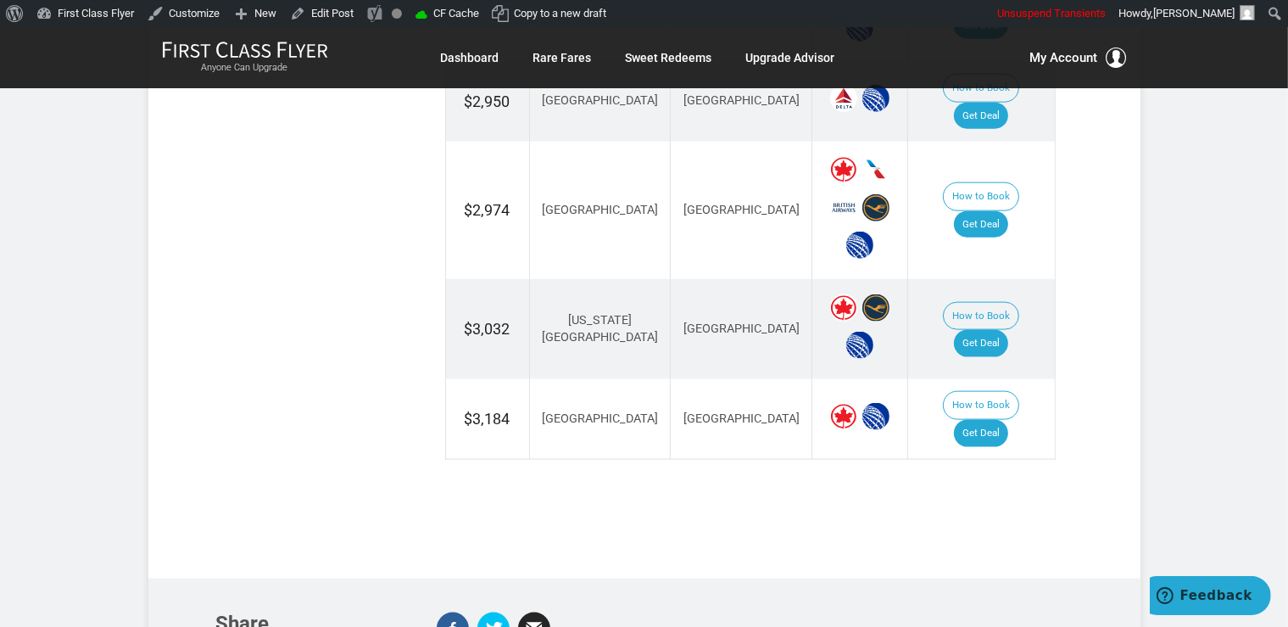
scroll to position [2149, 0]
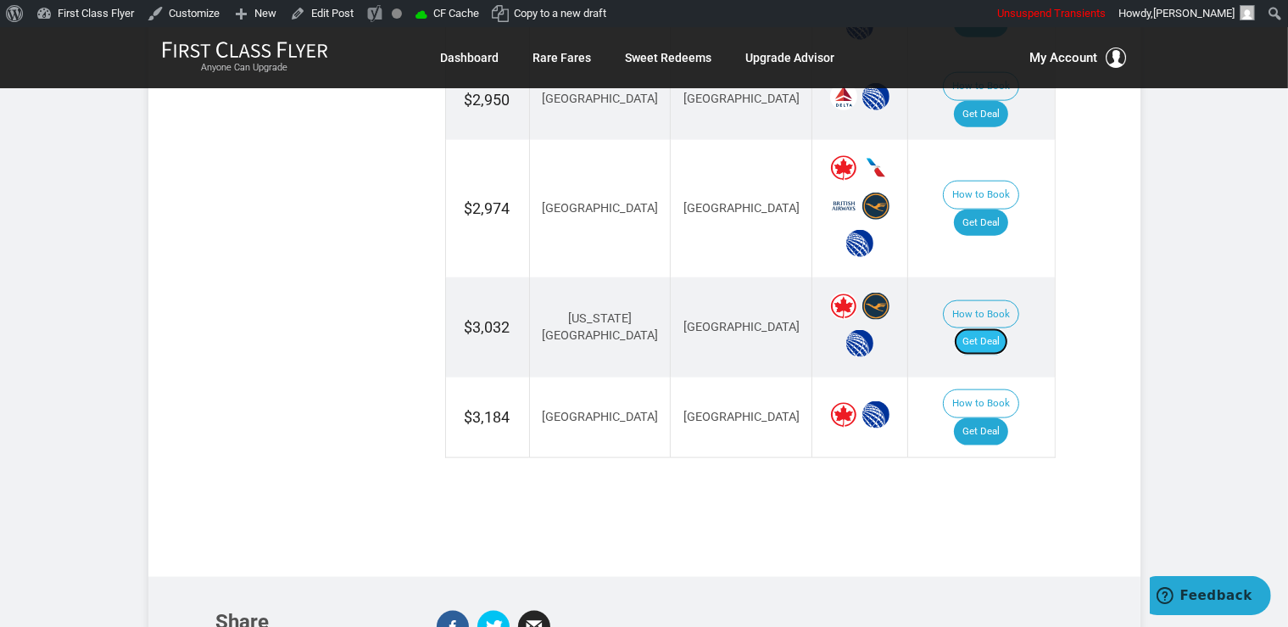
click at [1006, 328] on link "Get Deal" at bounding box center [981, 341] width 54 height 27
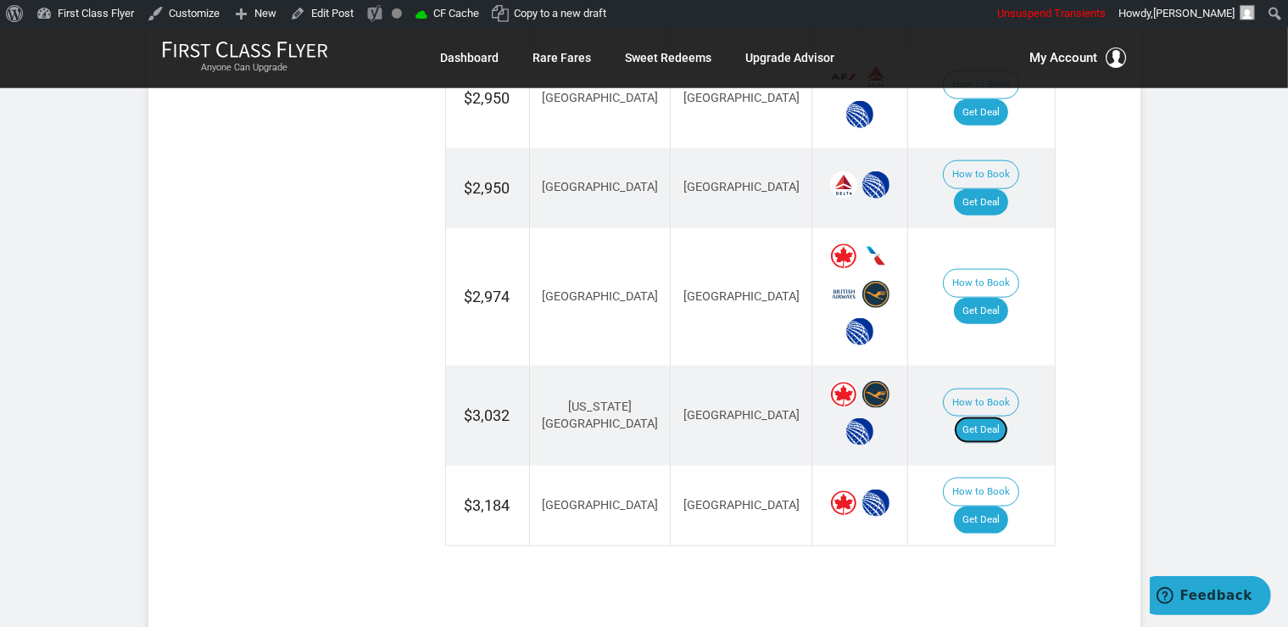
scroll to position [1880, 0]
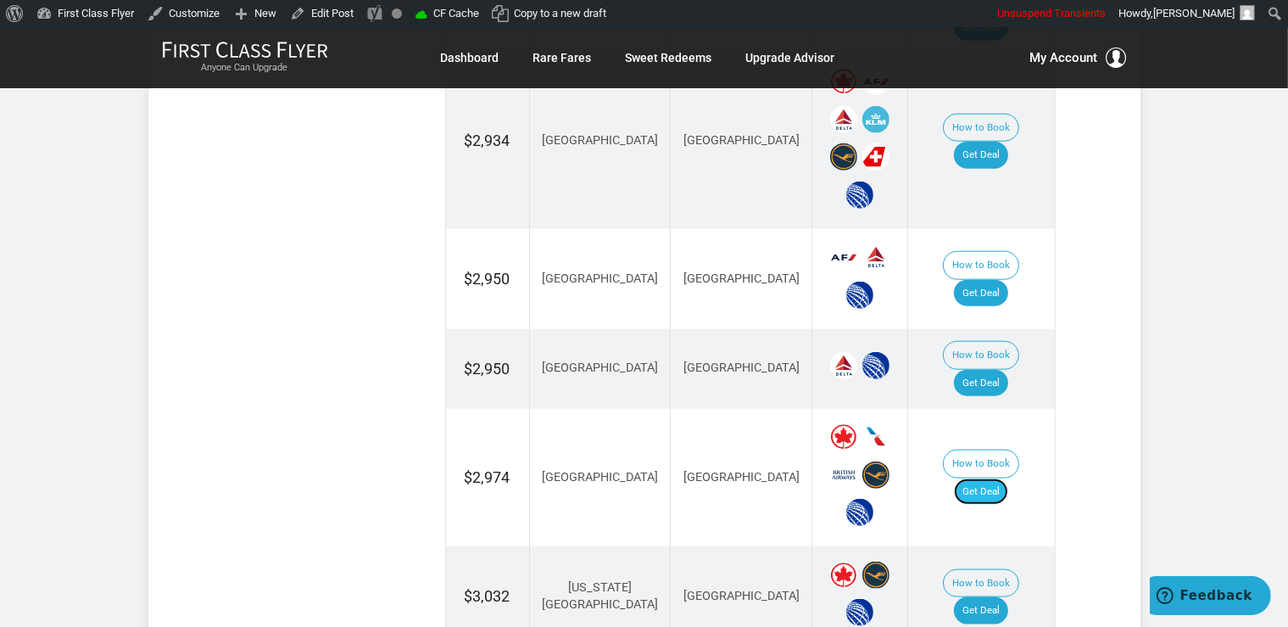
click at [1004, 478] on link "Get Deal" at bounding box center [981, 491] width 54 height 27
